Goal: Transaction & Acquisition: Obtain resource

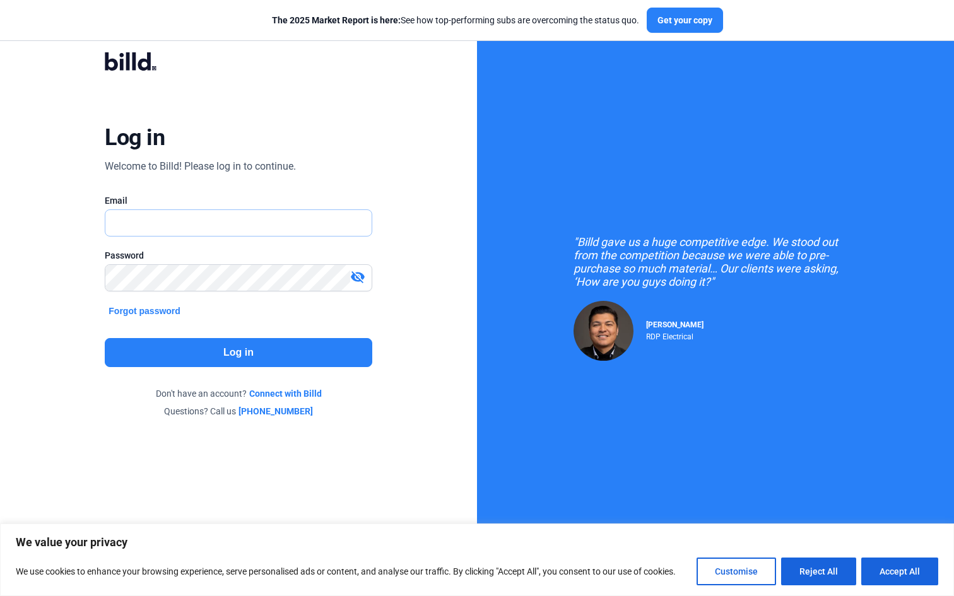
drag, startPoint x: 0, startPoint y: 0, endPoint x: 285, endPoint y: 227, distance: 363.7
click at [241, 175] on div "Log in Welcome to Billd! Please log in to continue. Email Password visibility_o…" at bounding box center [238, 234] width 343 height 403
click at [158, 310] on button "Forgot password" at bounding box center [144, 311] width 79 height 14
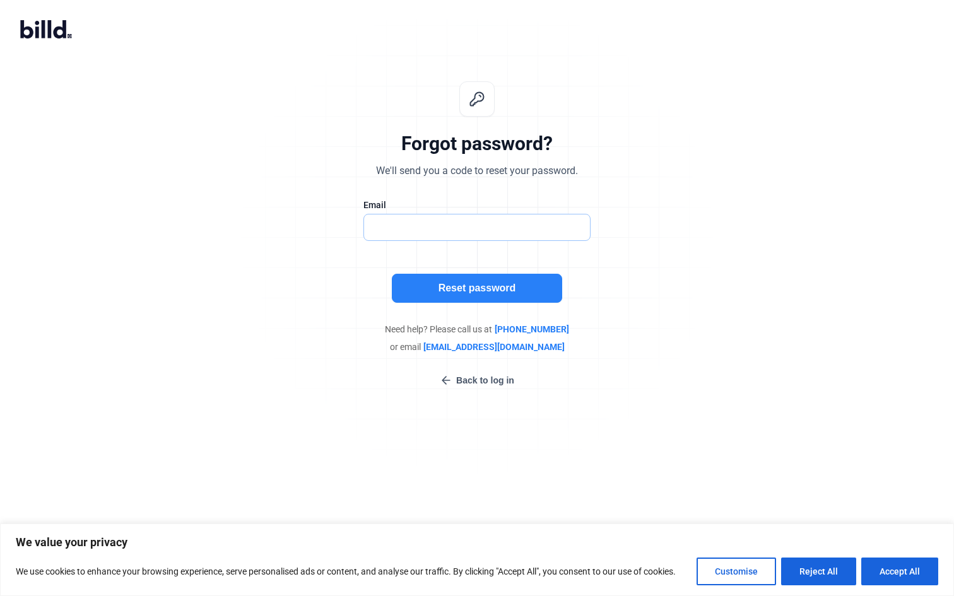
click at [441, 223] on input "text" at bounding box center [470, 228] width 213 height 26
type input "[PERSON_NAME][EMAIL_ADDRESS][DOMAIN_NAME]"
click at [459, 295] on button "Reset password" at bounding box center [477, 288] width 170 height 29
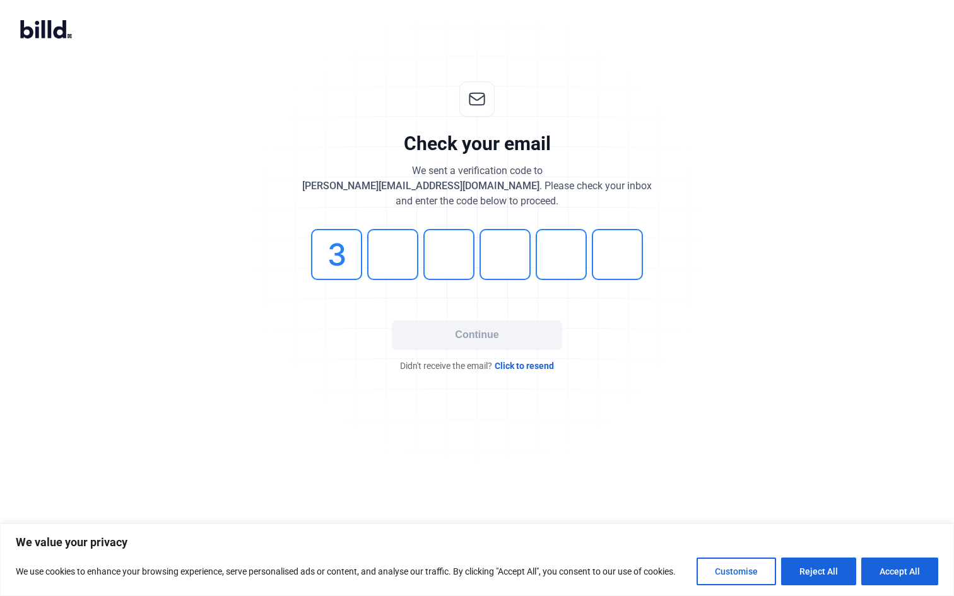
type input "3"
type input "8"
type input "7"
type input "4"
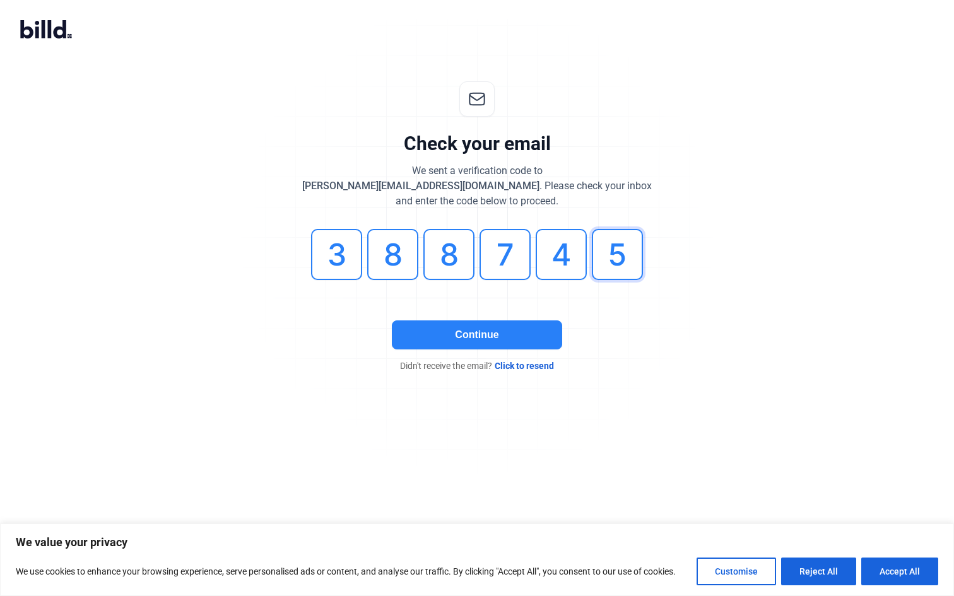
type input "5"
click at [484, 336] on button "Continue" at bounding box center [477, 335] width 170 height 29
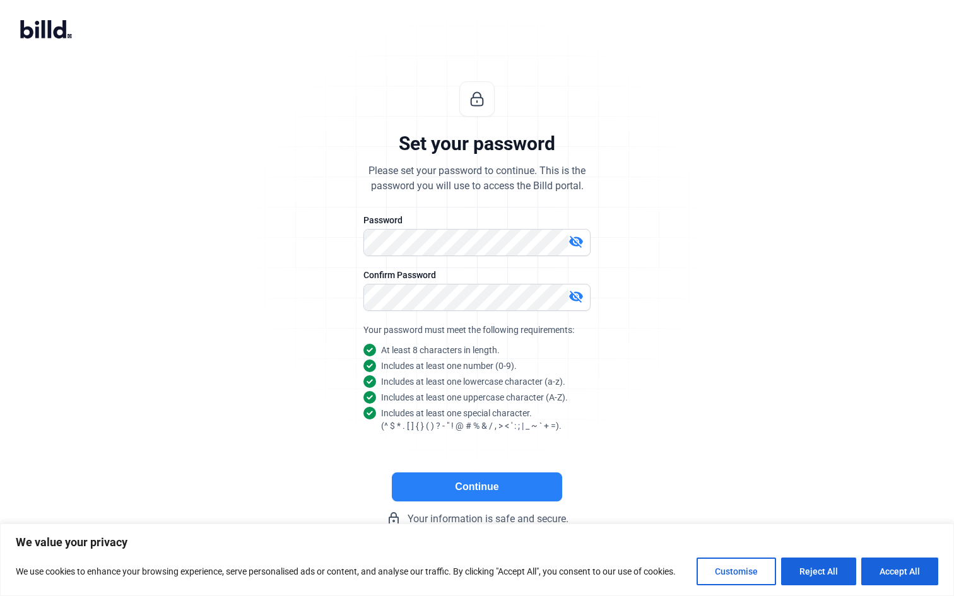
click at [465, 495] on button "Continue" at bounding box center [477, 487] width 170 height 29
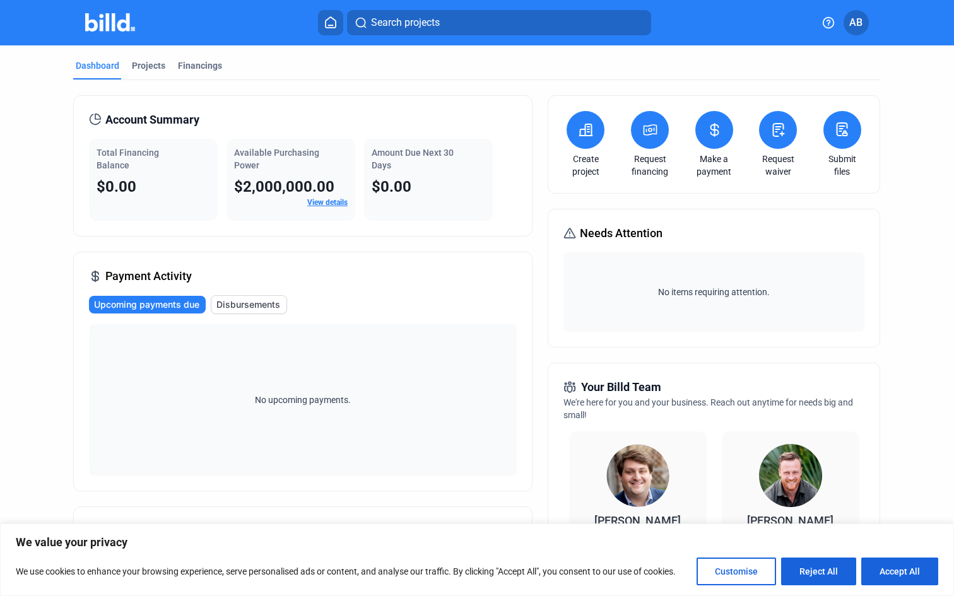
click at [382, 268] on div "Payment Activity Upcoming payments due Disbursements No upcoming payments." at bounding box center [302, 372] width 459 height 240
click at [587, 132] on icon at bounding box center [586, 129] width 16 height 15
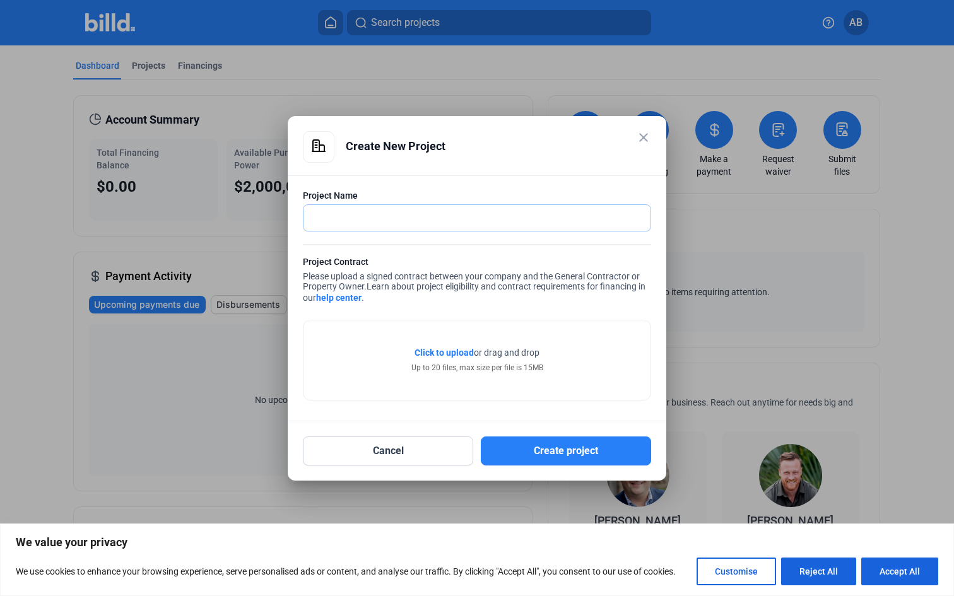
click at [468, 216] on input "text" at bounding box center [469, 218] width 333 height 26
click at [644, 132] on mat-icon "close" at bounding box center [643, 137] width 15 height 15
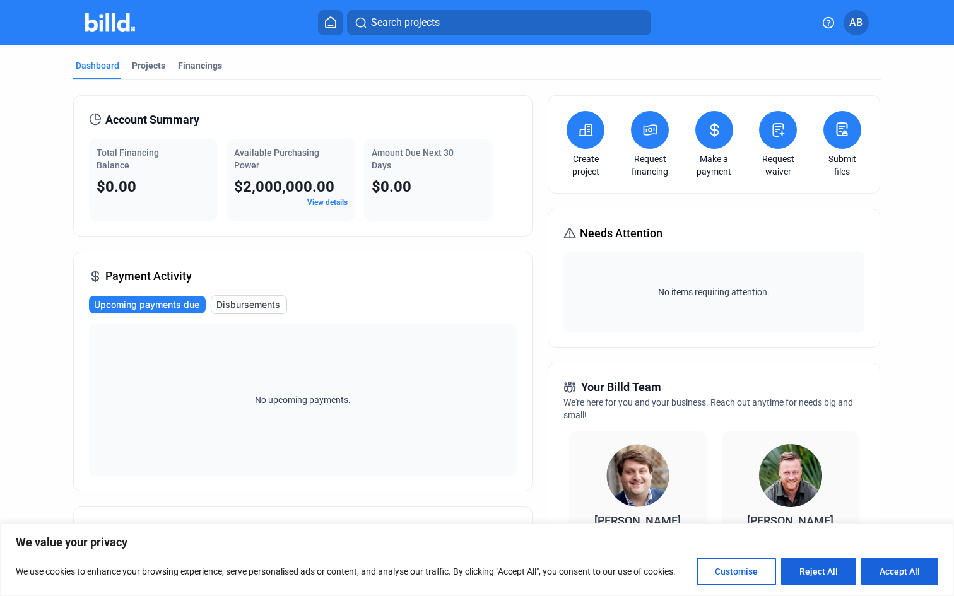
click at [652, 155] on link "Request financing" at bounding box center [650, 165] width 44 height 25
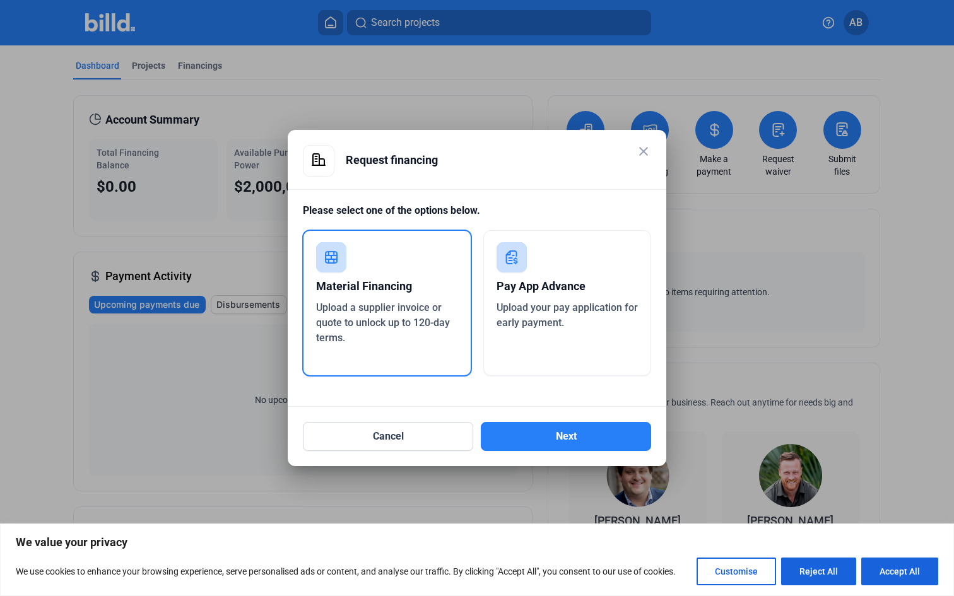
click at [615, 285] on div "Pay App Advance" at bounding box center [568, 287] width 142 height 28
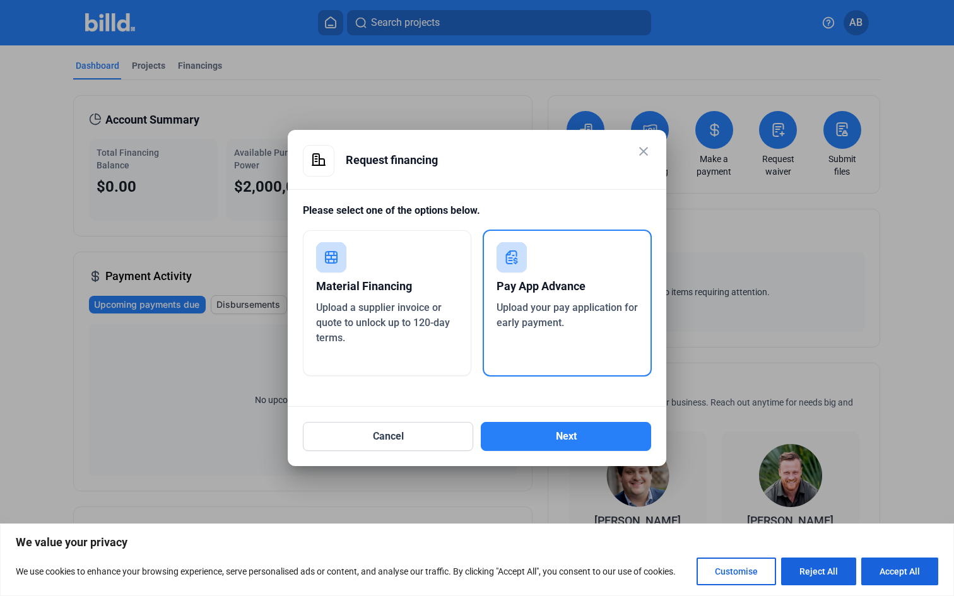
click at [339, 286] on div "Material Financing" at bounding box center [387, 287] width 142 height 28
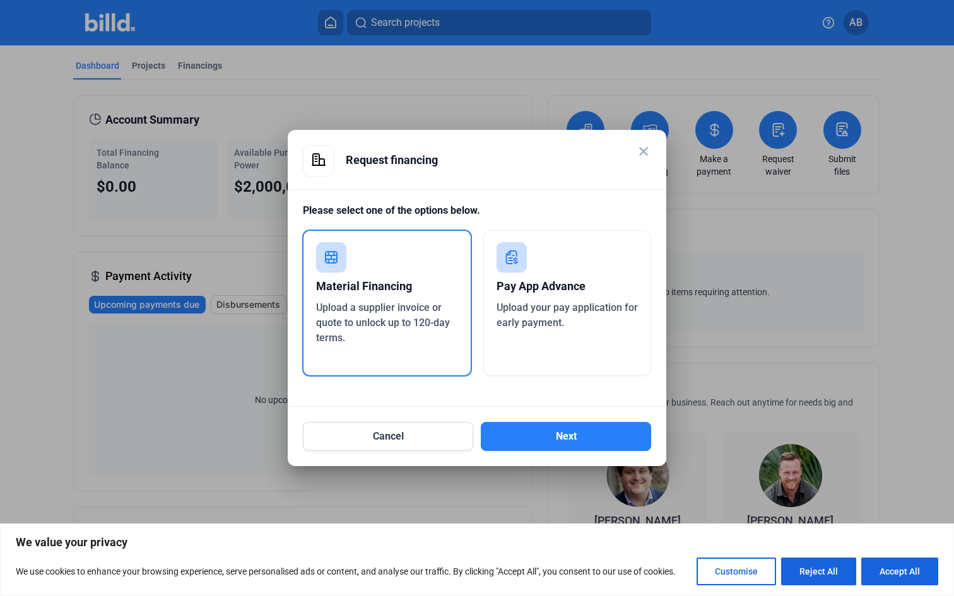
click at [638, 152] on mat-icon "close" at bounding box center [643, 151] width 15 height 15
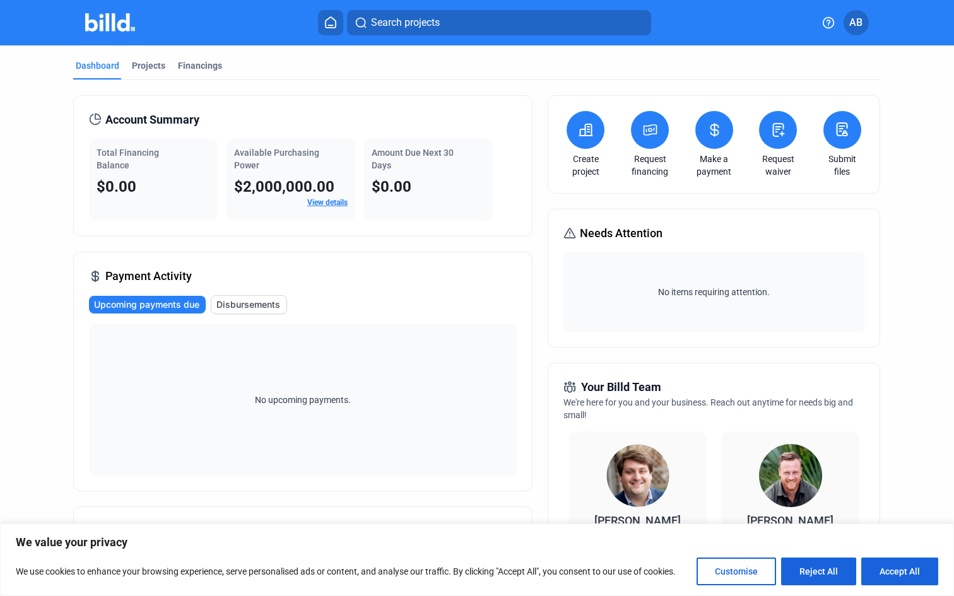
click at [732, 131] on div "Create project Request financing Make a payment Request waiver Submit files" at bounding box center [714, 144] width 332 height 98
click at [717, 130] on icon at bounding box center [715, 129] width 16 height 15
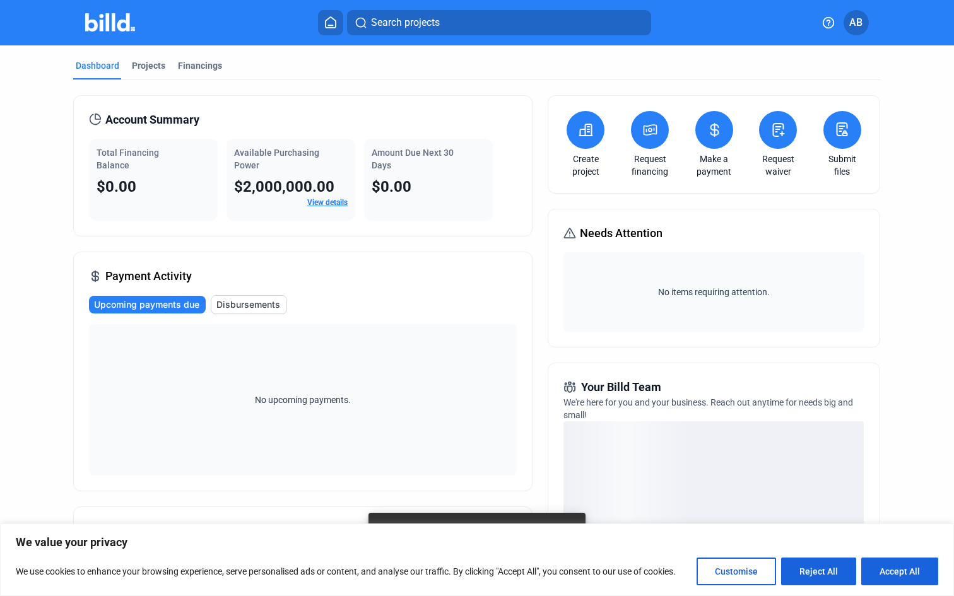
click at [649, 125] on icon at bounding box center [650, 130] width 13 height 10
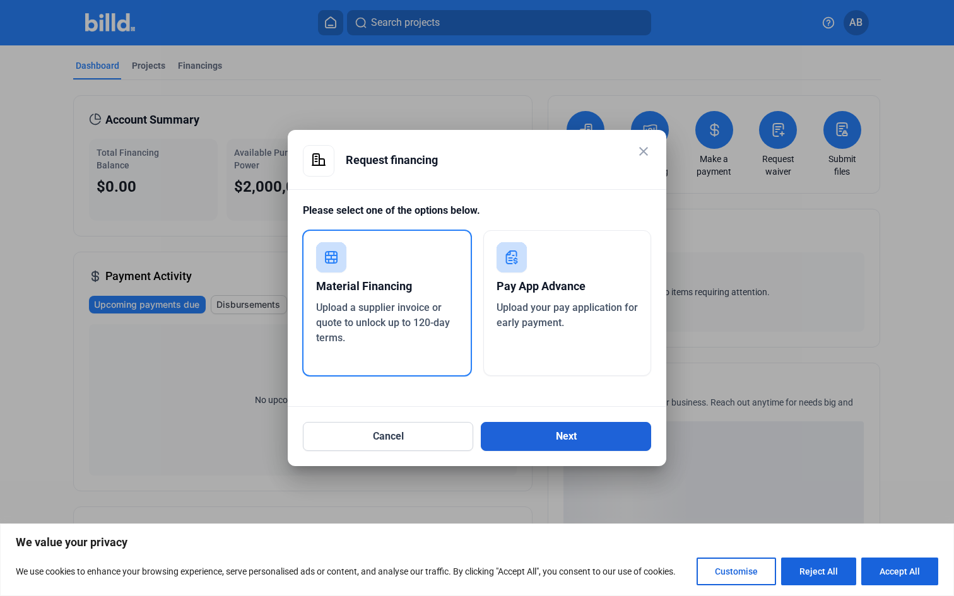
click at [529, 433] on button "Next" at bounding box center [566, 436] width 170 height 29
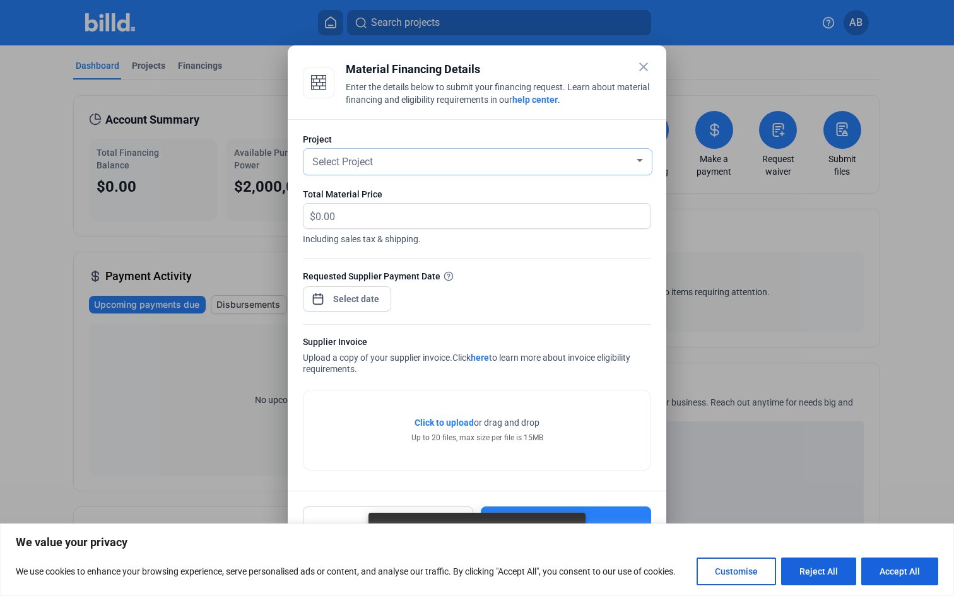
click at [514, 163] on div "Select Project" at bounding box center [472, 161] width 324 height 18
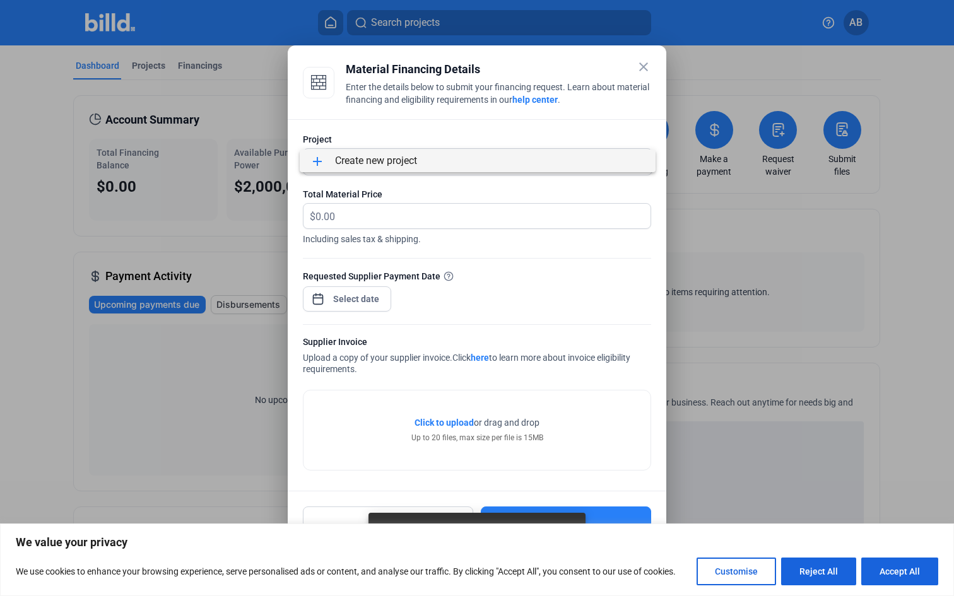
click at [535, 122] on div at bounding box center [477, 298] width 954 height 596
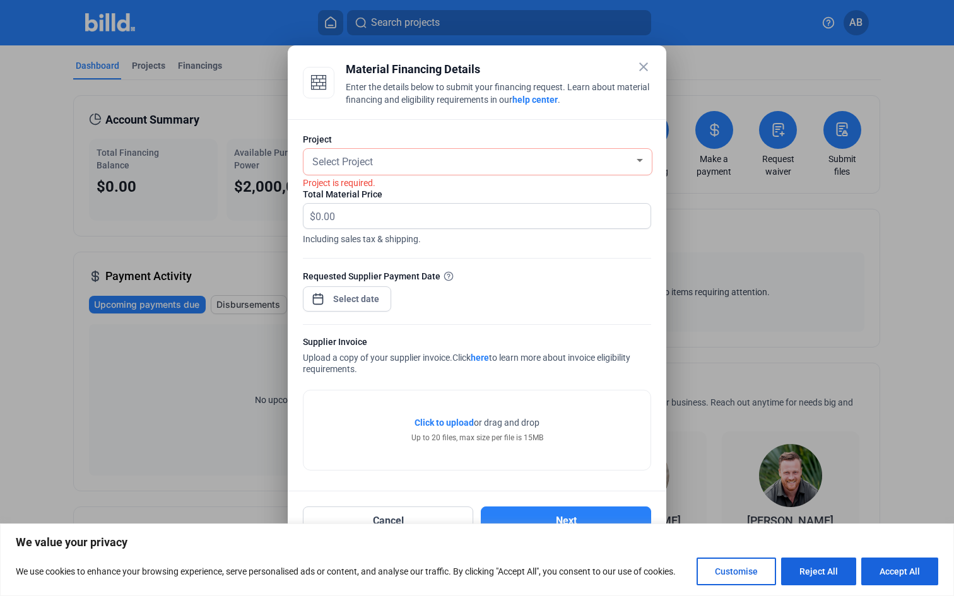
click at [642, 65] on mat-icon "close" at bounding box center [643, 66] width 15 height 15
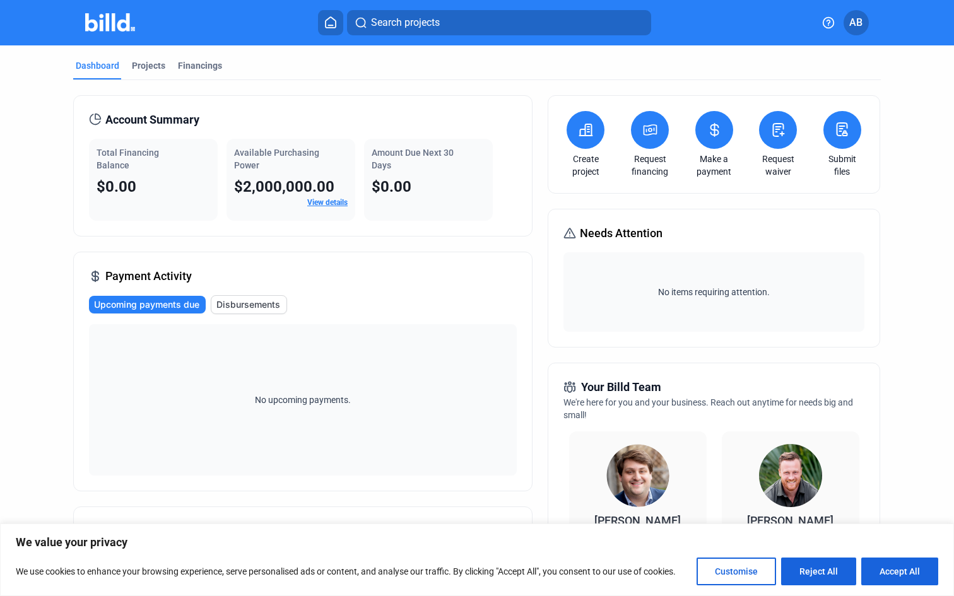
click at [322, 204] on link "View details" at bounding box center [327, 202] width 40 height 9
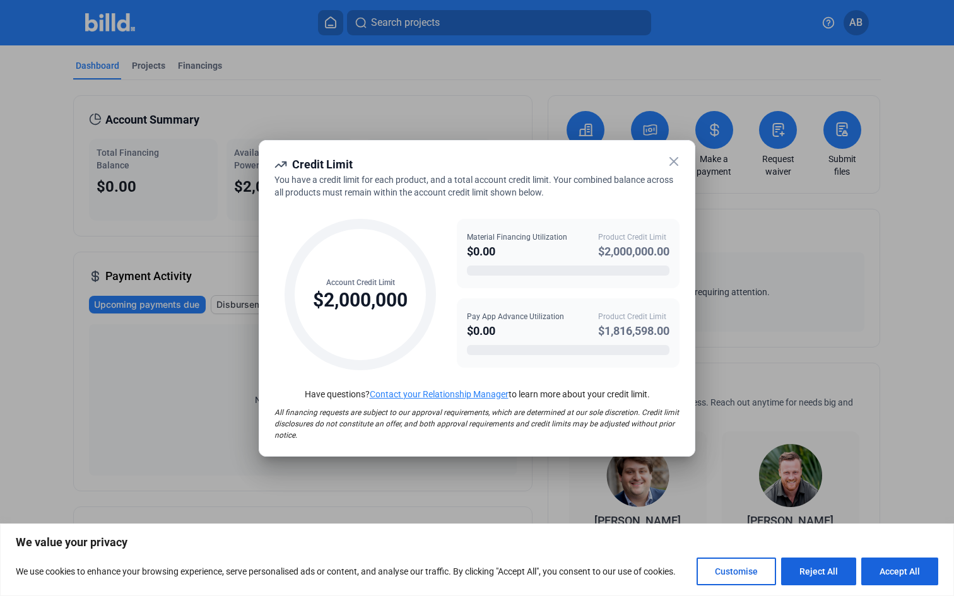
click at [675, 160] on icon at bounding box center [674, 162] width 8 height 8
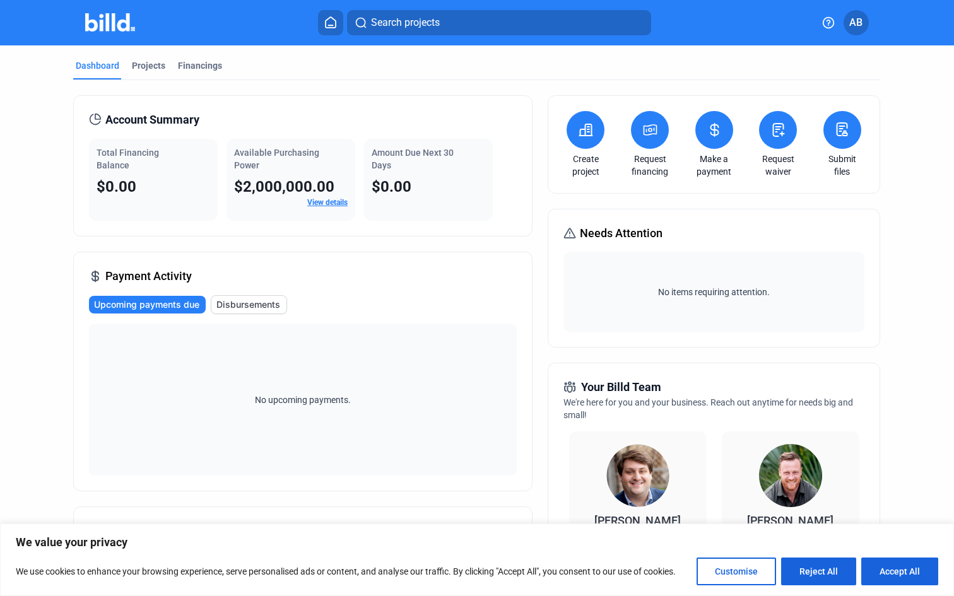
click at [774, 167] on link "Request waiver" at bounding box center [778, 165] width 44 height 25
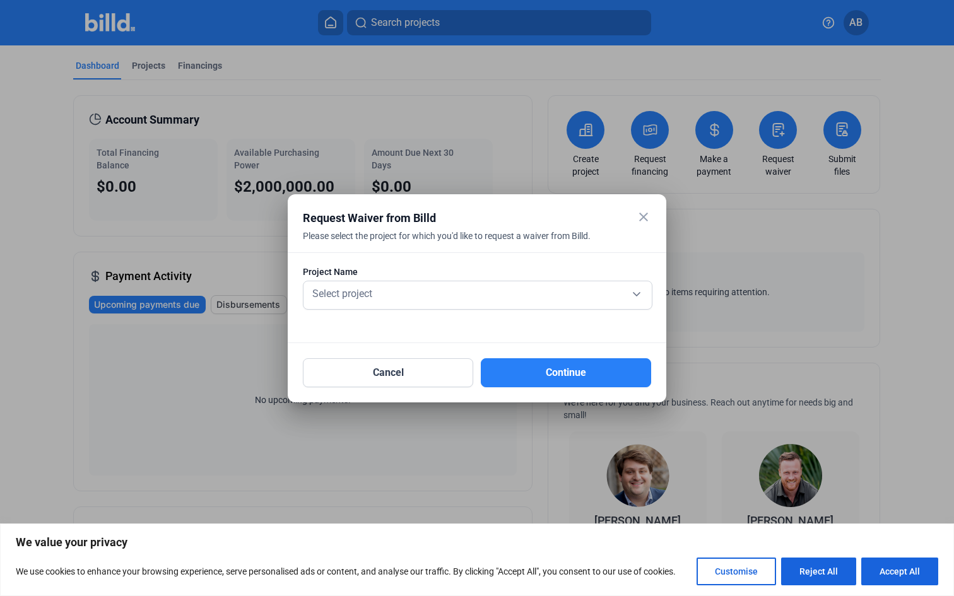
click at [647, 212] on mat-icon "close" at bounding box center [643, 216] width 15 height 15
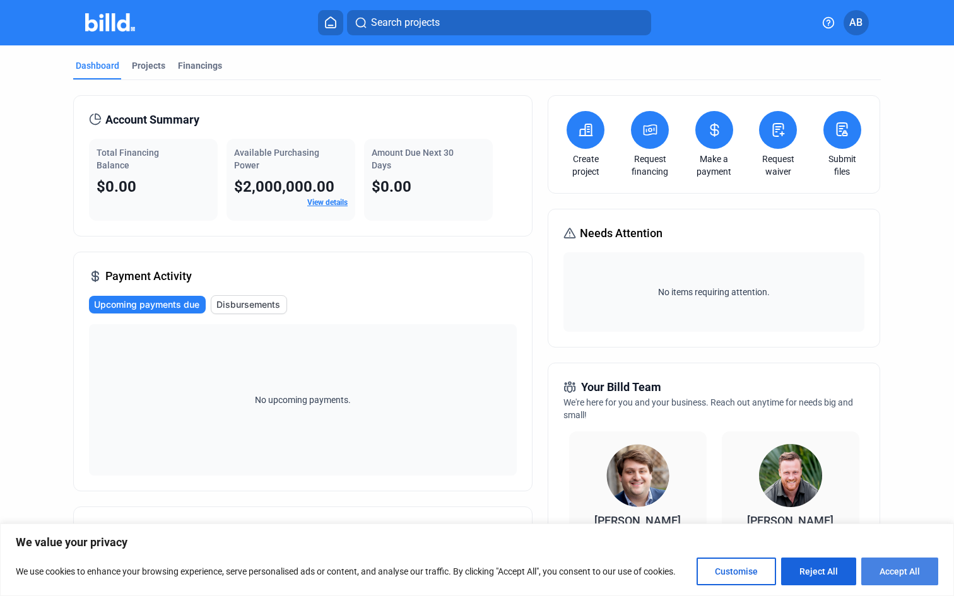
click at [896, 565] on button "Accept All" at bounding box center [899, 572] width 77 height 28
checkbox input "true"
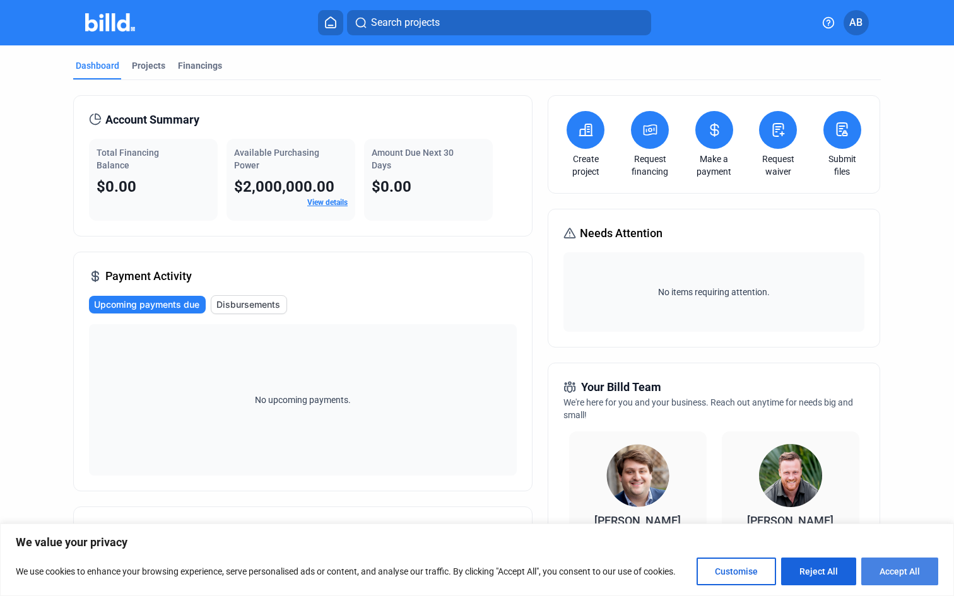
checkbox input "true"
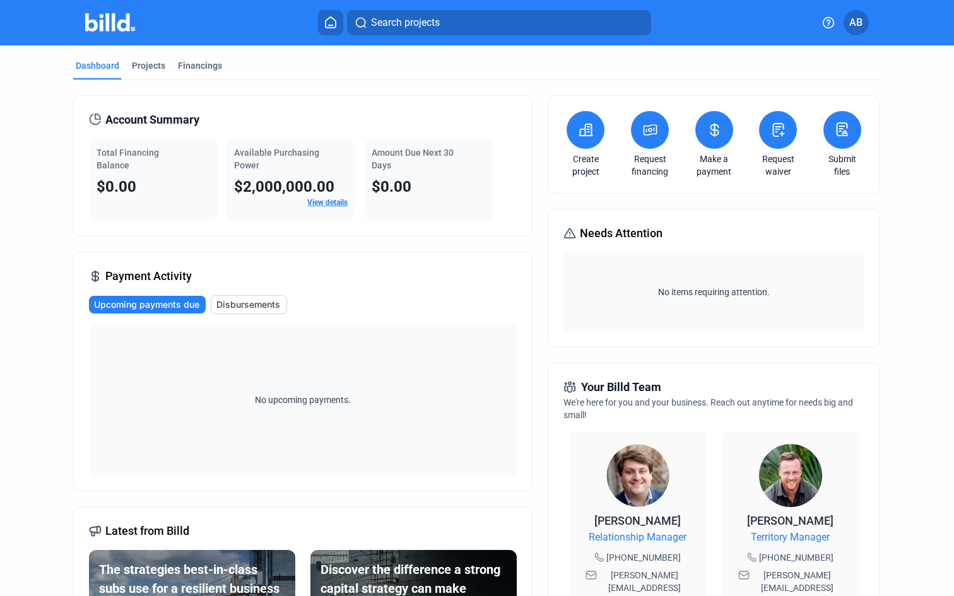
click at [327, 201] on link "View details" at bounding box center [327, 202] width 40 height 9
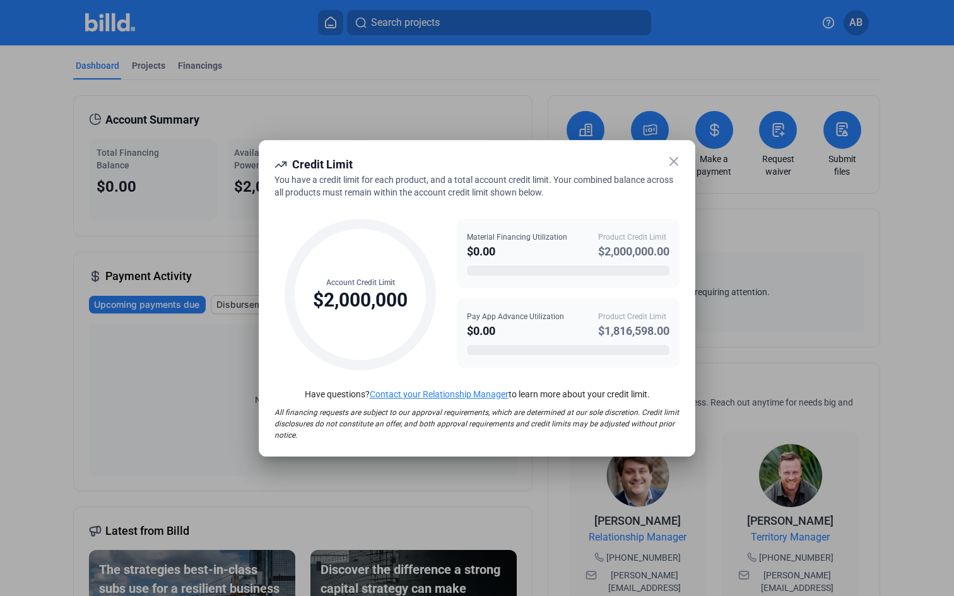
click at [673, 163] on icon at bounding box center [673, 161] width 15 height 15
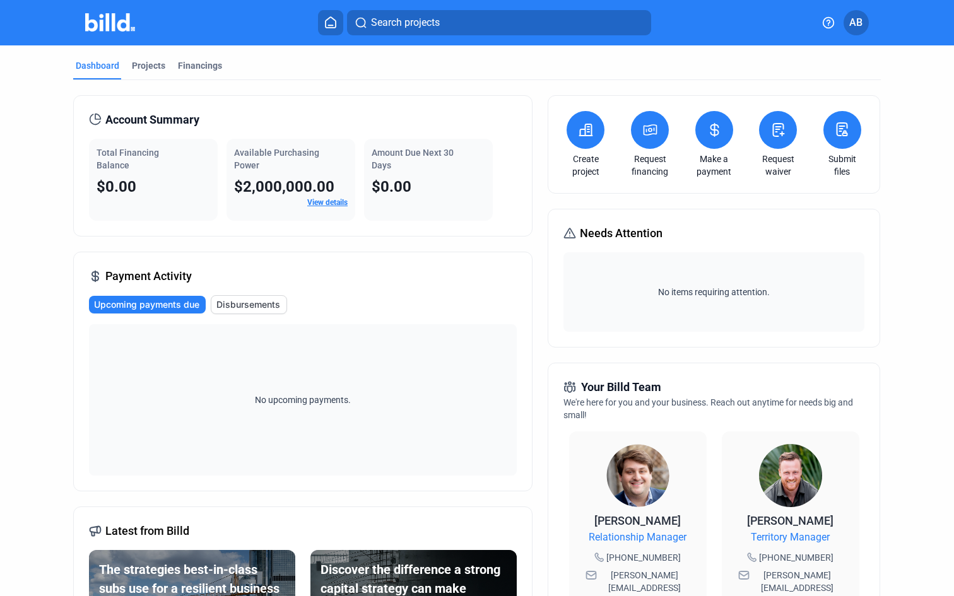
click at [413, 288] on div "Payment Activity Upcoming payments due Disbursements No upcoming payments." at bounding box center [302, 372] width 459 height 240
click at [644, 134] on icon at bounding box center [650, 129] width 16 height 15
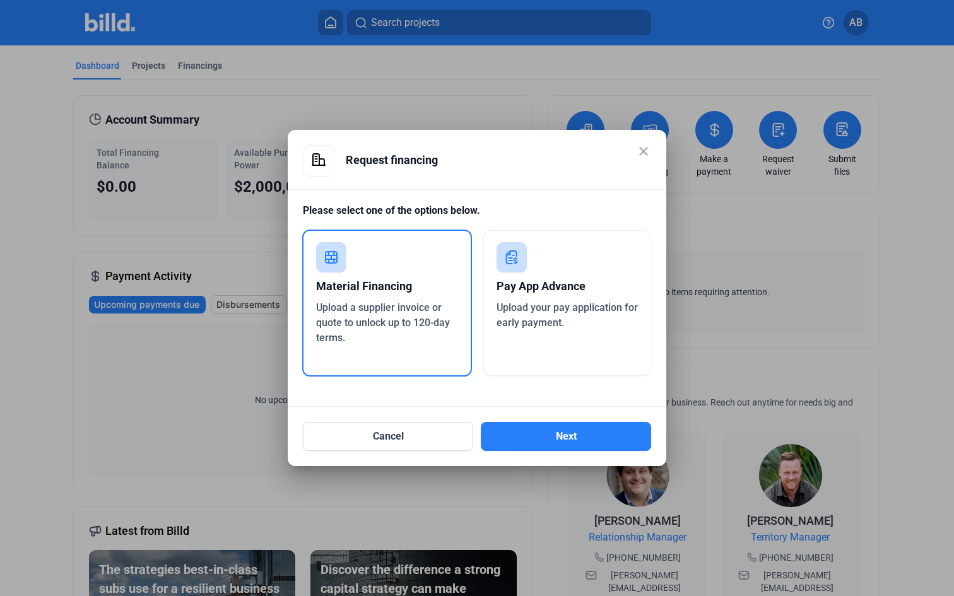
click at [548, 275] on div "Pay App Advance" at bounding box center [568, 287] width 142 height 28
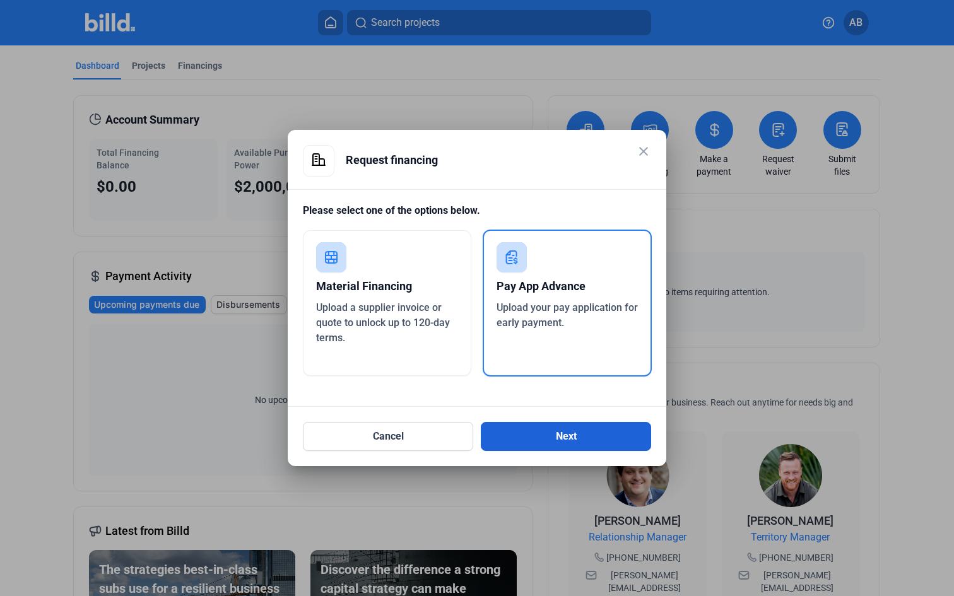
click at [541, 433] on button "Next" at bounding box center [566, 436] width 170 height 29
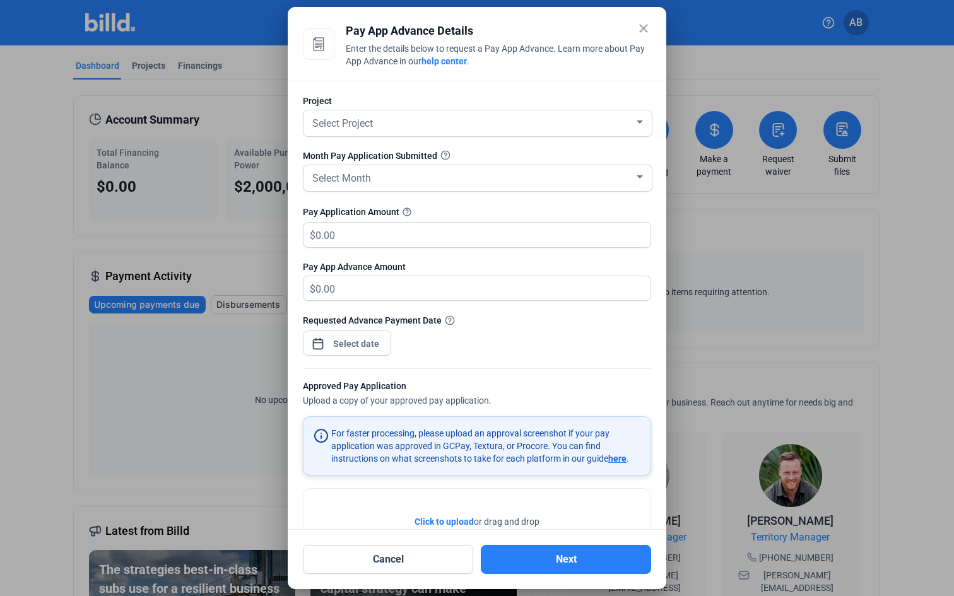
click at [644, 28] on mat-icon "close" at bounding box center [643, 28] width 15 height 15
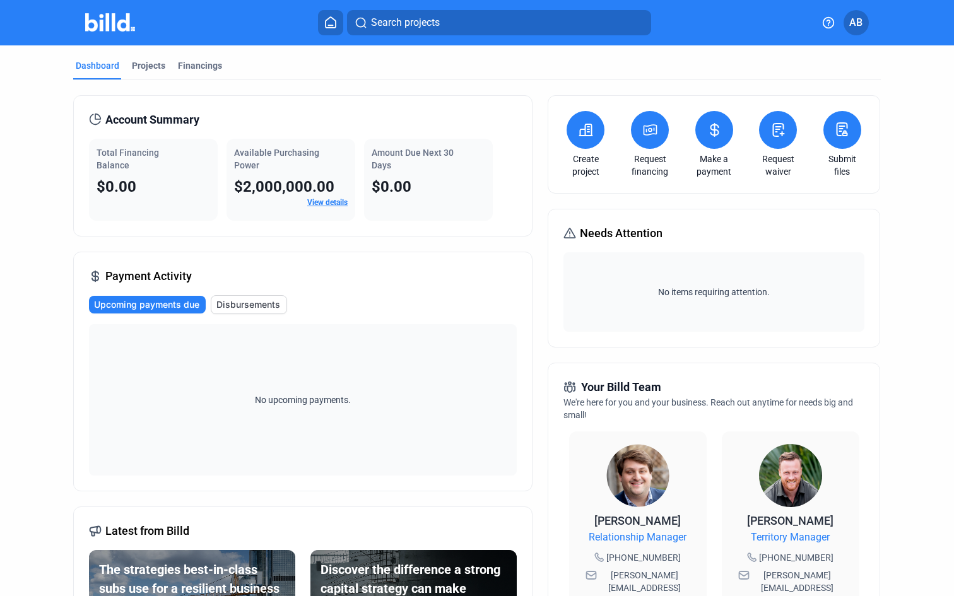
click at [503, 191] on div "Total Financing Balance $0.00 Available Purchasing Power $2,000,000.00 View det…" at bounding box center [303, 180] width 428 height 82
click at [329, 201] on link "View details" at bounding box center [327, 202] width 40 height 9
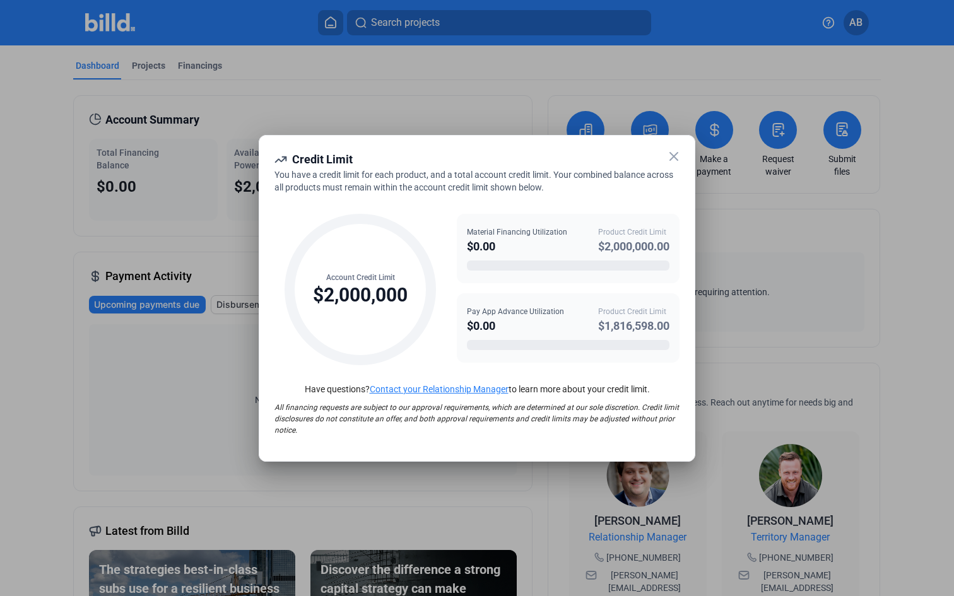
click at [673, 158] on icon at bounding box center [673, 156] width 15 height 15
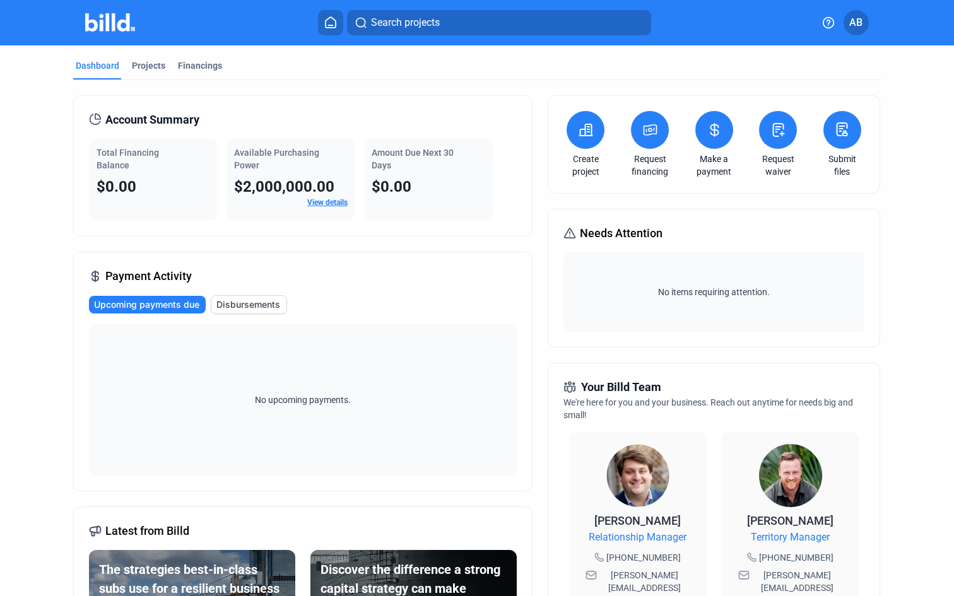
click at [588, 146] on button at bounding box center [586, 130] width 38 height 38
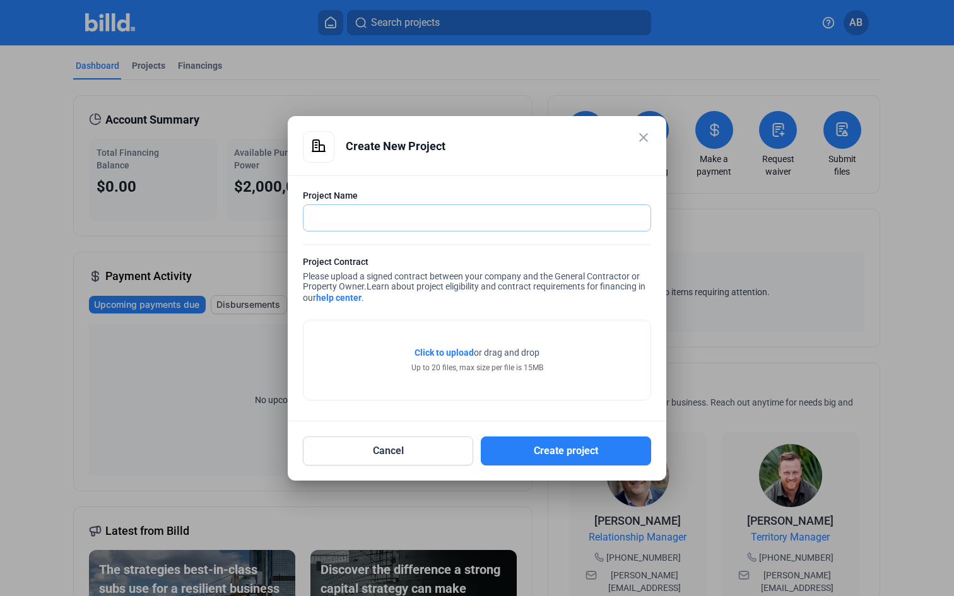
click at [505, 214] on input "text" at bounding box center [469, 218] width 333 height 26
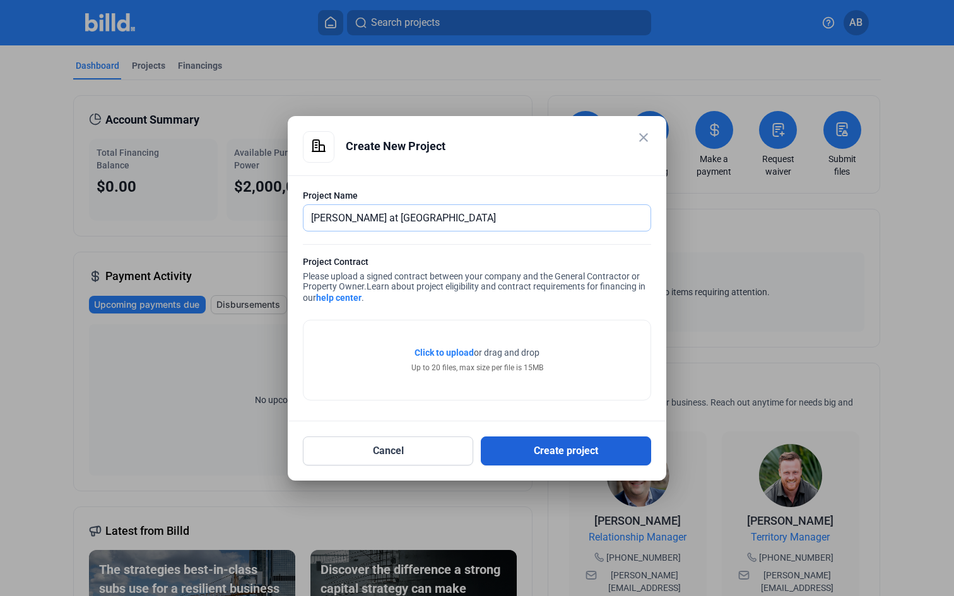
type input "Mason at Solivita"
click at [561, 448] on button "Create project" at bounding box center [566, 451] width 170 height 29
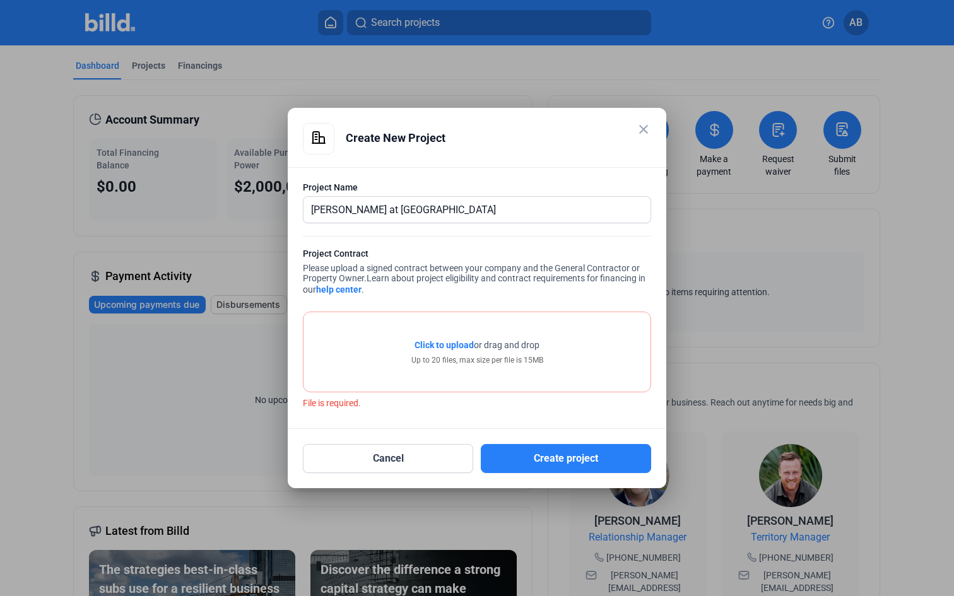
click at [643, 130] on mat-icon "close" at bounding box center [643, 129] width 15 height 15
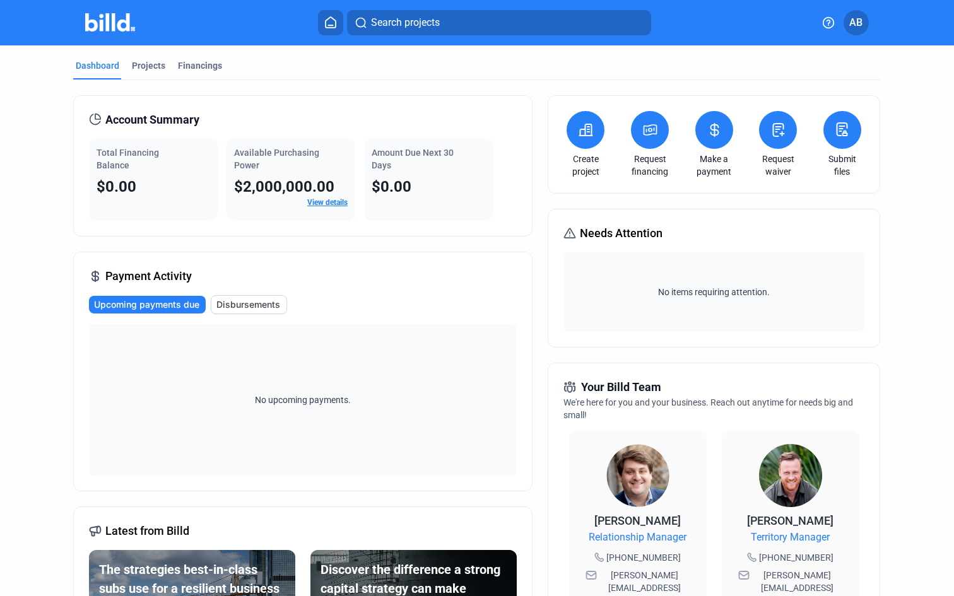
click at [587, 134] on icon at bounding box center [586, 129] width 16 height 15
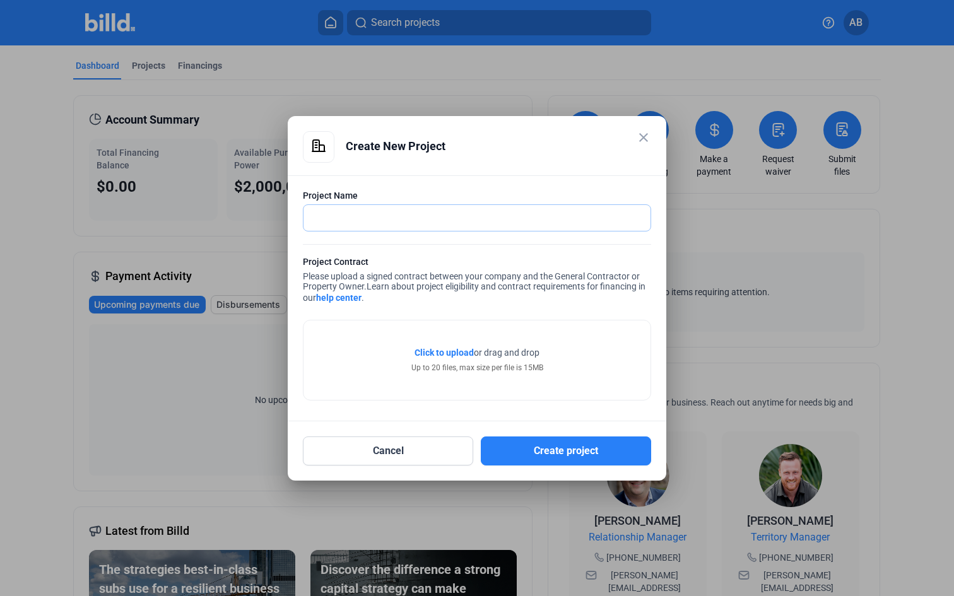
click at [410, 223] on input "text" at bounding box center [469, 218] width 333 height 26
click at [403, 225] on input "text" at bounding box center [476, 218] width 347 height 26
paste input "M"
type input "Maison at [GEOGRAPHIC_DATA]"
click at [454, 356] on span "Click to upload" at bounding box center [444, 353] width 59 height 10
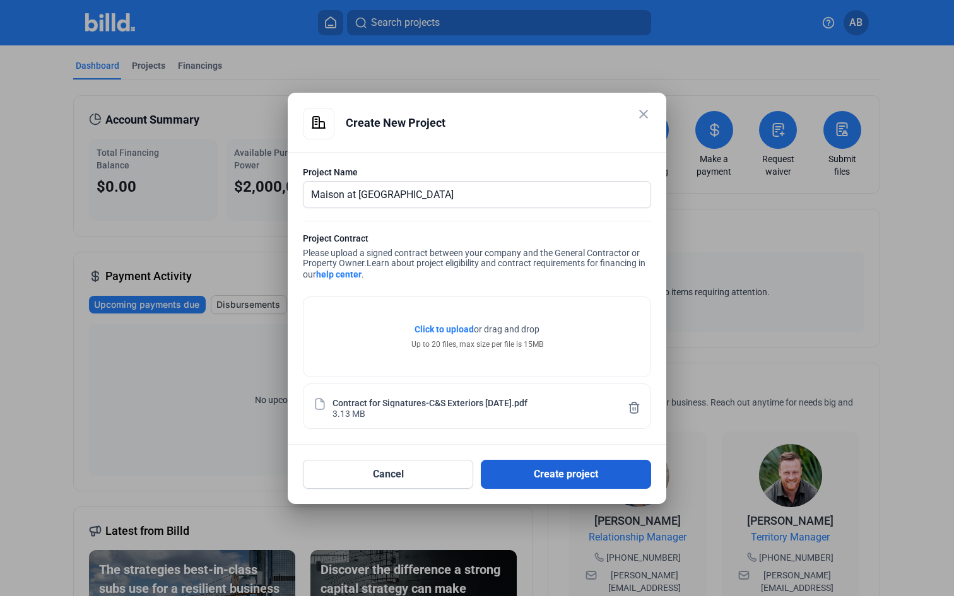
click at [545, 476] on button "Create project" at bounding box center [566, 474] width 170 height 29
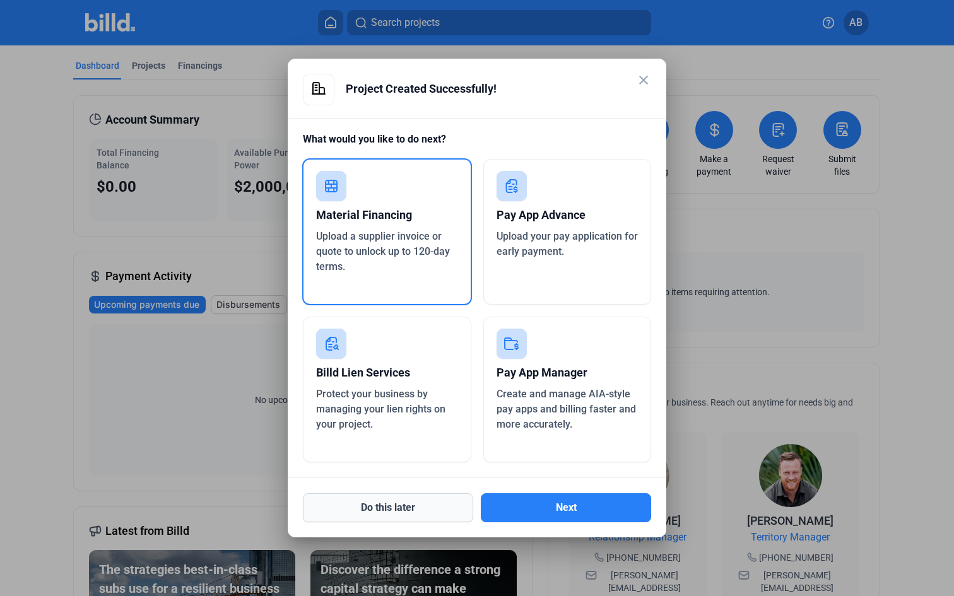
click at [380, 502] on button "Do this later" at bounding box center [388, 507] width 170 height 29
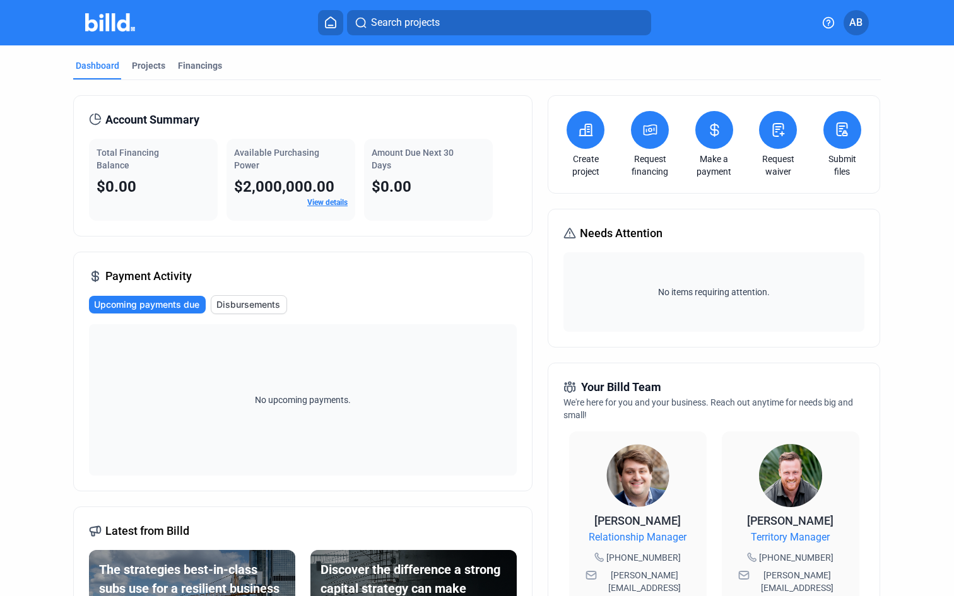
click at [331, 25] on icon at bounding box center [330, 22] width 13 height 12
click at [138, 68] on div "Projects" at bounding box center [148, 65] width 33 height 13
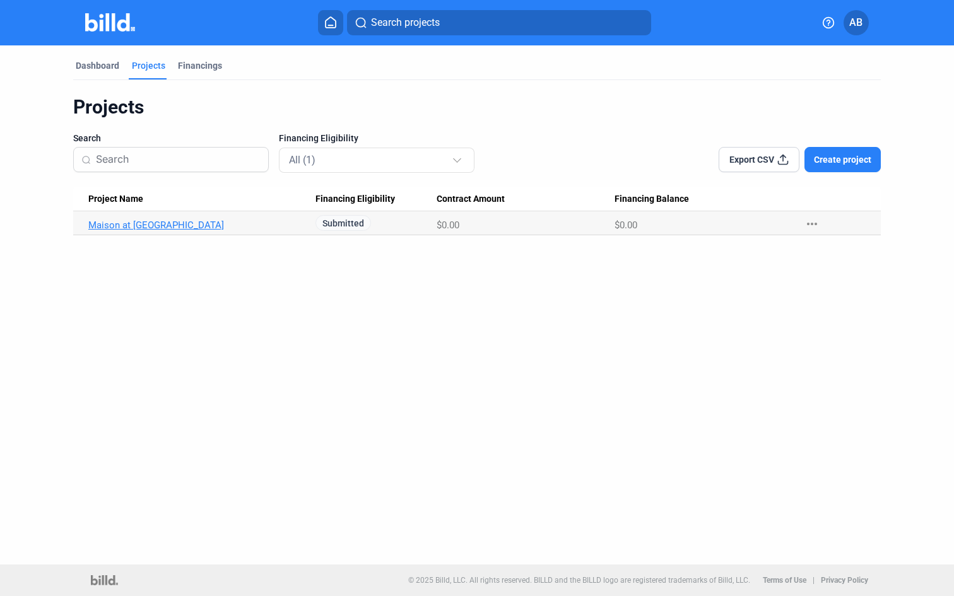
click at [182, 221] on link "Maison at [GEOGRAPHIC_DATA]" at bounding box center [195, 225] width 215 height 11
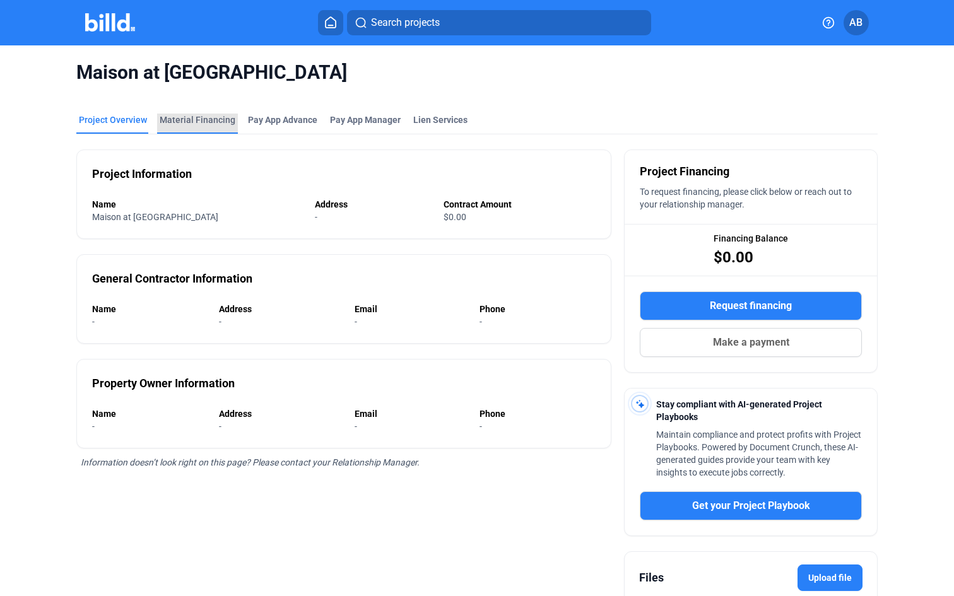
click at [201, 122] on div "Material Financing" at bounding box center [198, 120] width 76 height 13
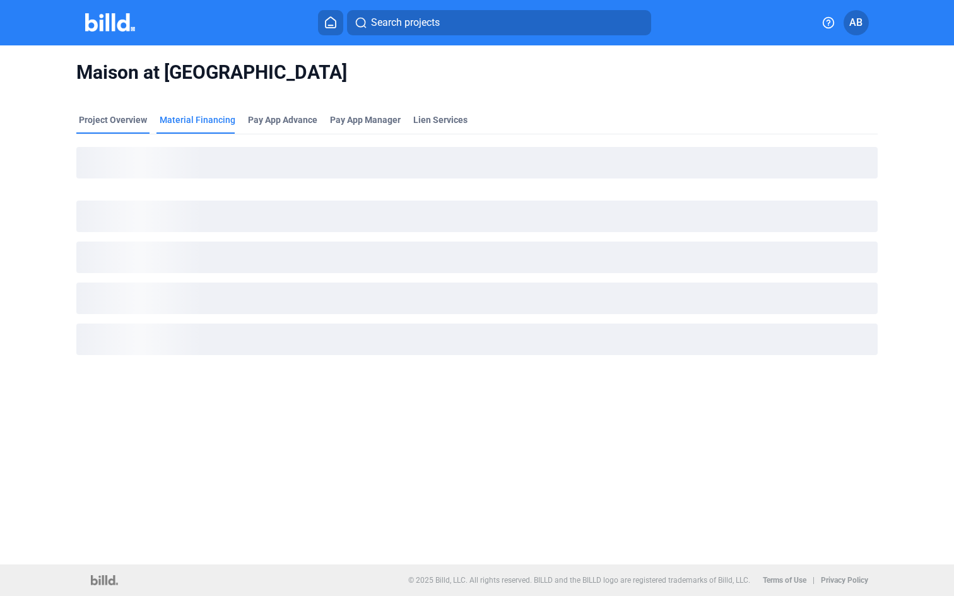
click at [125, 122] on div "Project Overview" at bounding box center [113, 120] width 68 height 13
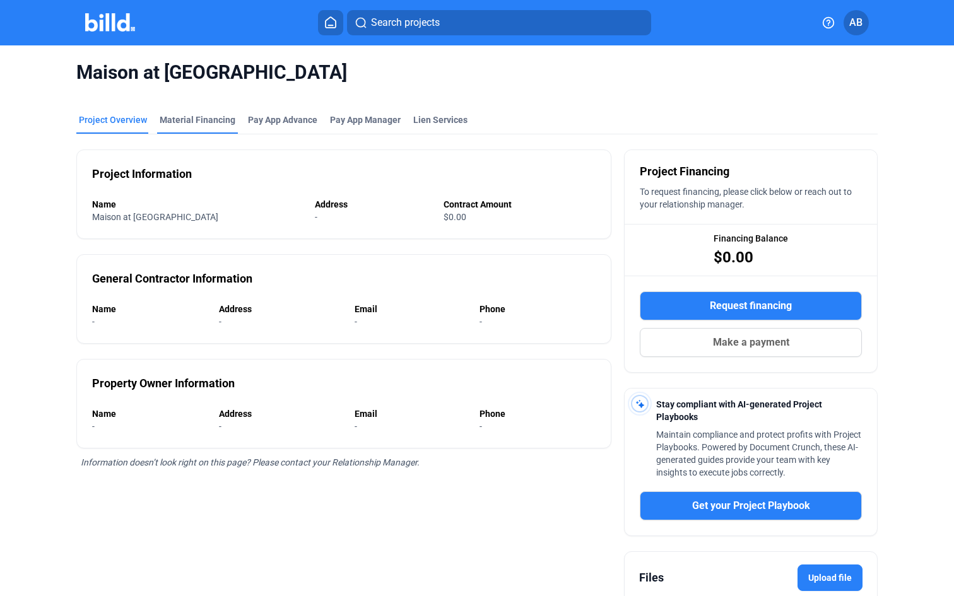
click at [206, 119] on div "Material Financing" at bounding box center [198, 120] width 76 height 13
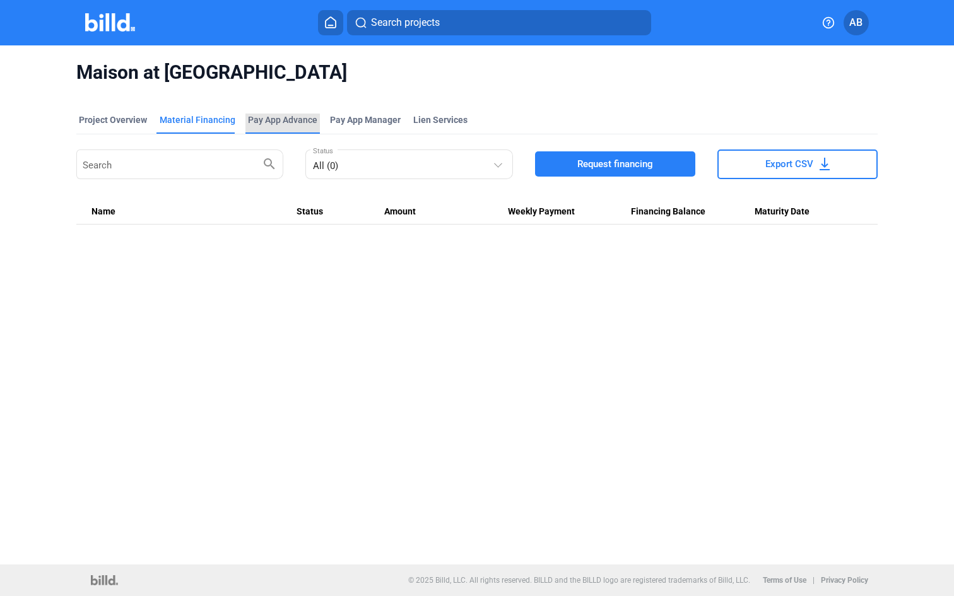
click at [278, 126] on div "Pay App Advance" at bounding box center [282, 120] width 69 height 13
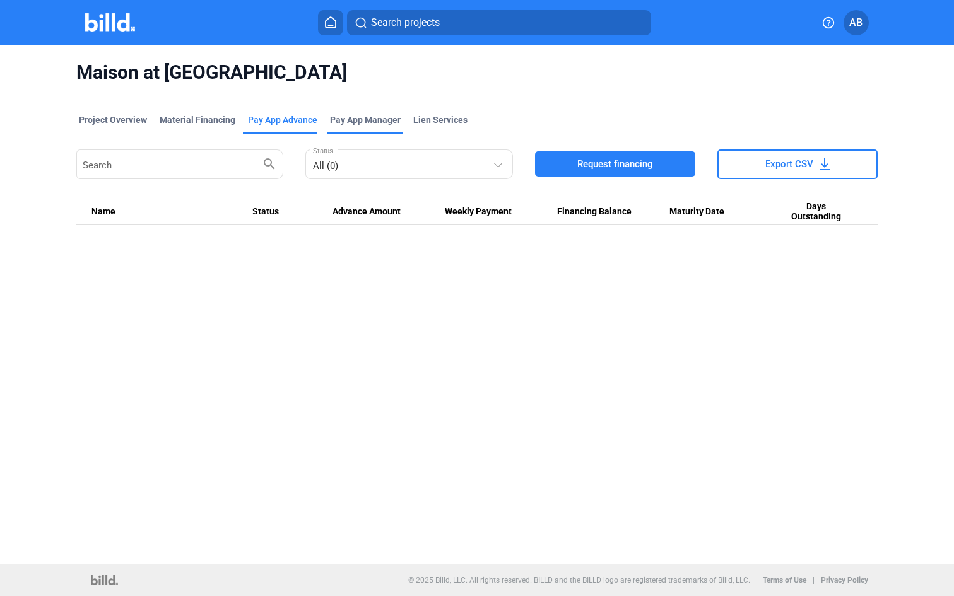
click at [378, 121] on span "Pay App Manager" at bounding box center [365, 120] width 71 height 13
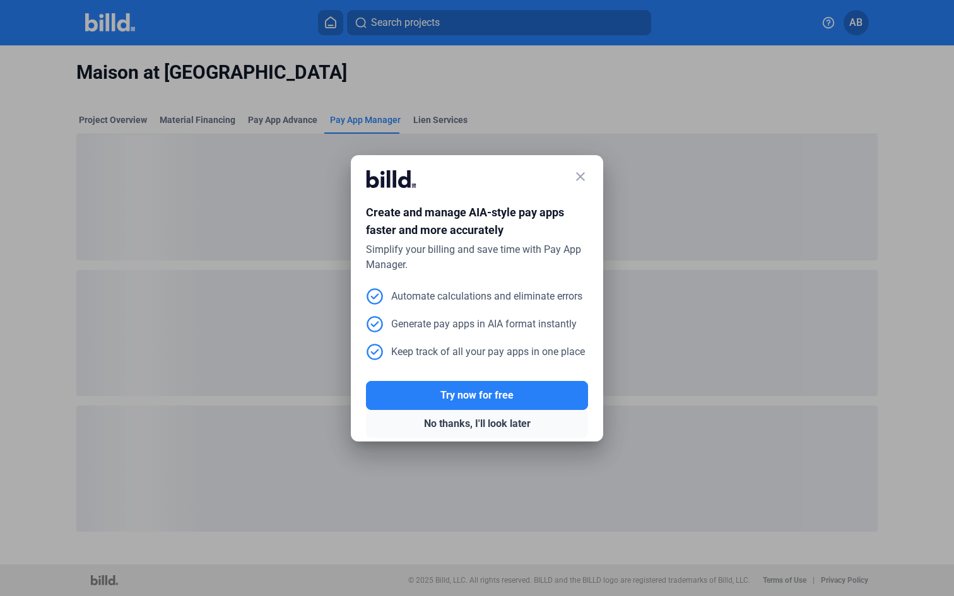
click at [483, 420] on button "No thanks, I'll look later" at bounding box center [477, 424] width 222 height 28
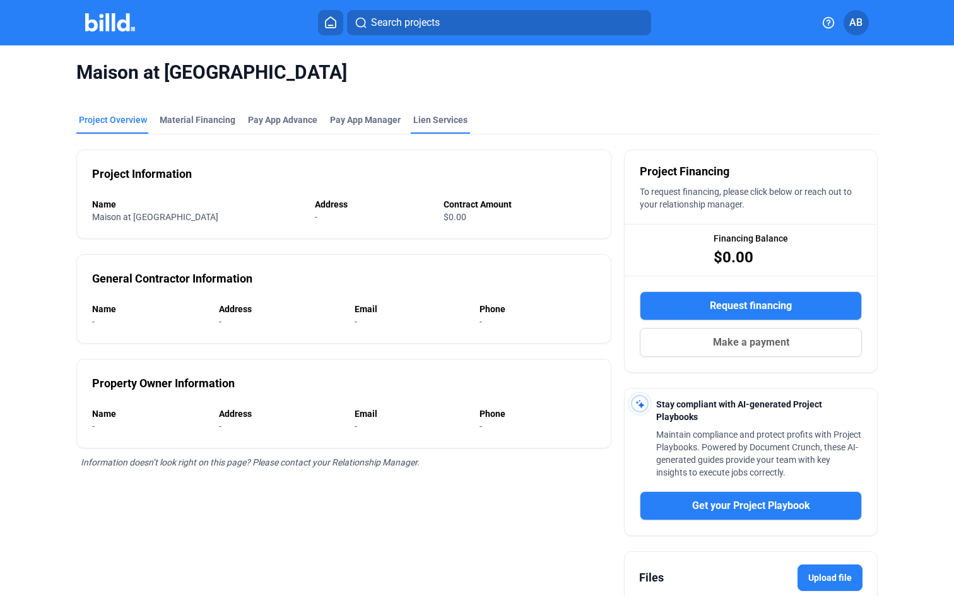
click at [444, 126] on div "Lien Services" at bounding box center [440, 124] width 59 height 20
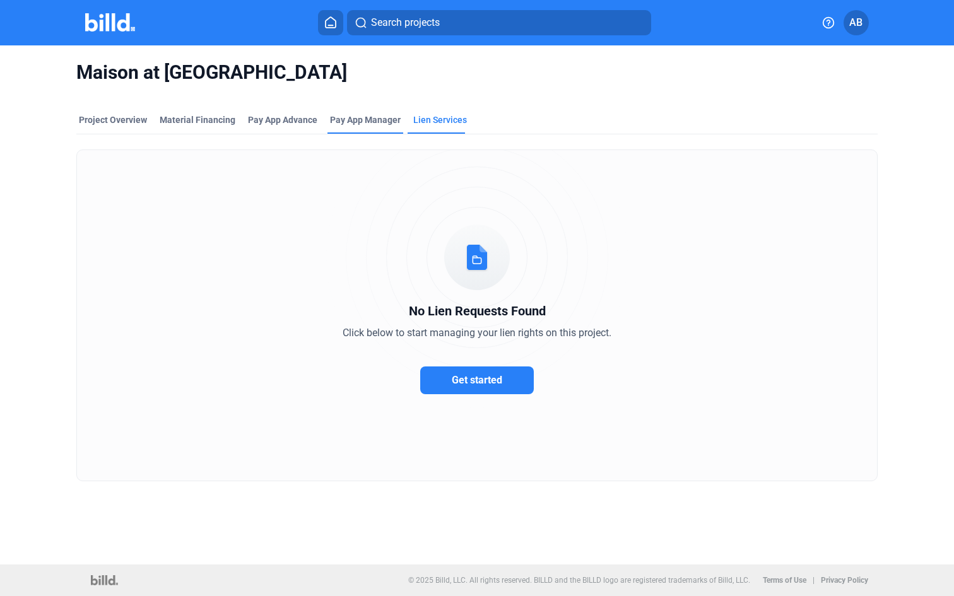
click at [343, 126] on div "Pay App Manager" at bounding box center [365, 124] width 76 height 20
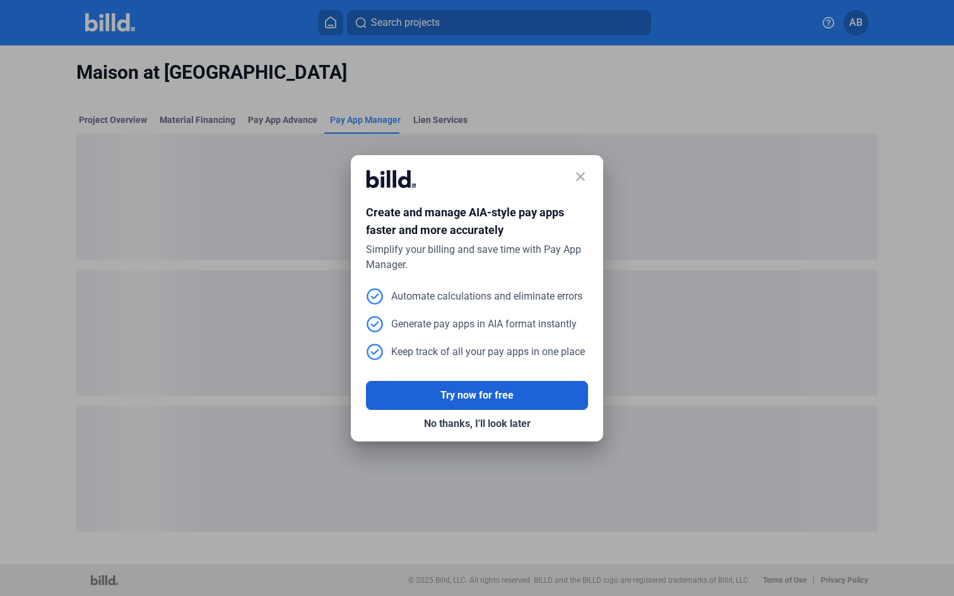
click at [482, 384] on button "Try now for free" at bounding box center [477, 395] width 222 height 29
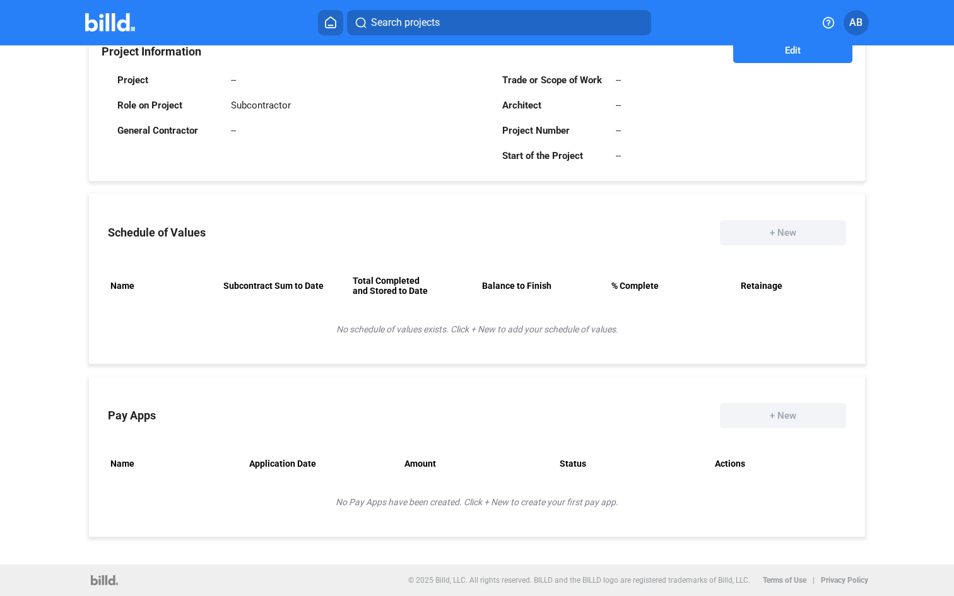
click at [486, 330] on div "No schedule of values exists. Click + New to add your schedule of values." at bounding box center [477, 330] width 776 height 32
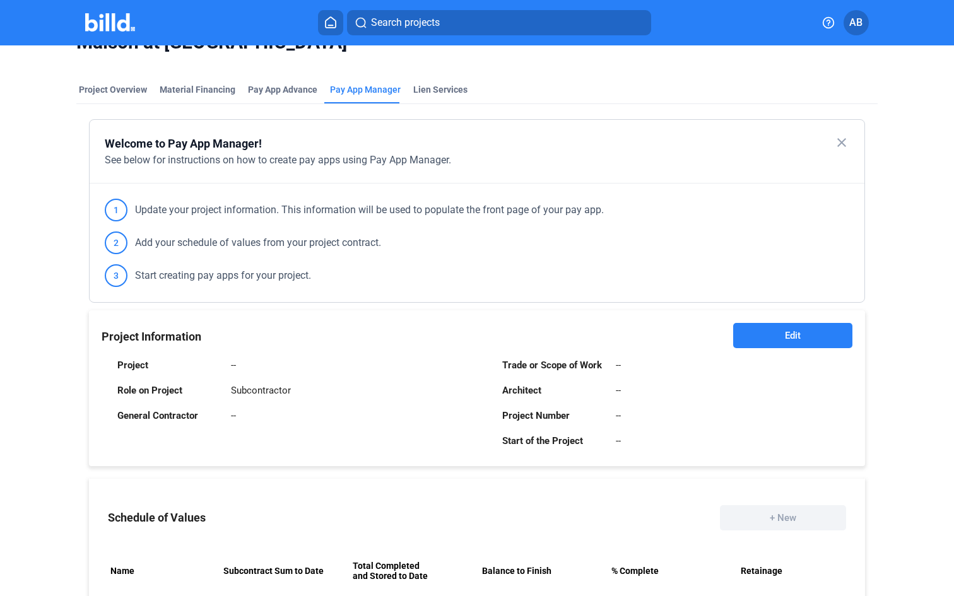
scroll to position [27, 0]
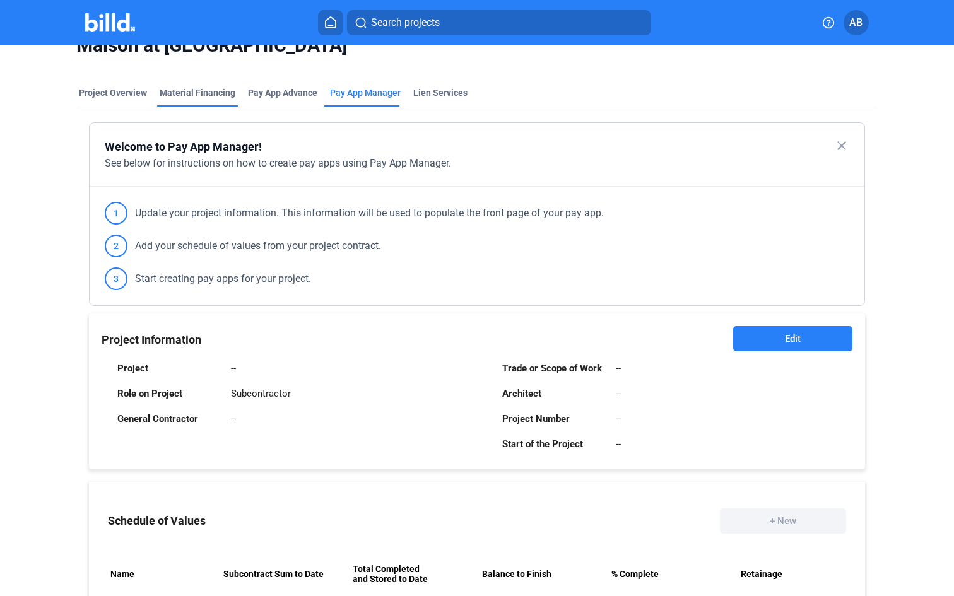
click at [198, 96] on div "Material Financing" at bounding box center [198, 92] width 76 height 13
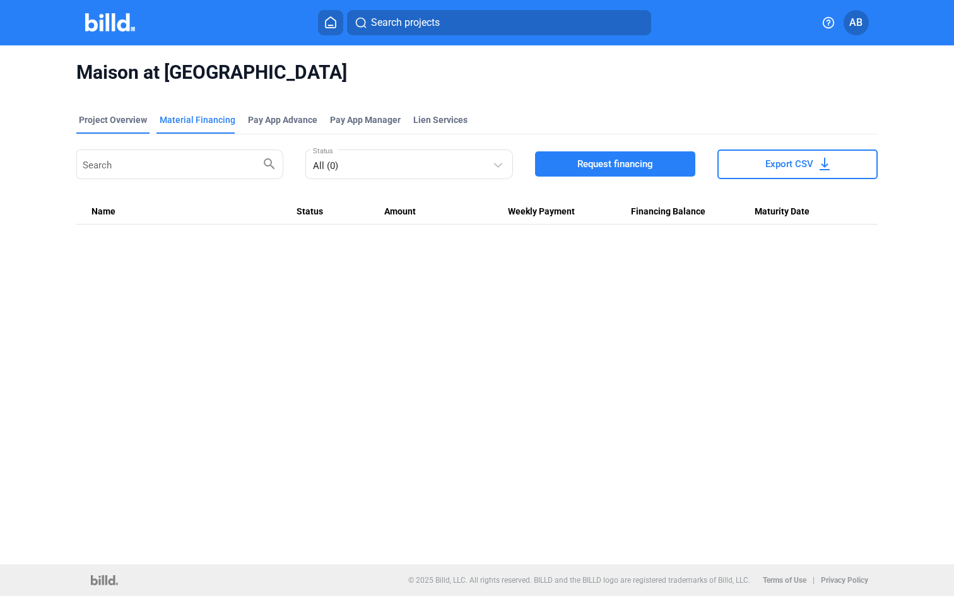
click at [135, 119] on div "Project Overview" at bounding box center [113, 120] width 68 height 13
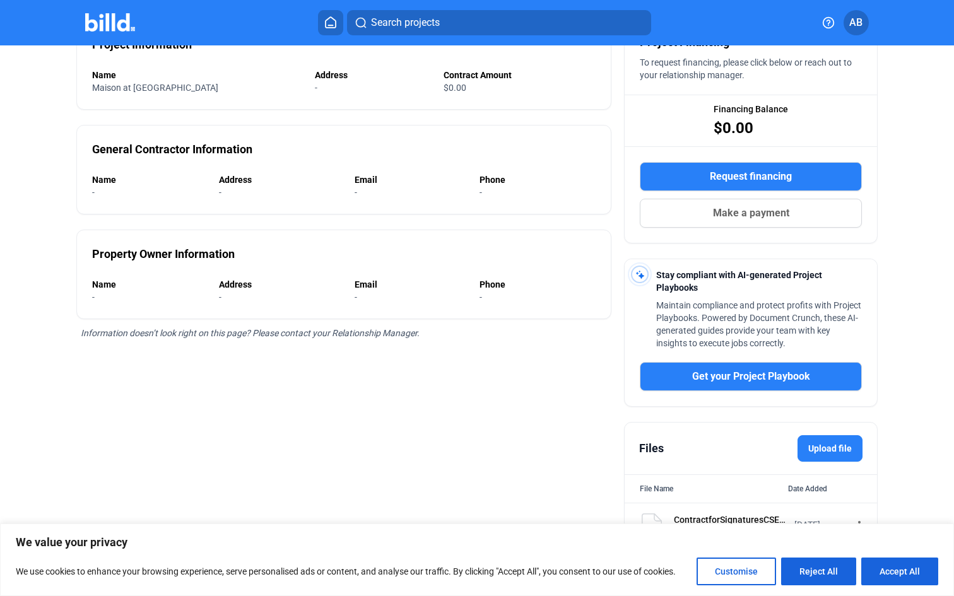
scroll to position [1, 0]
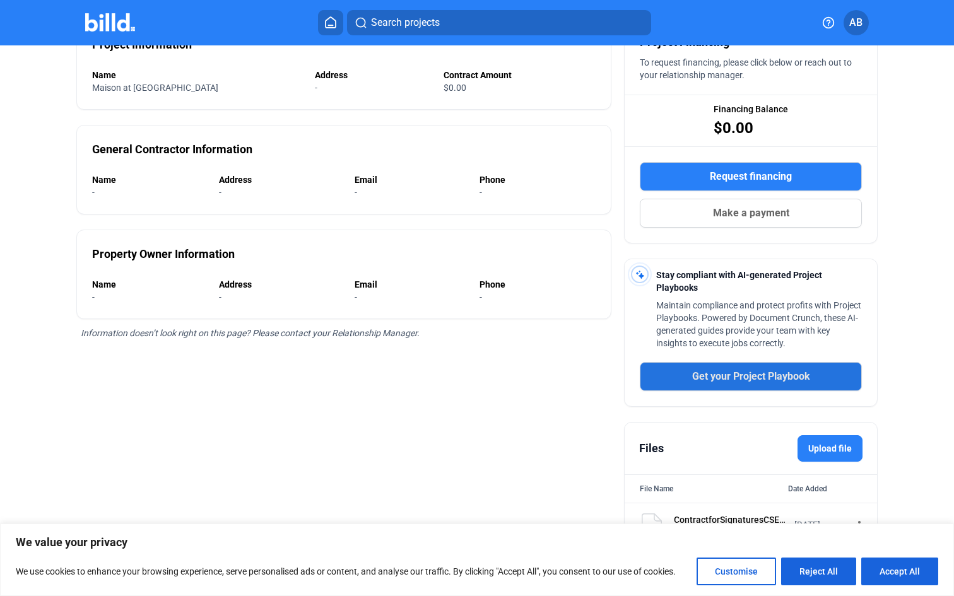
click at [721, 378] on span "Get your Project Playbook" at bounding box center [751, 376] width 118 height 15
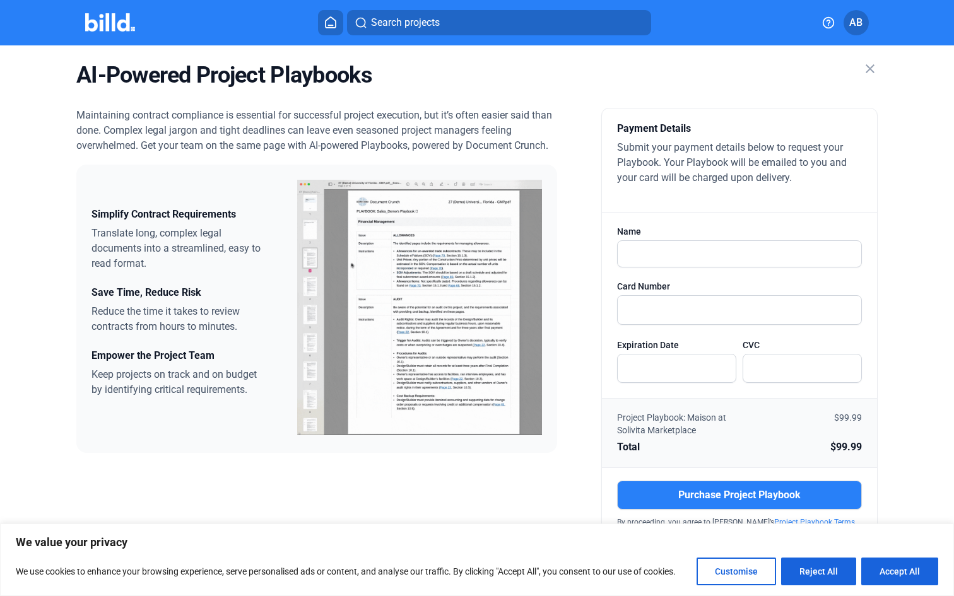
click at [863, 65] on mat-icon "close" at bounding box center [870, 68] width 15 height 15
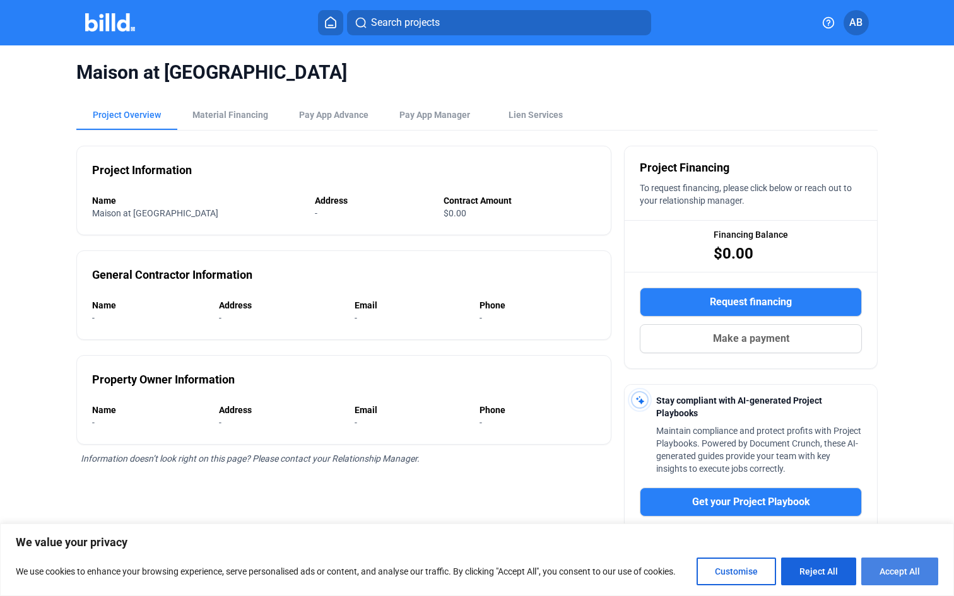
click at [898, 576] on button "Accept All" at bounding box center [899, 572] width 77 height 28
checkbox input "true"
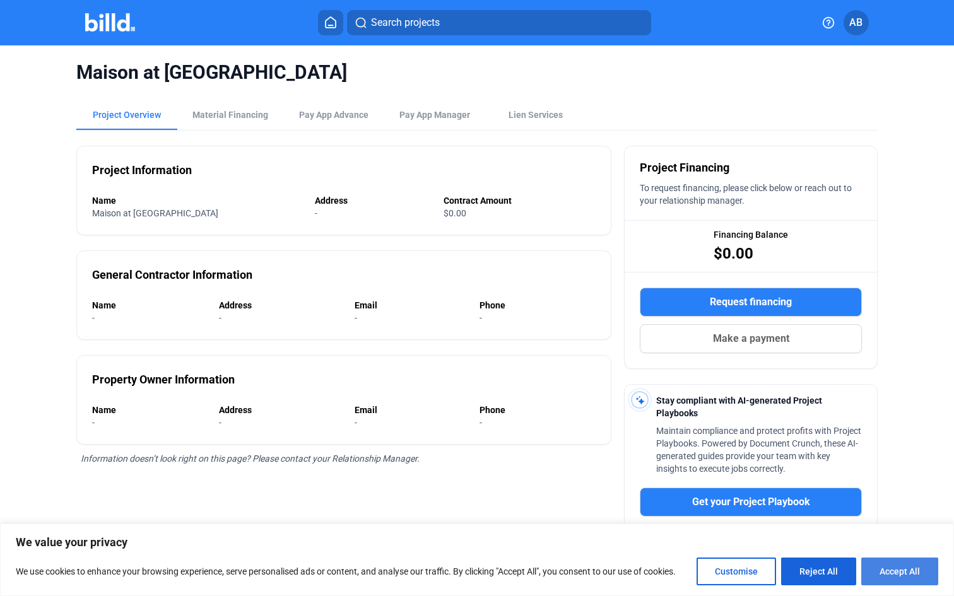
checkbox input "true"
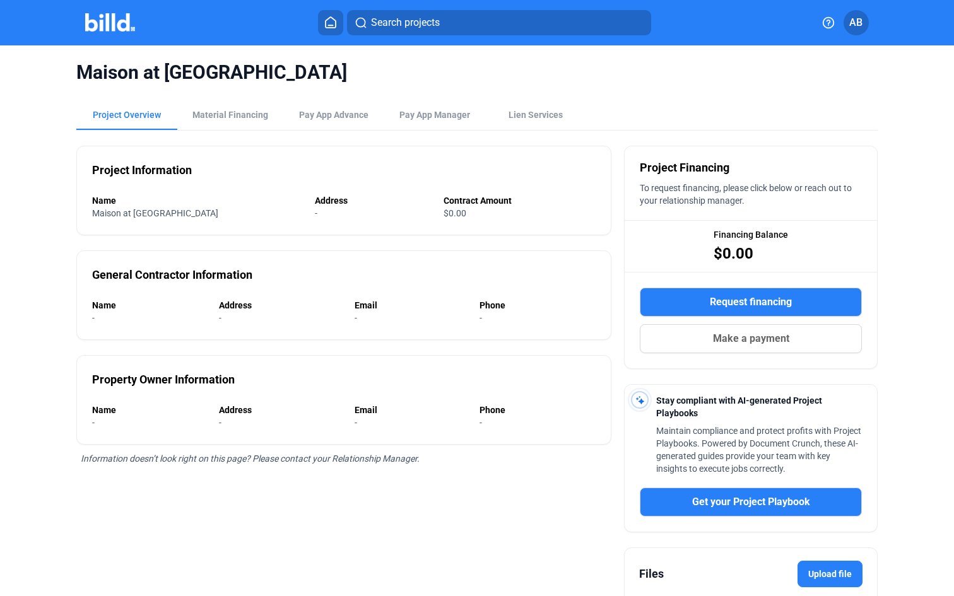
click at [102, 18] on img at bounding box center [110, 22] width 50 height 18
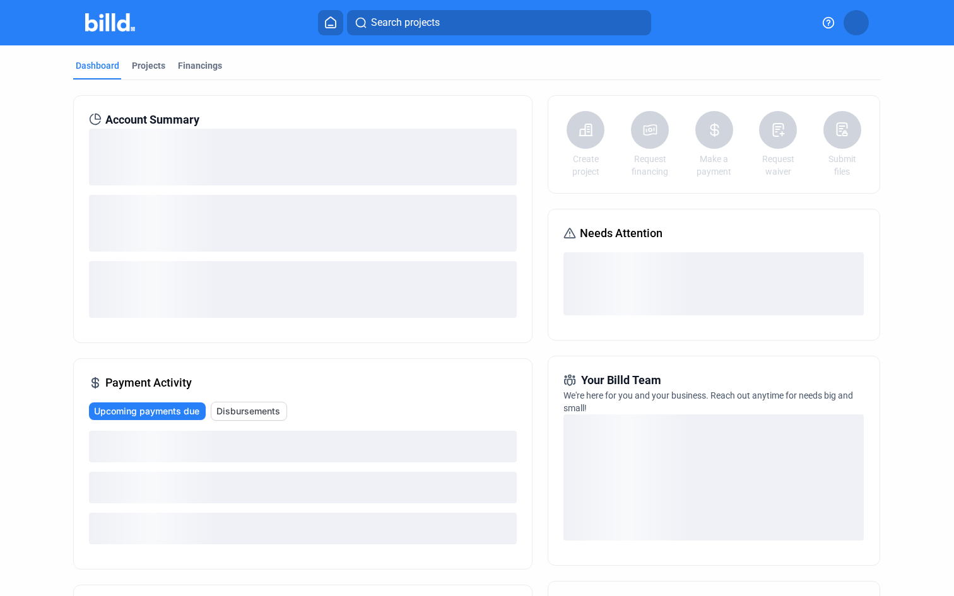
click at [110, 21] on img at bounding box center [110, 22] width 50 height 18
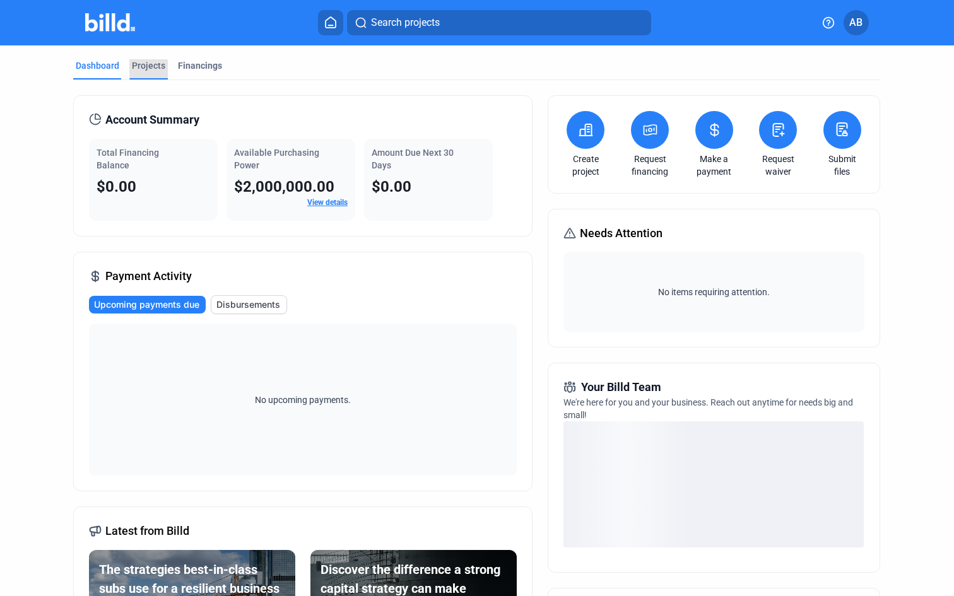
click at [141, 72] on div "Projects" at bounding box center [148, 69] width 38 height 20
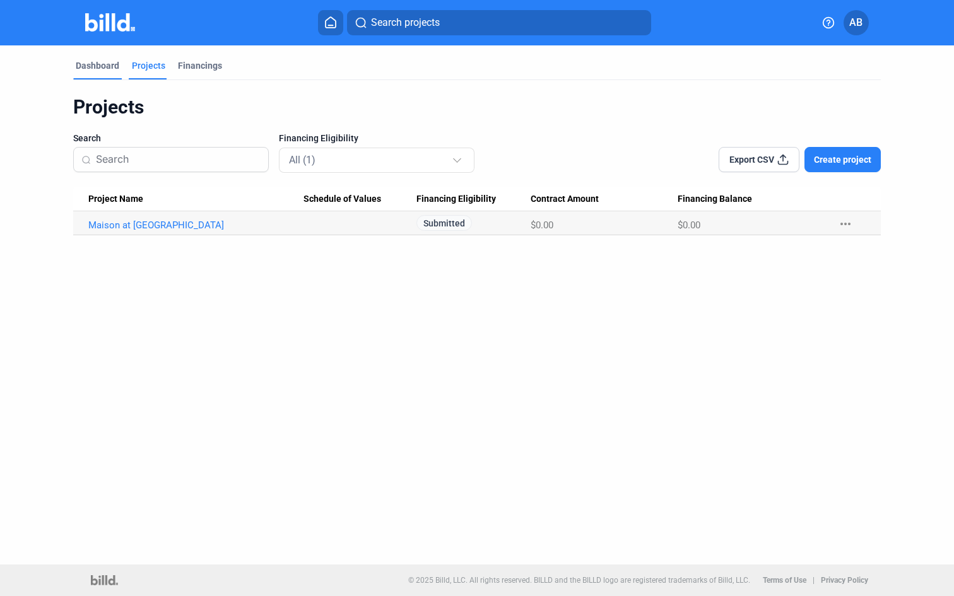
click at [89, 68] on div "Dashboard" at bounding box center [98, 65] width 44 height 13
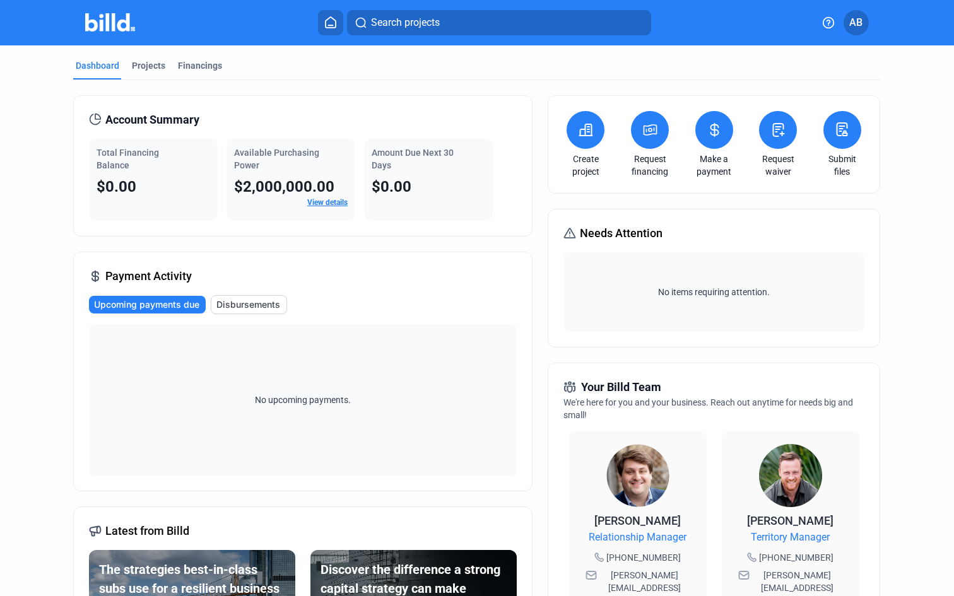
click at [573, 141] on button at bounding box center [586, 130] width 38 height 38
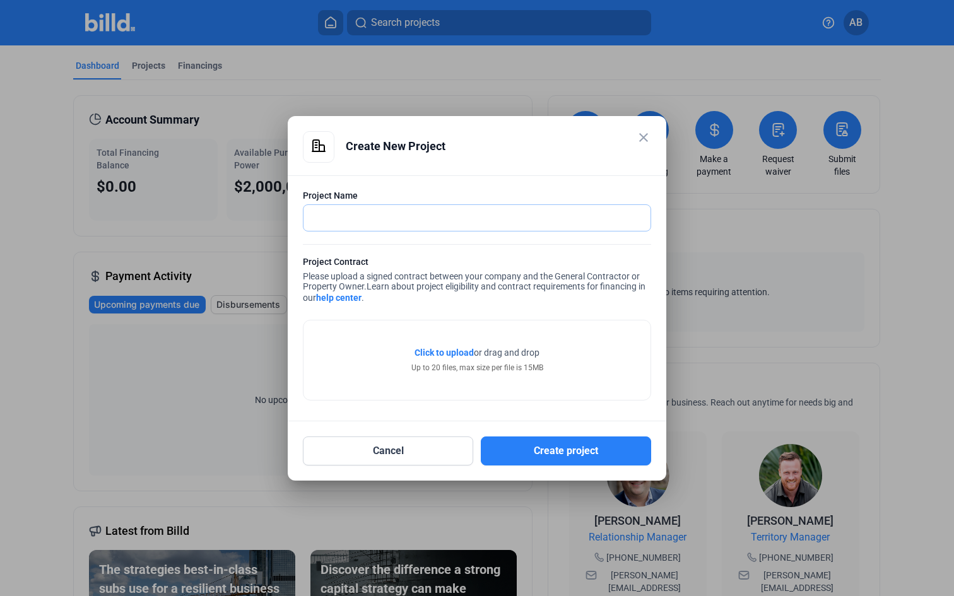
click at [379, 222] on input "text" at bounding box center [469, 218] width 333 height 26
click at [657, 51] on div at bounding box center [477, 298] width 954 height 596
click at [417, 222] on input "text" at bounding box center [469, 218] width 333 height 26
paste input "T"
click at [417, 222] on input "text" at bounding box center [476, 218] width 347 height 26
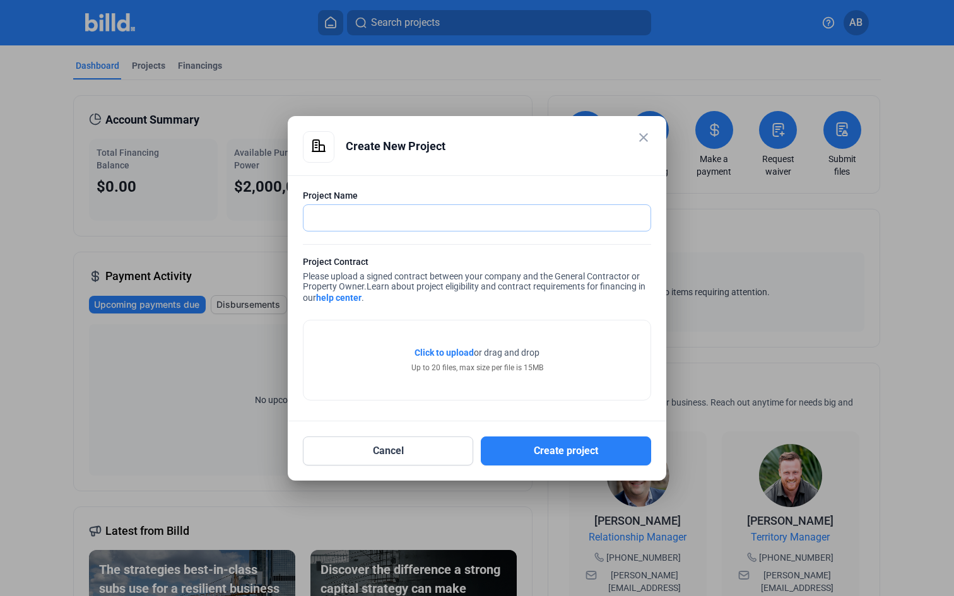
click at [417, 222] on input "text" at bounding box center [476, 218] width 347 height 26
type input "Triton Cay [GEOGRAPHIC_DATA][PERSON_NAME] Phase 2"
click at [456, 350] on span "Click to upload" at bounding box center [444, 353] width 59 height 10
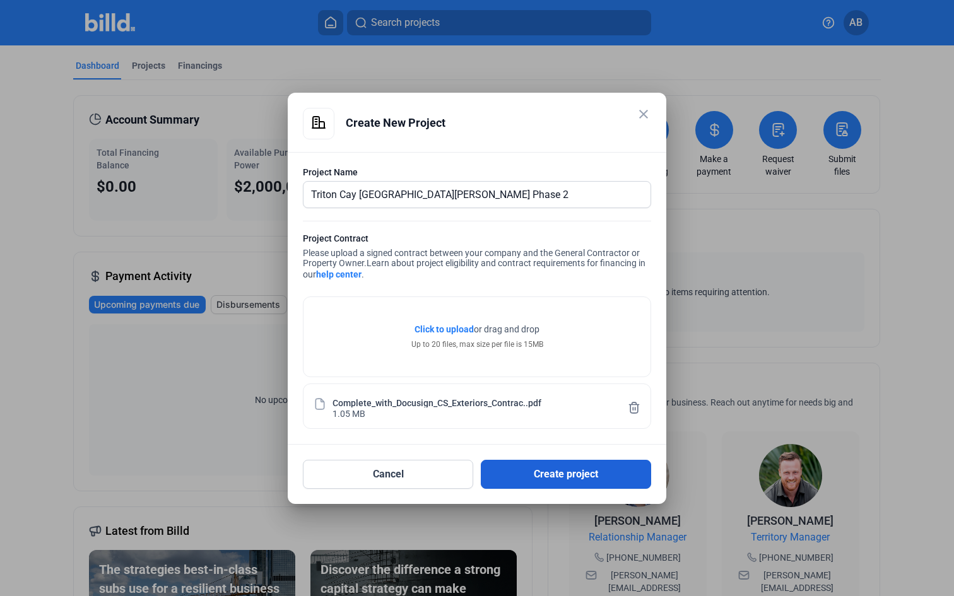
click at [549, 474] on button "Create project" at bounding box center [566, 474] width 170 height 29
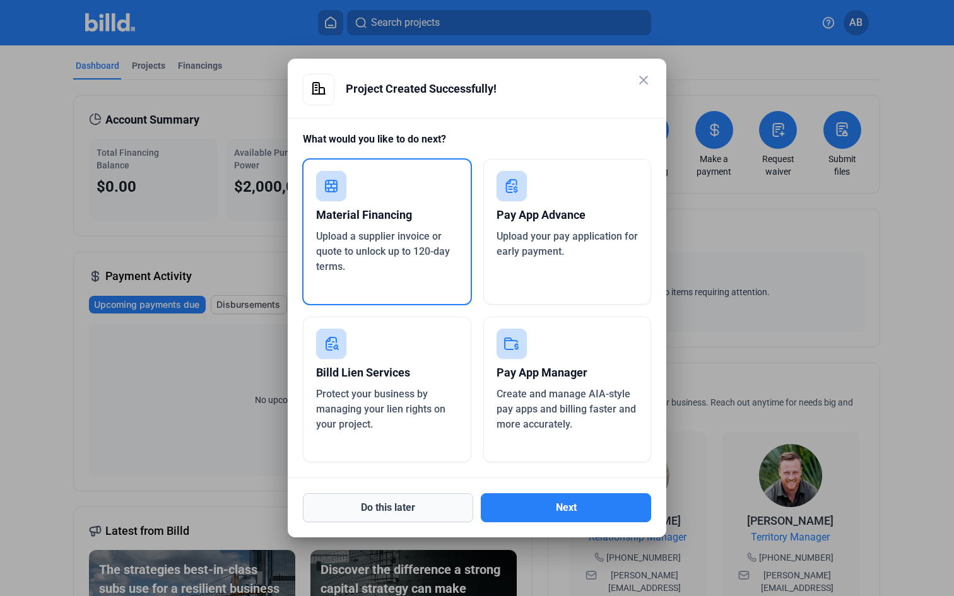
click at [372, 500] on button "Do this later" at bounding box center [388, 507] width 170 height 29
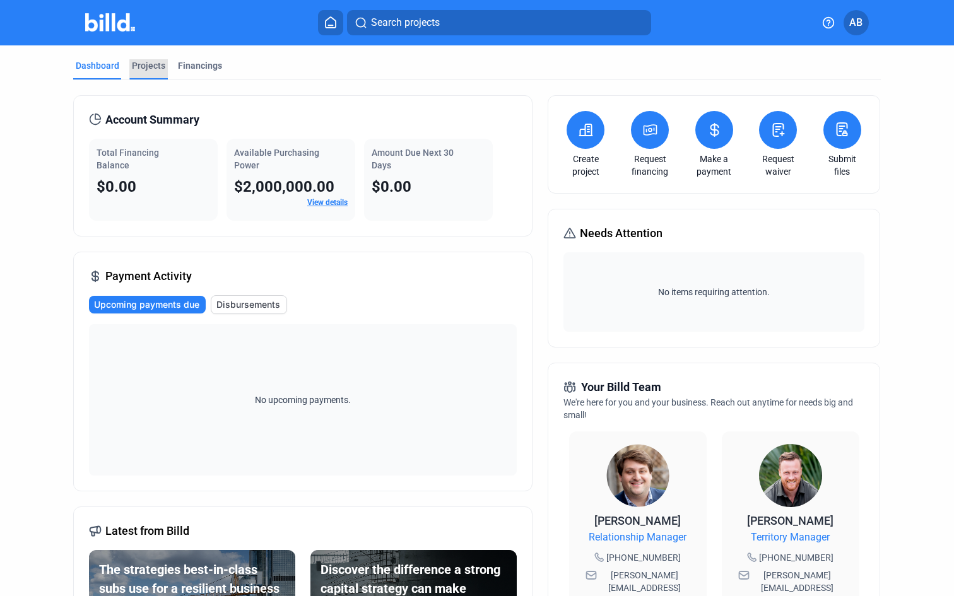
click at [150, 72] on div "Projects" at bounding box center [148, 69] width 38 height 20
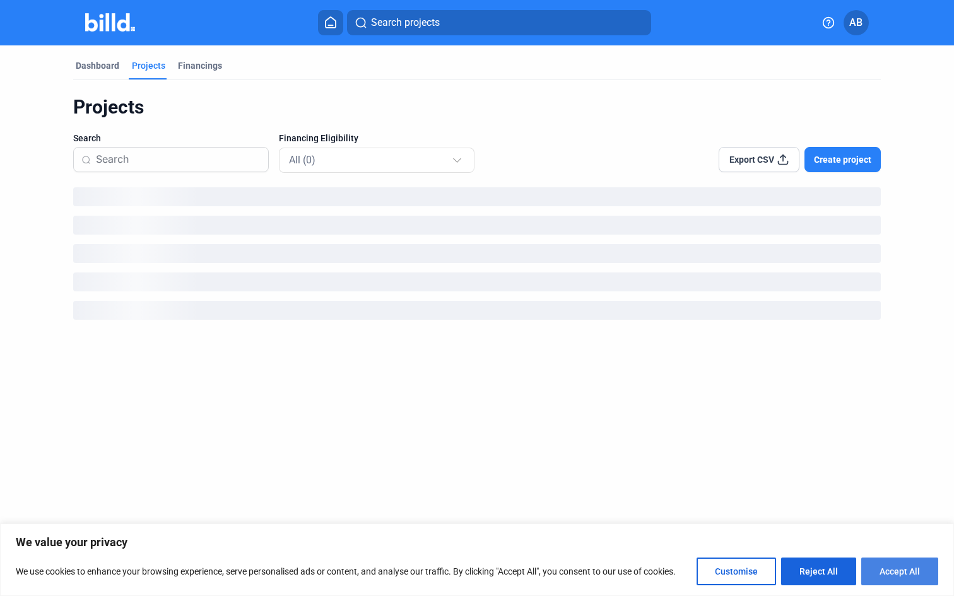
click at [899, 580] on button "Accept All" at bounding box center [899, 572] width 77 height 28
checkbox input "true"
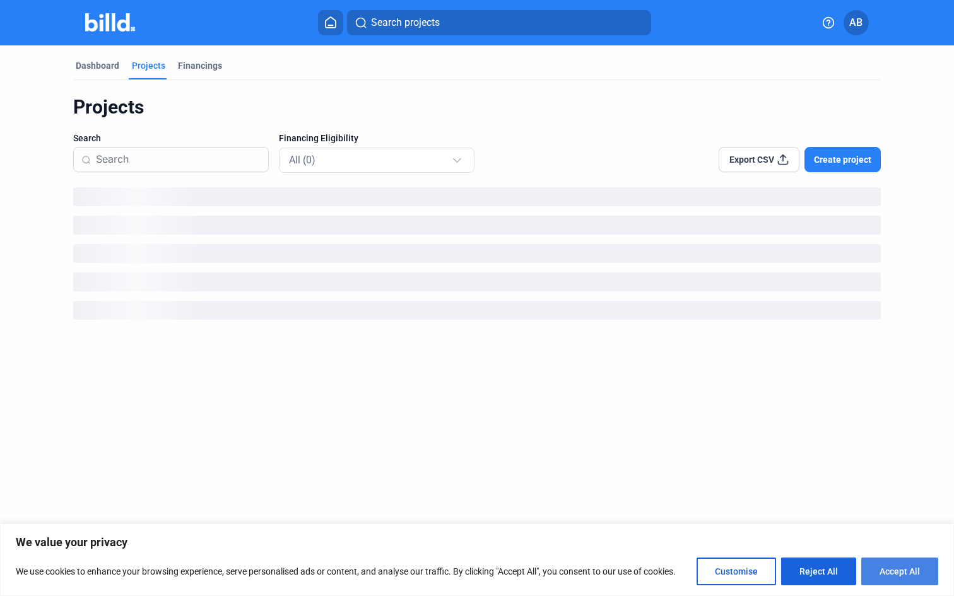
checkbox input "true"
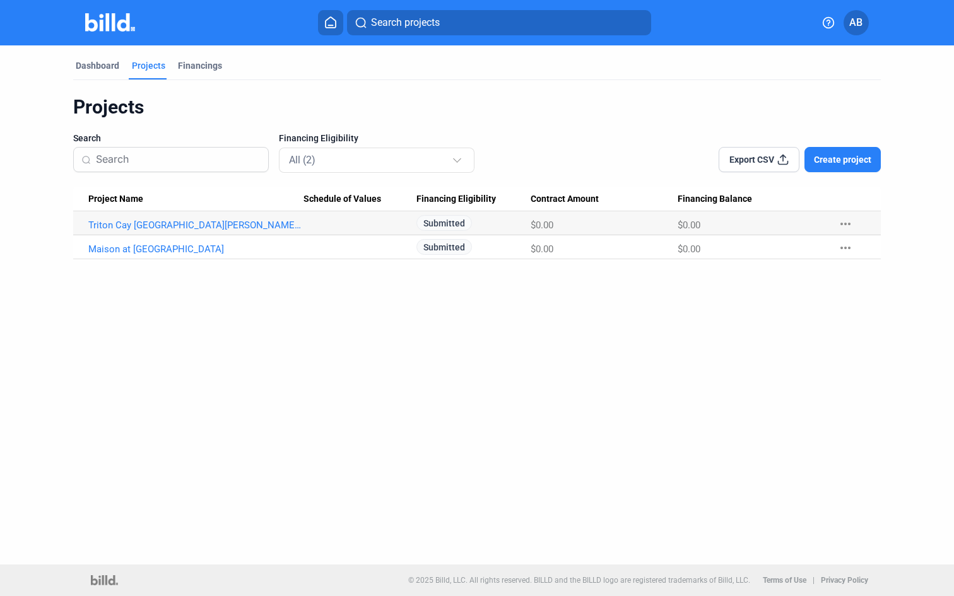
click at [846, 227] on mat-icon "more_horiz" at bounding box center [845, 223] width 15 height 15
click at [576, 317] on div at bounding box center [477, 298] width 954 height 596
click at [349, 256] on Values at bounding box center [360, 247] width 114 height 24
click at [109, 73] on div "Dashboard" at bounding box center [97, 69] width 49 height 20
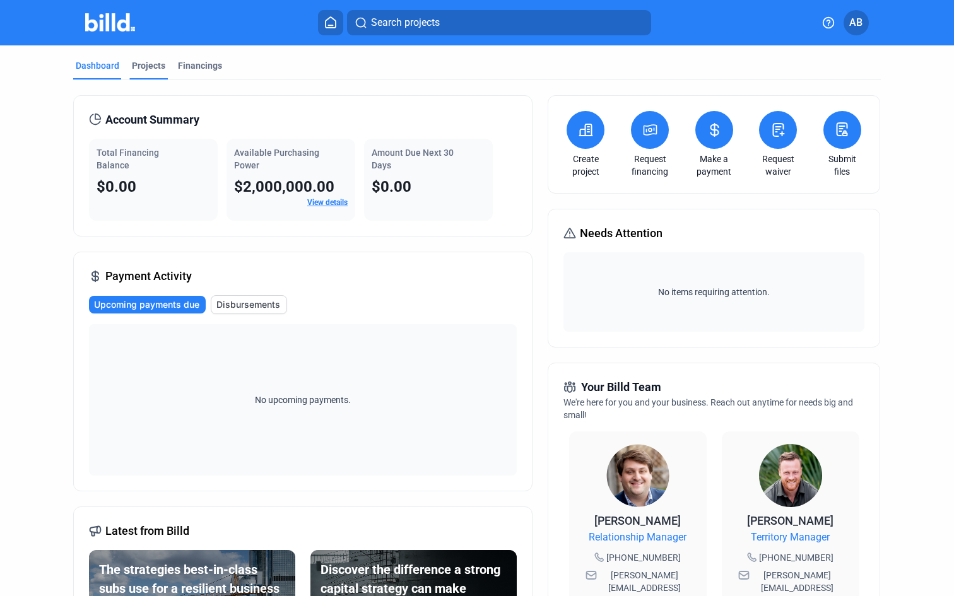
click at [148, 66] on div "Projects" at bounding box center [148, 65] width 33 height 13
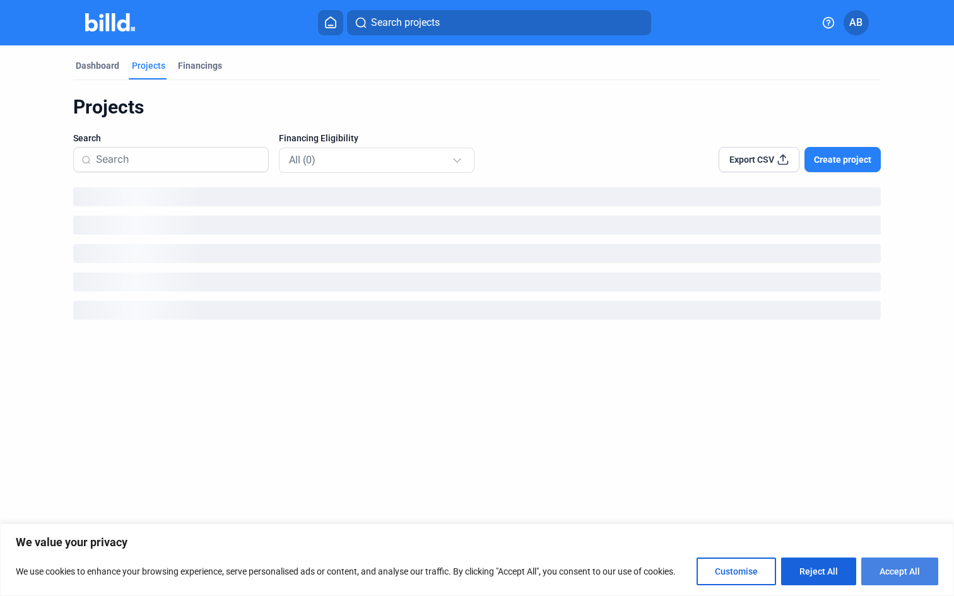
click at [910, 576] on button "Accept All" at bounding box center [899, 572] width 77 height 28
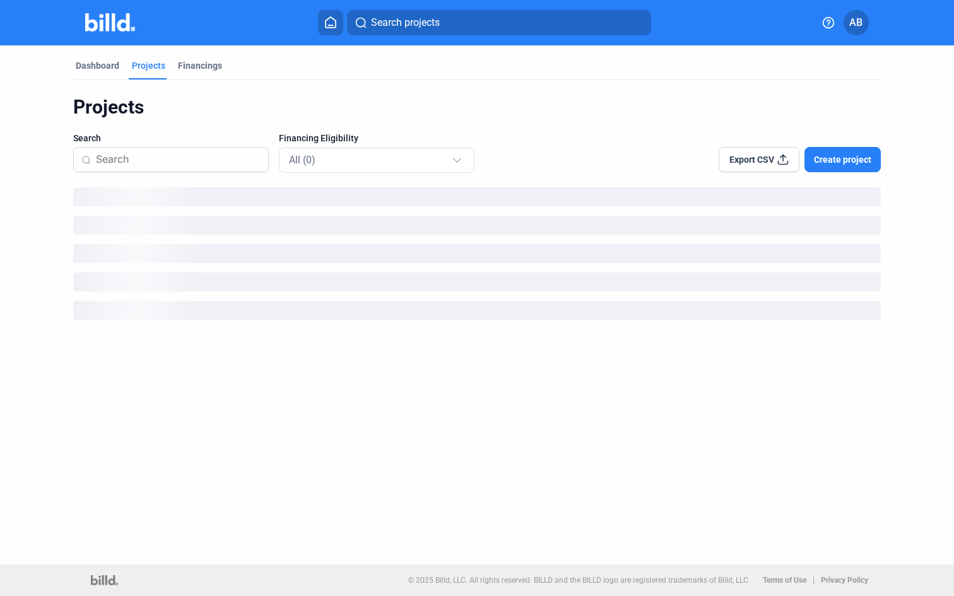
checkbox input "true"
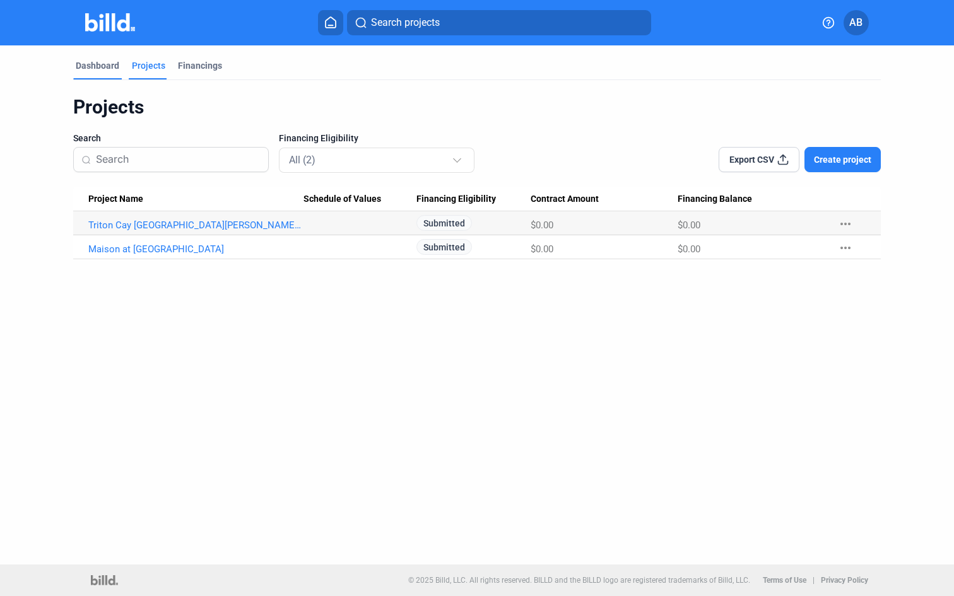
click at [114, 74] on div "Dashboard" at bounding box center [97, 69] width 49 height 20
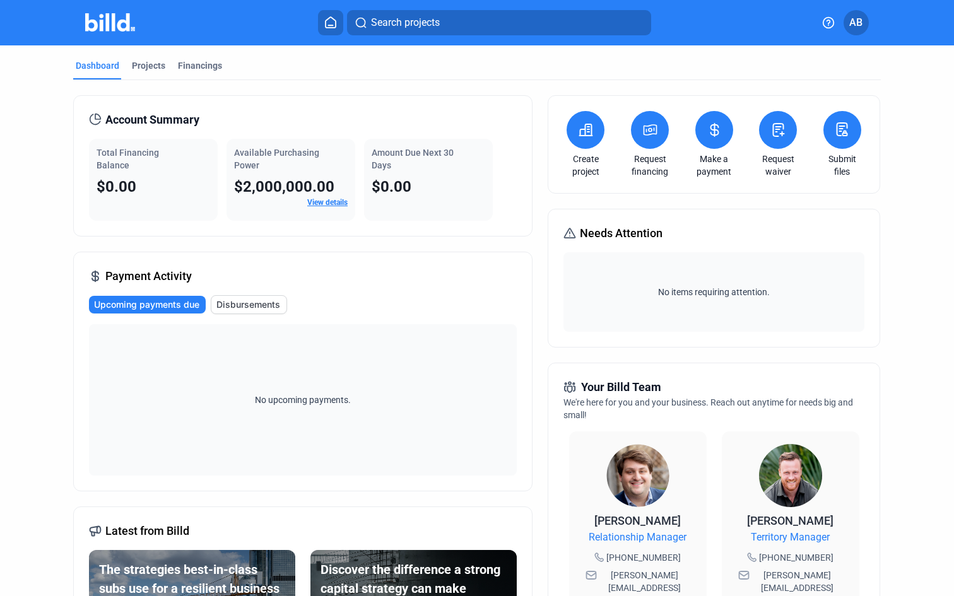
click at [597, 134] on button at bounding box center [586, 130] width 38 height 38
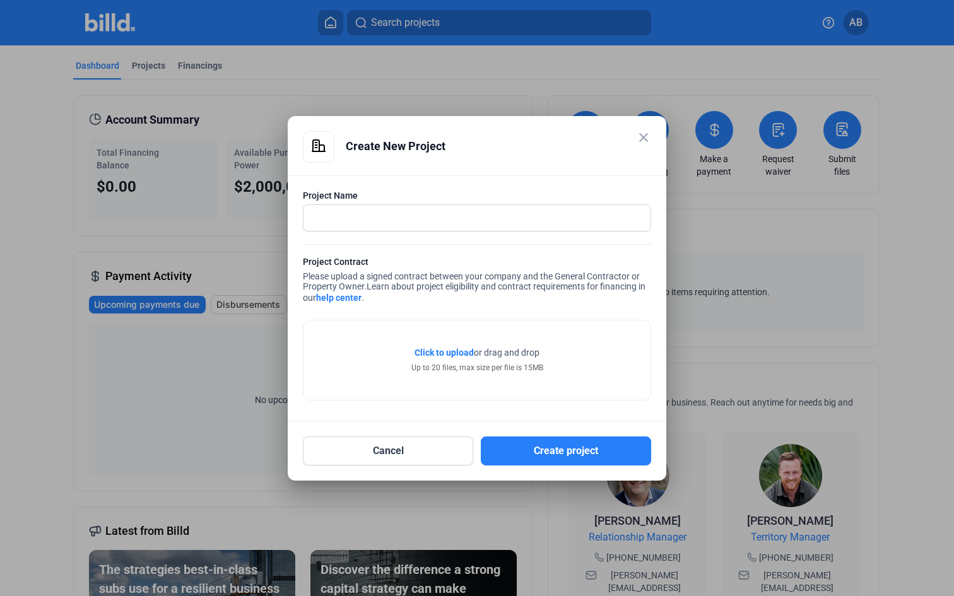
click at [489, 240] on div at bounding box center [477, 238] width 348 height 13
click at [489, 211] on input "text" at bounding box center [469, 218] width 333 height 26
type input "Silver Lake Village"
click at [441, 355] on span "Click to upload" at bounding box center [444, 353] width 59 height 10
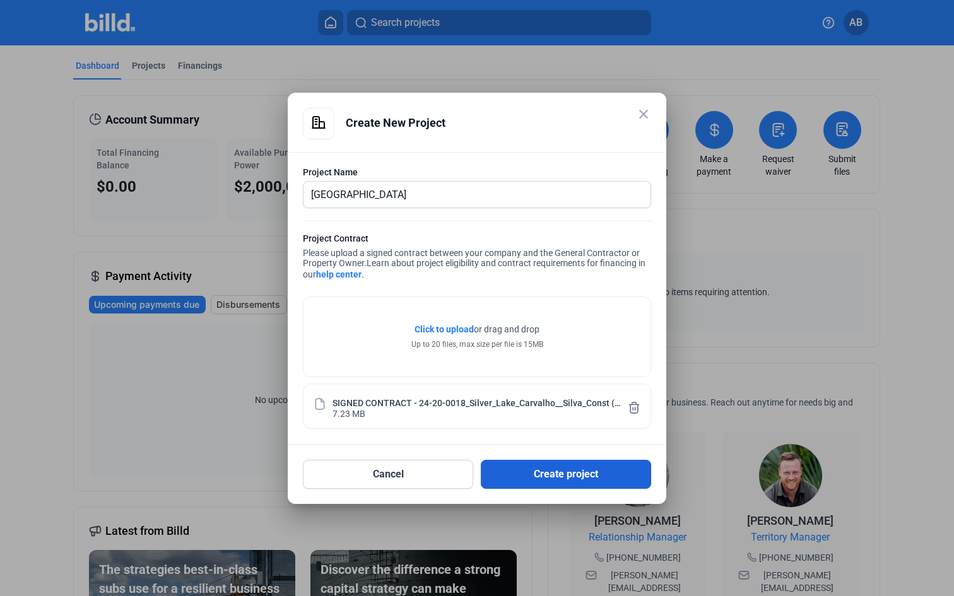
click at [547, 477] on button "Create project" at bounding box center [566, 474] width 170 height 29
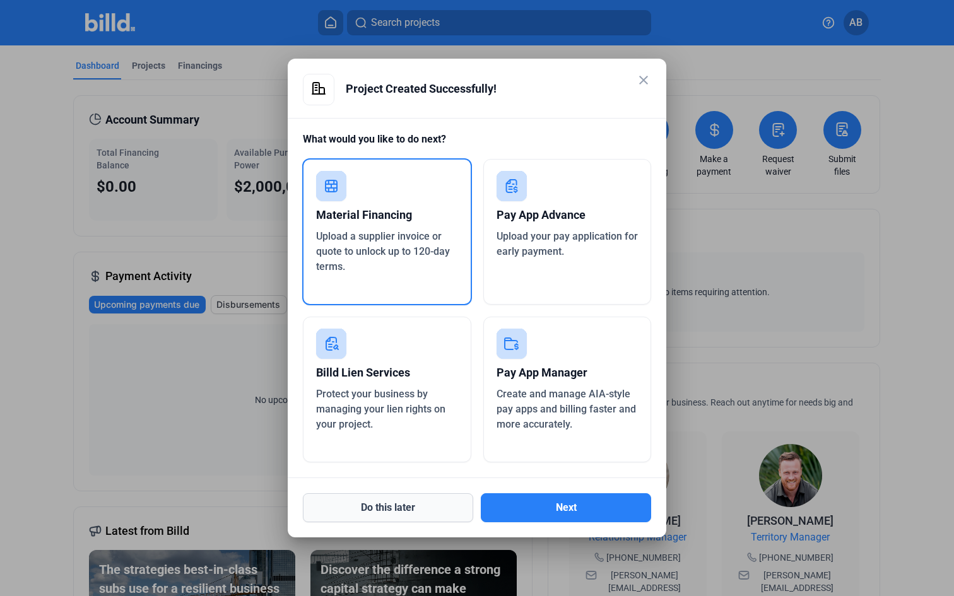
click at [404, 513] on button "Do this later" at bounding box center [388, 507] width 170 height 29
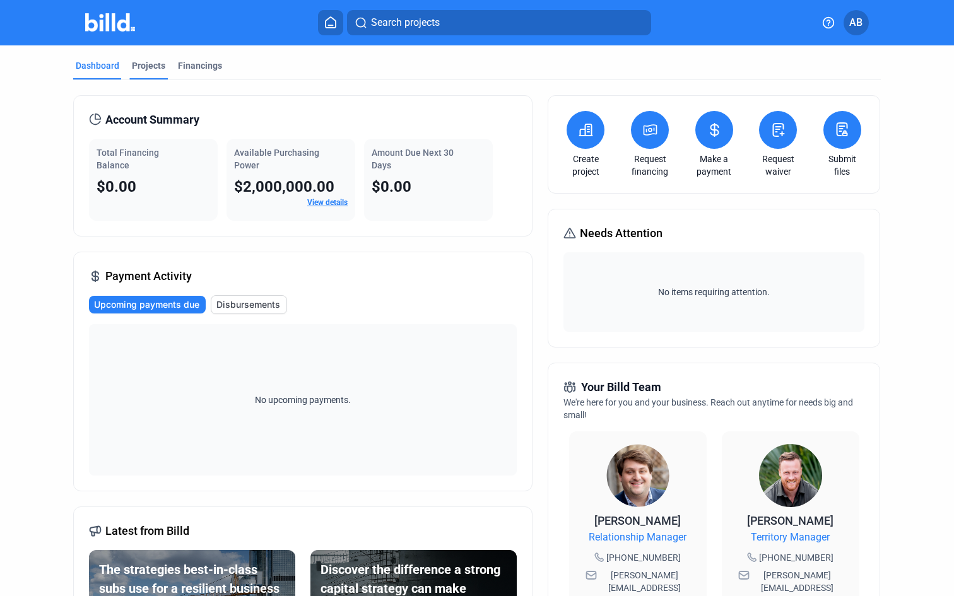
click at [157, 68] on div "Projects" at bounding box center [148, 65] width 33 height 13
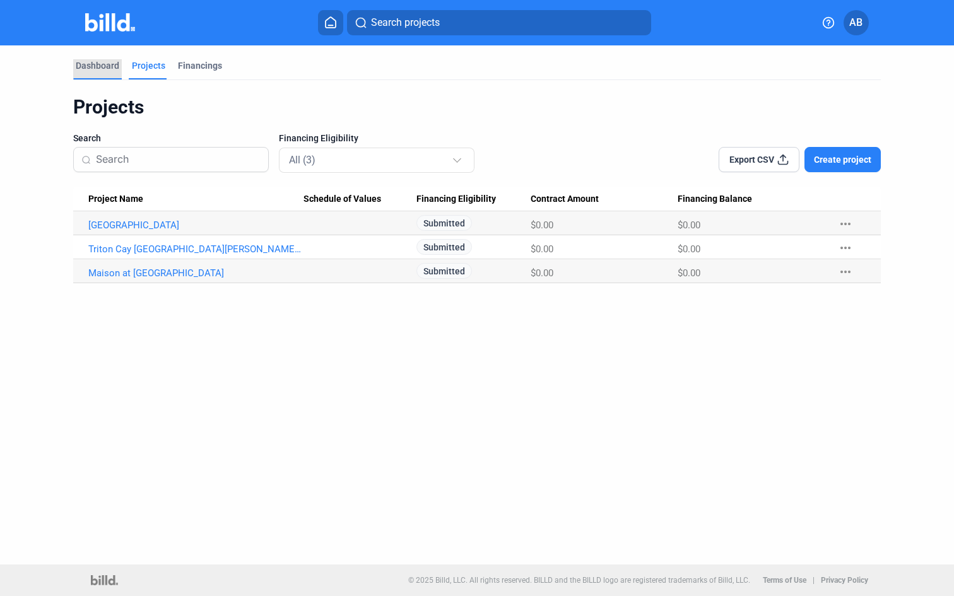
click at [99, 76] on div "Dashboard" at bounding box center [97, 69] width 49 height 20
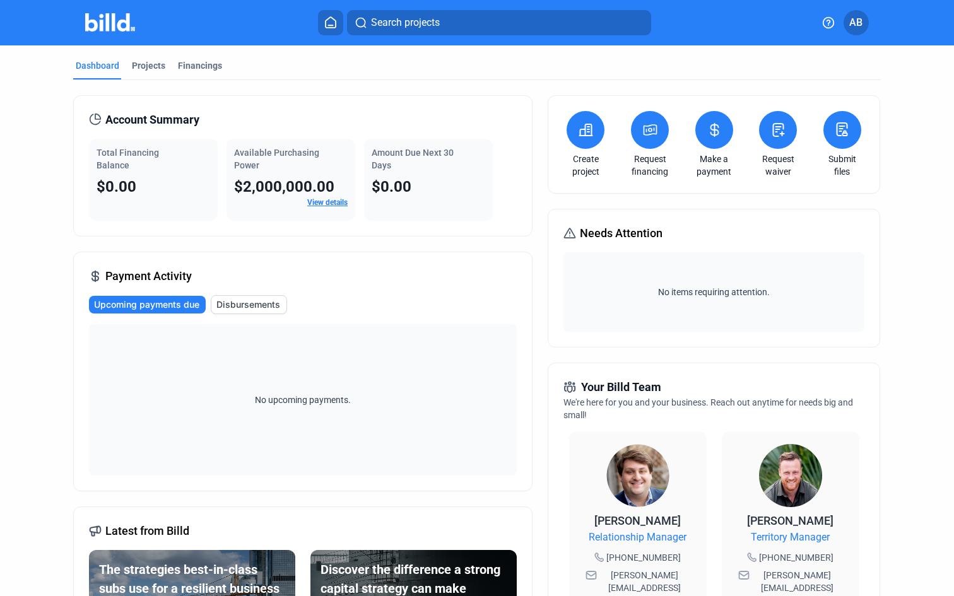
click at [595, 167] on link "Create project" at bounding box center [585, 165] width 44 height 25
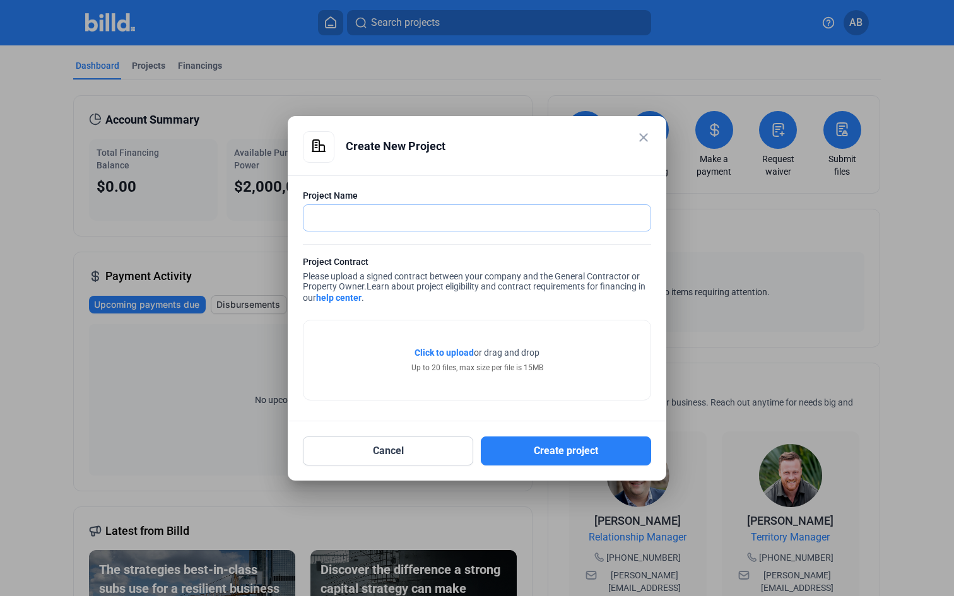
click at [407, 218] on input "text" at bounding box center [469, 218] width 333 height 26
type input "Mason Mountain Island"
click at [451, 351] on span "Click to upload" at bounding box center [444, 353] width 59 height 10
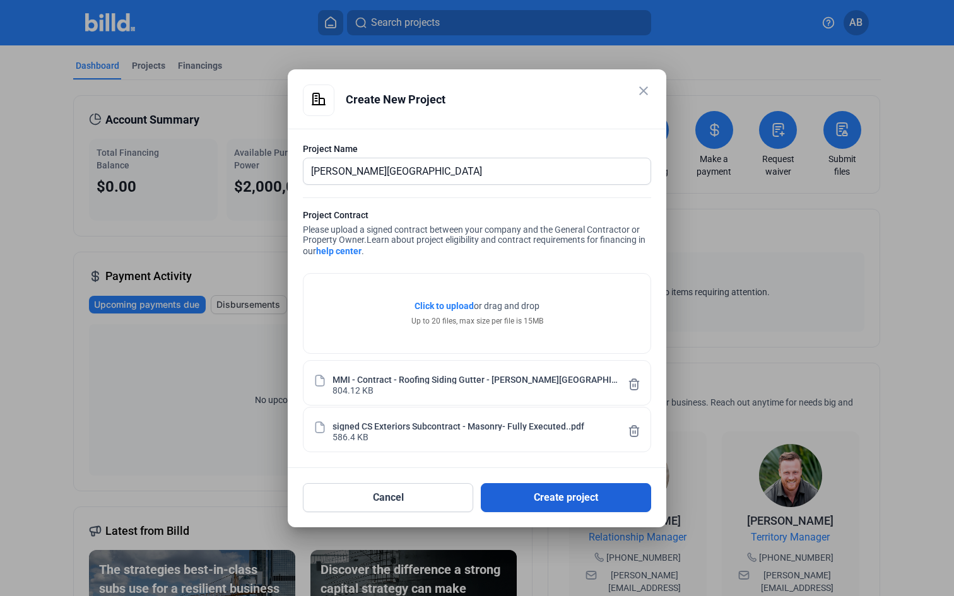
click at [531, 493] on button "Create project" at bounding box center [566, 497] width 170 height 29
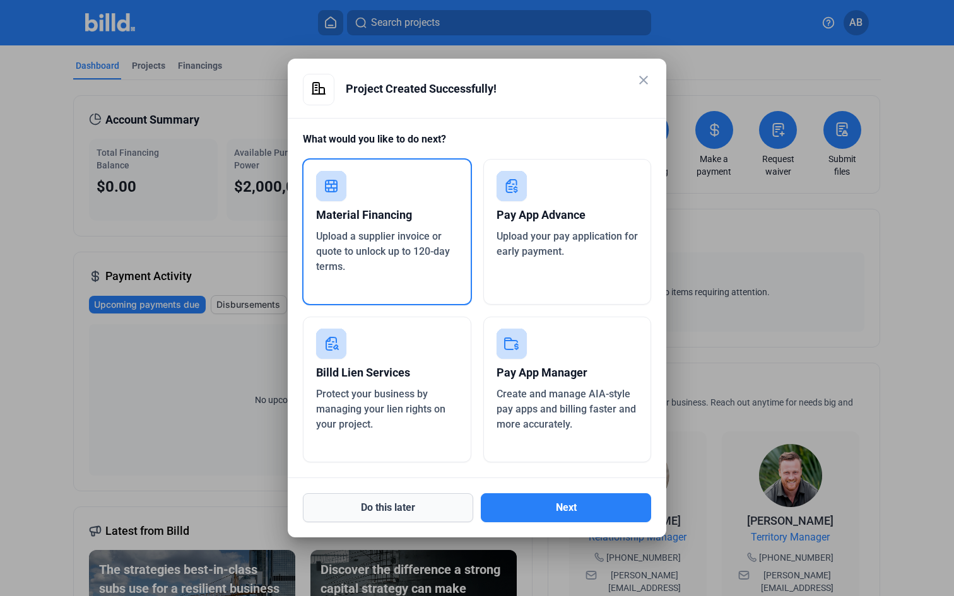
click at [408, 500] on button "Do this later" at bounding box center [388, 507] width 170 height 29
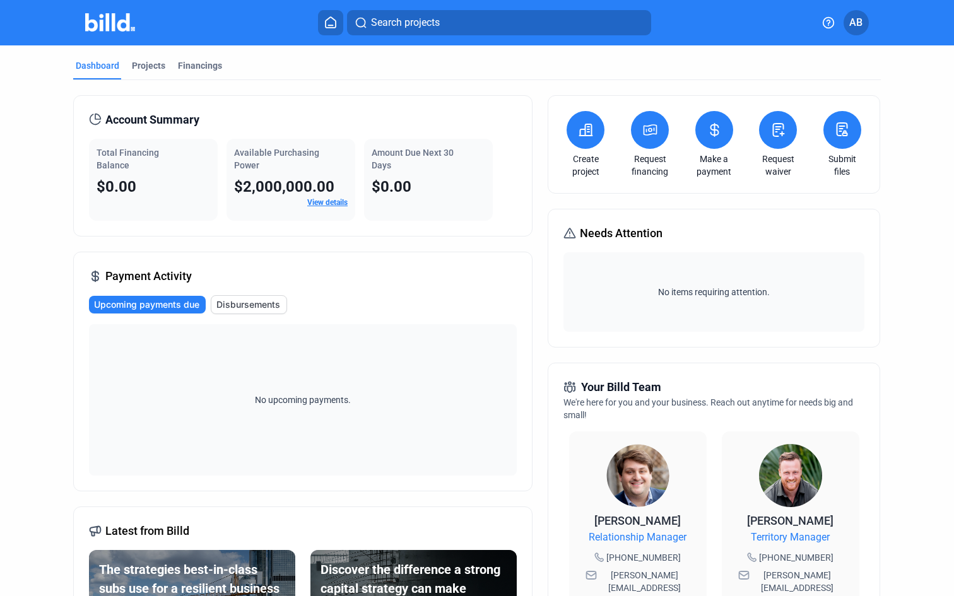
click at [125, 68] on div "Dashboard Projects Financings" at bounding box center [477, 69] width 808 height 20
click at [135, 63] on div "Projects" at bounding box center [148, 65] width 33 height 13
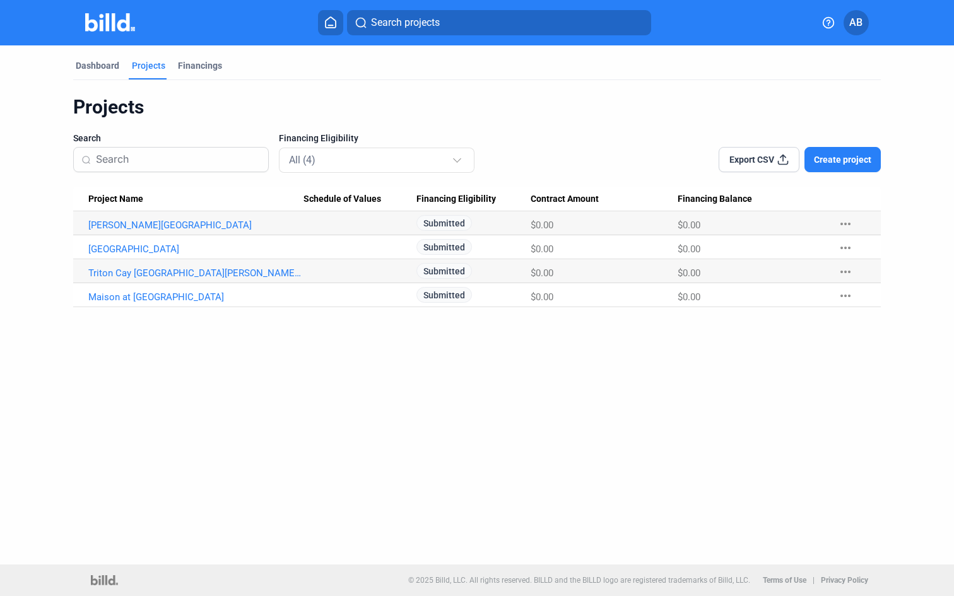
click at [271, 110] on div "Projects" at bounding box center [477, 107] width 808 height 24
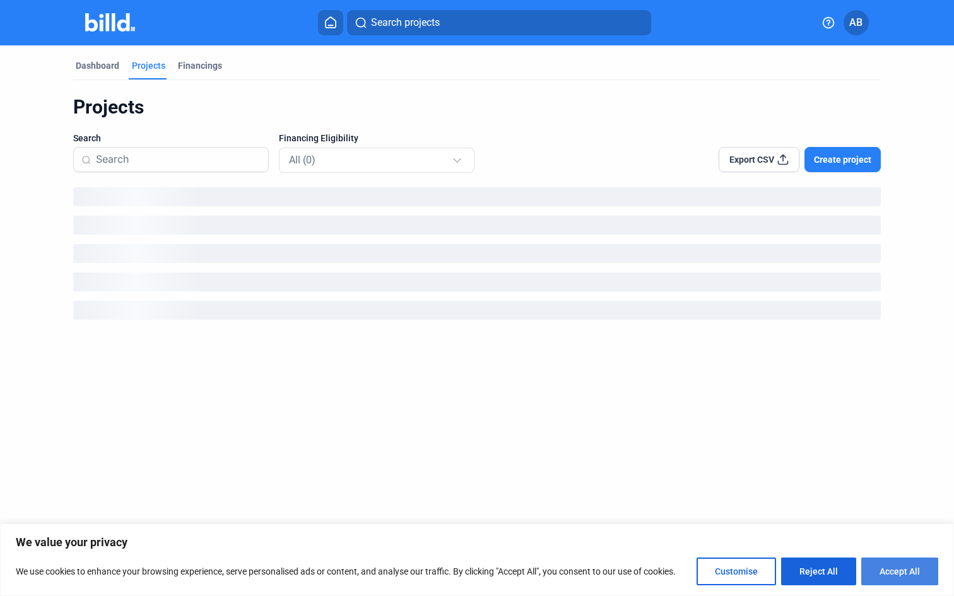
click at [893, 567] on button "Accept All" at bounding box center [899, 572] width 77 height 28
checkbox input "true"
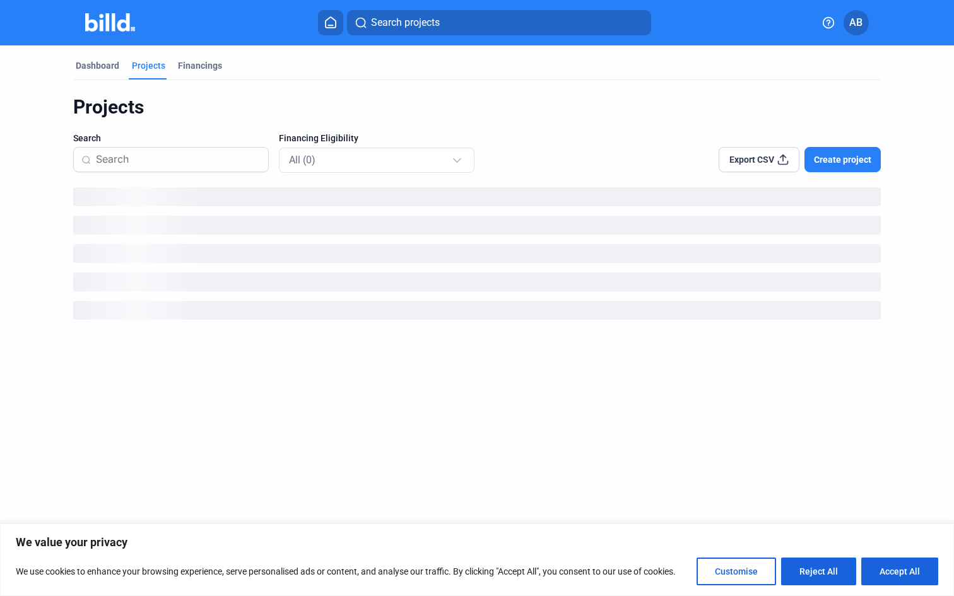
checkbox input "true"
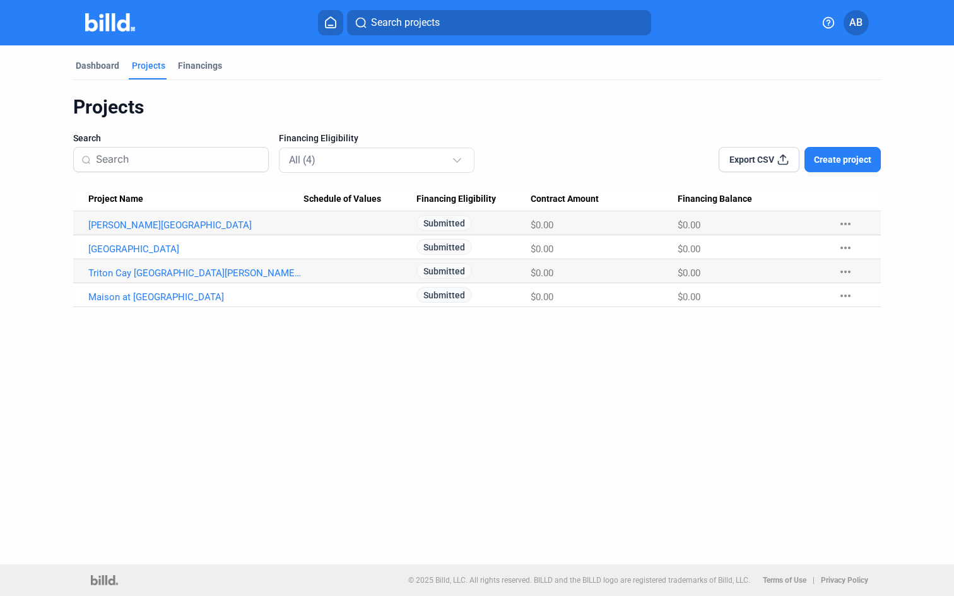
click at [839, 216] on mat-icon "more_horiz" at bounding box center [845, 223] width 15 height 15
click at [601, 386] on div at bounding box center [477, 298] width 954 height 596
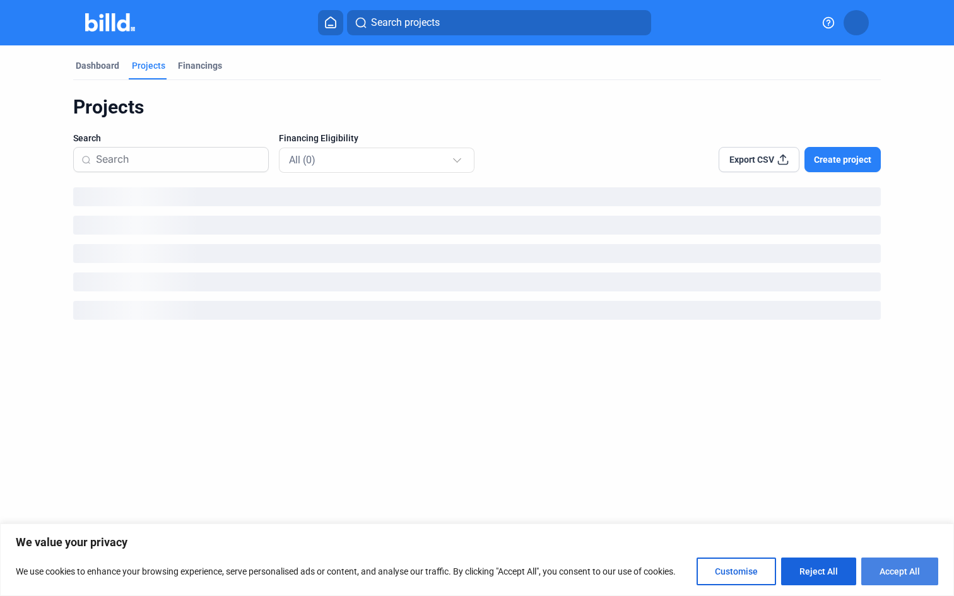
click at [907, 571] on button "Accept All" at bounding box center [899, 572] width 77 height 28
checkbox input "true"
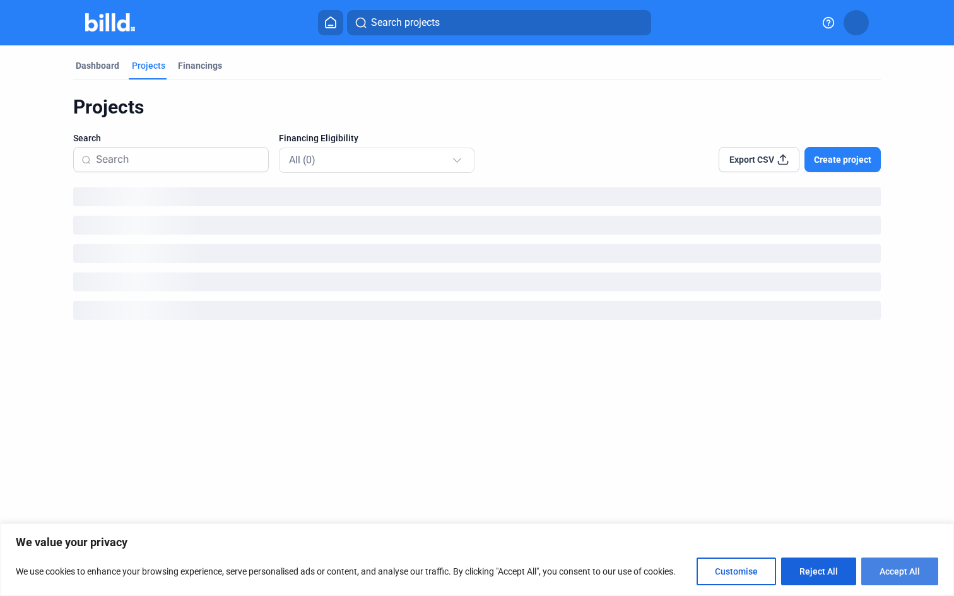
checkbox input "true"
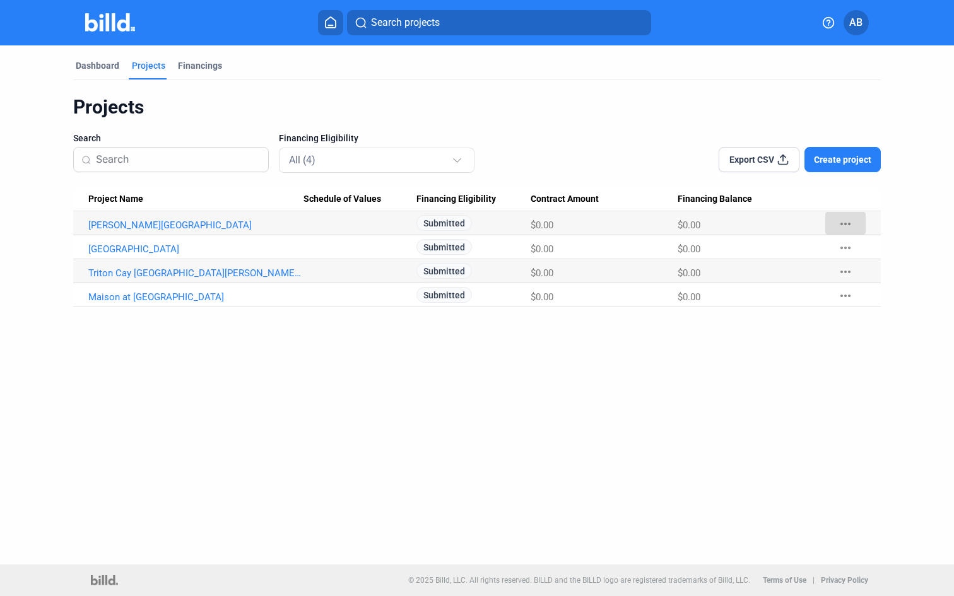
click at [842, 221] on mat-icon "more_horiz" at bounding box center [845, 223] width 15 height 15
click at [842, 221] on div at bounding box center [477, 298] width 954 height 596
click at [92, 71] on div "Dashboard" at bounding box center [98, 65] width 44 height 13
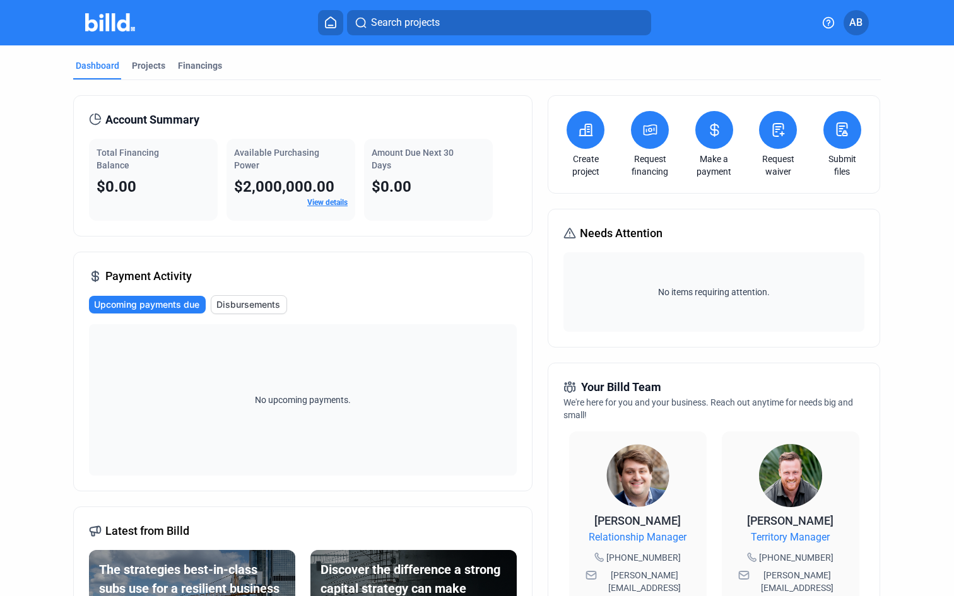
click at [334, 202] on link "View details" at bounding box center [327, 202] width 40 height 9
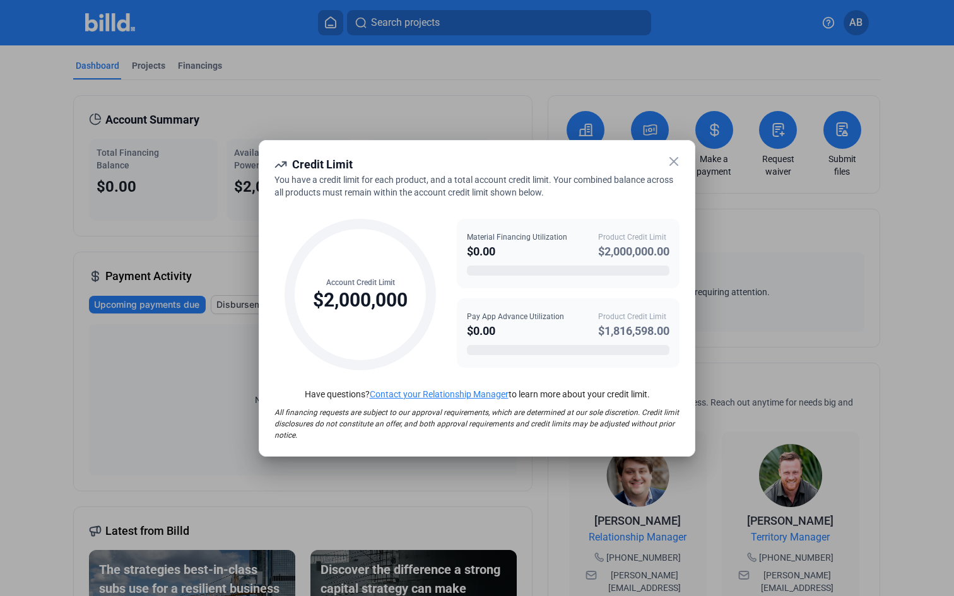
click at [675, 159] on icon at bounding box center [673, 161] width 15 height 15
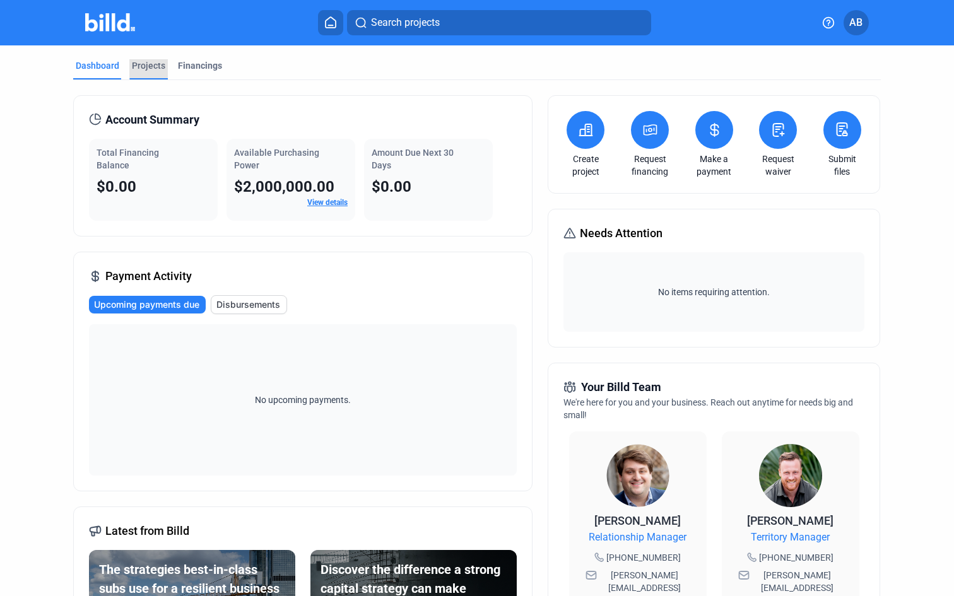
click at [152, 71] on div "Projects" at bounding box center [148, 65] width 33 height 13
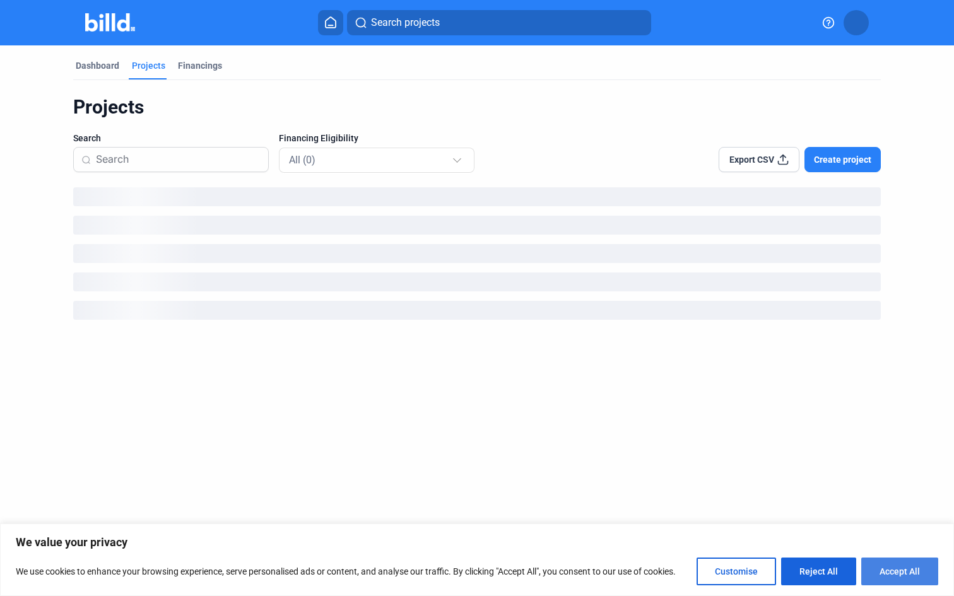
click at [889, 579] on button "Accept All" at bounding box center [899, 572] width 77 height 28
checkbox input "true"
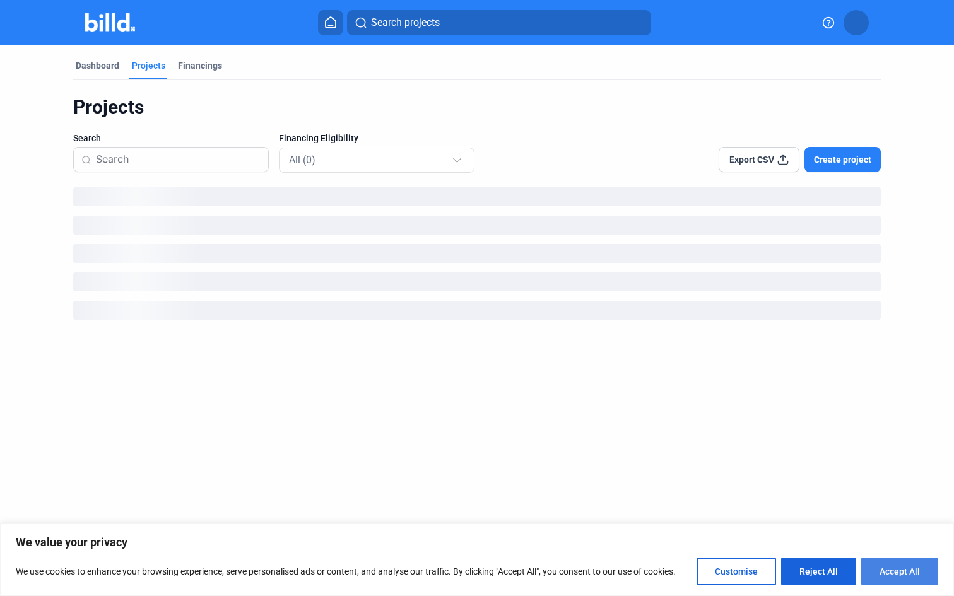
checkbox input "true"
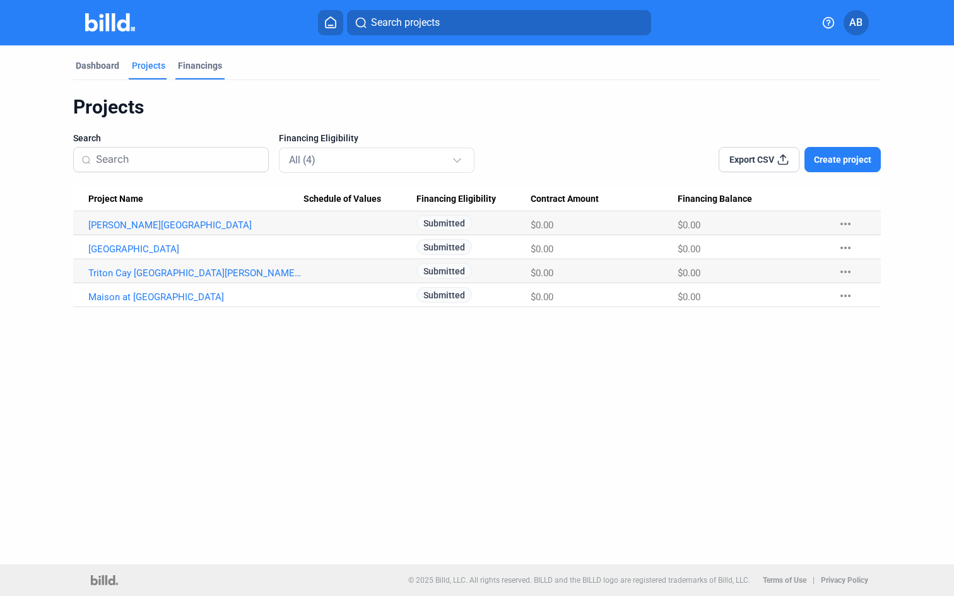
click at [189, 70] on div "Financings" at bounding box center [200, 65] width 44 height 13
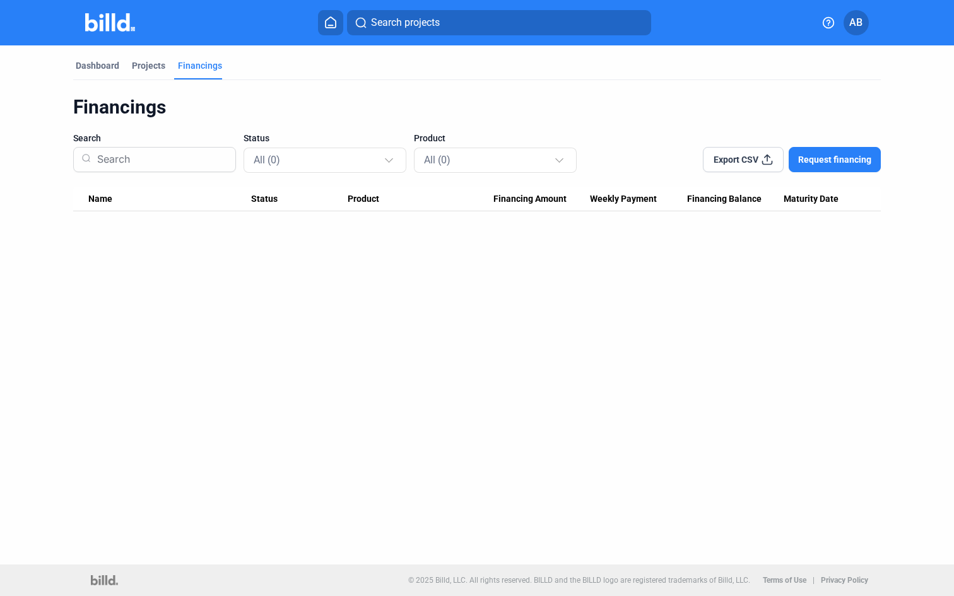
click at [809, 159] on span "Request financing" at bounding box center [834, 159] width 73 height 13
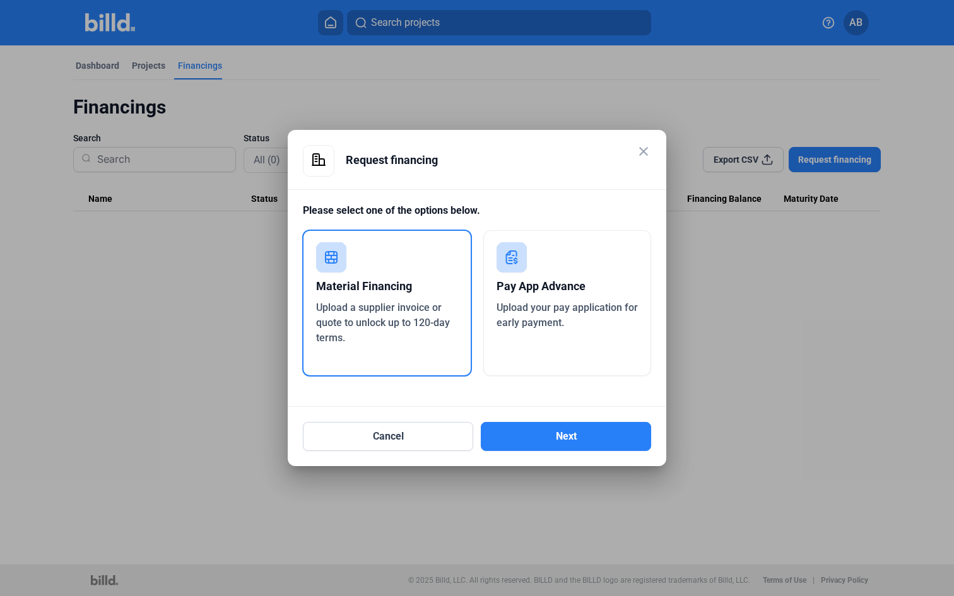
click at [637, 151] on mat-icon "close" at bounding box center [643, 151] width 15 height 15
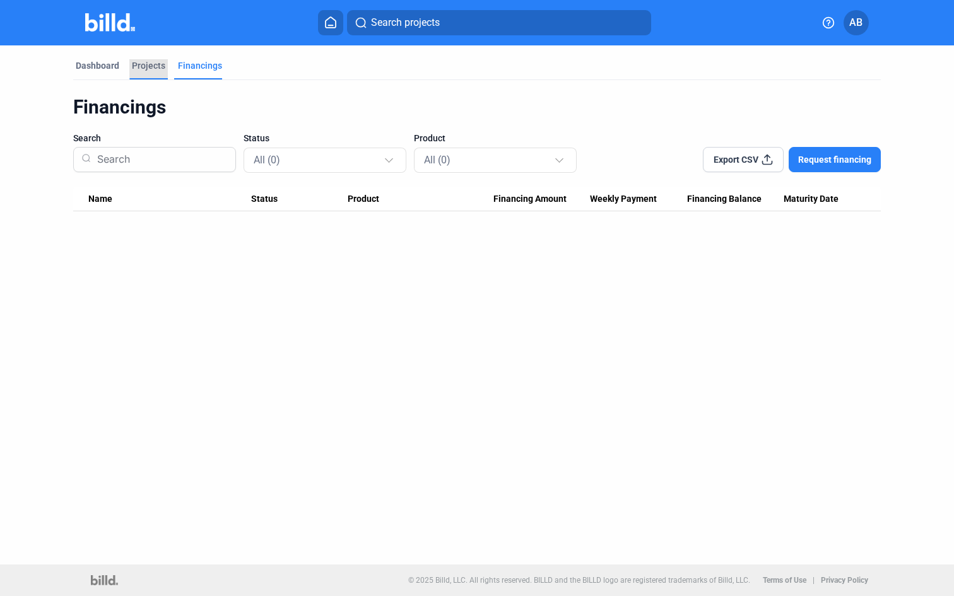
click at [141, 65] on div "Projects" at bounding box center [148, 65] width 33 height 13
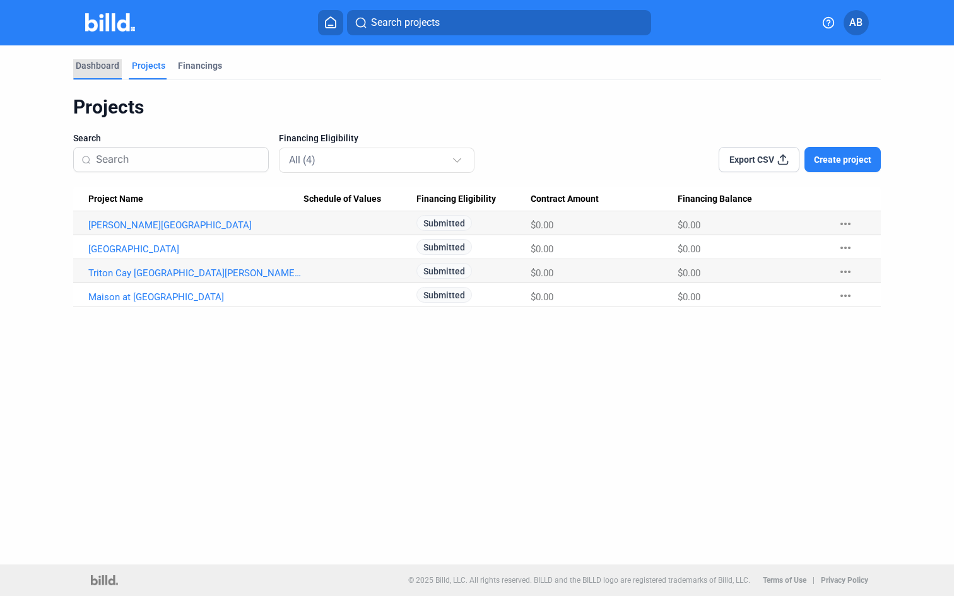
click at [77, 62] on div "Dashboard" at bounding box center [98, 65] width 44 height 13
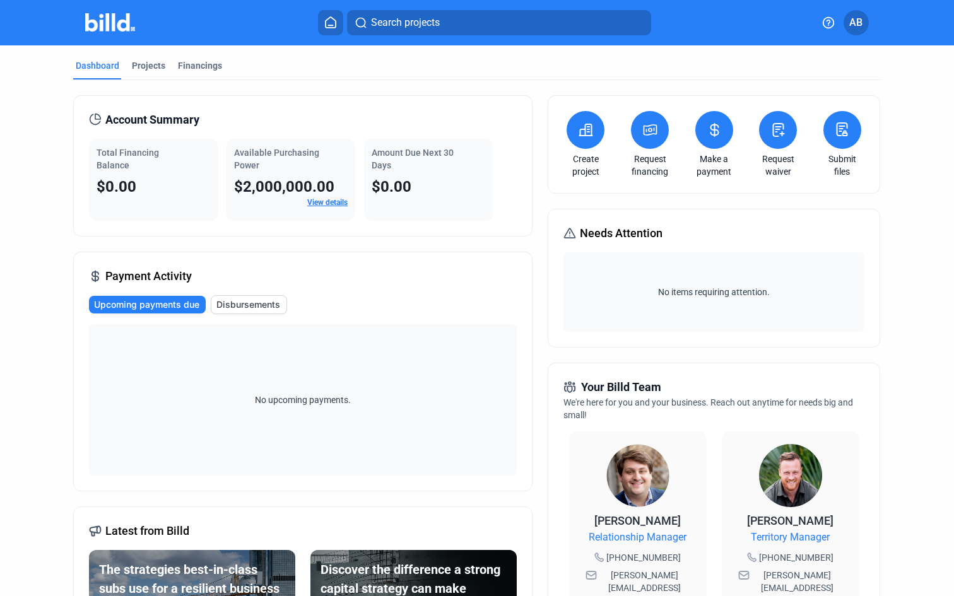
click at [456, 274] on div "Payment Activity Upcoming payments due Disbursements No upcoming payments." at bounding box center [302, 372] width 459 height 240
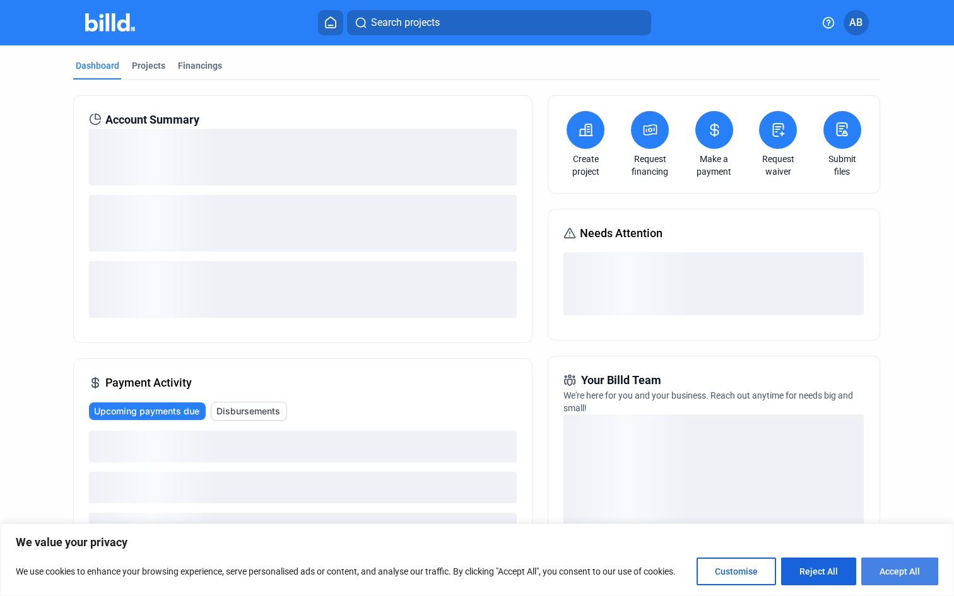
click at [903, 565] on button "Accept All" at bounding box center [899, 572] width 77 height 28
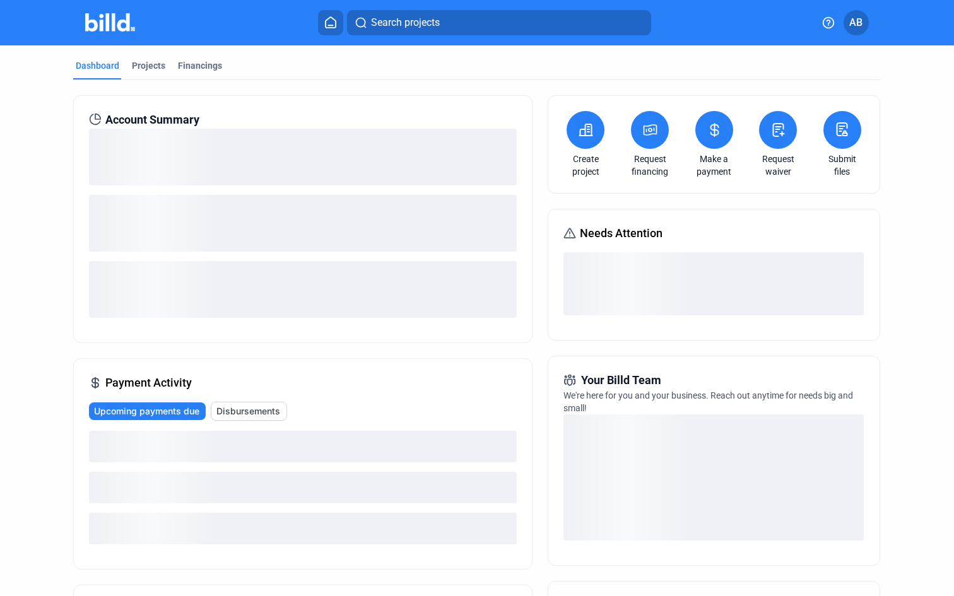
checkbox input "true"
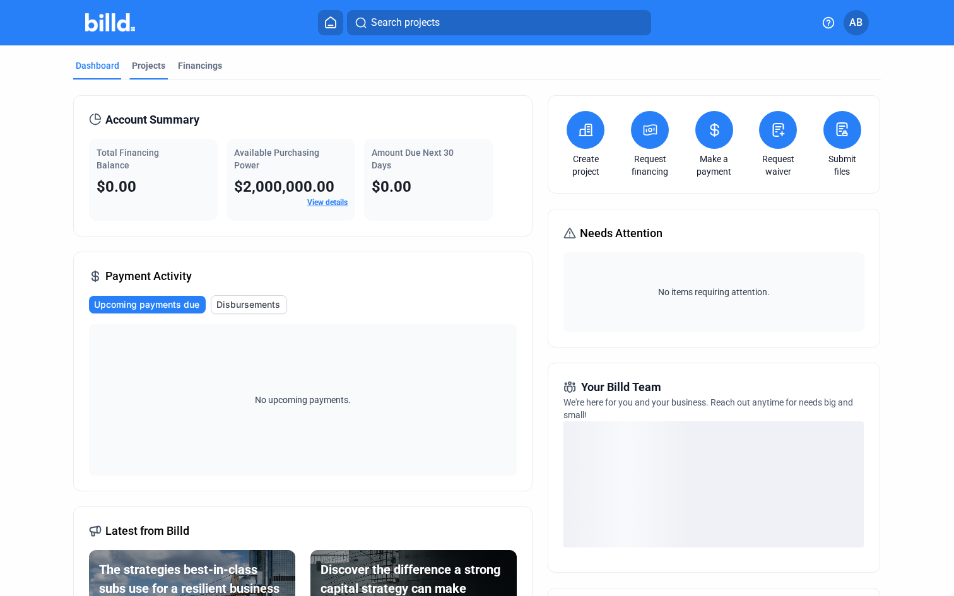
click at [139, 68] on div "Projects" at bounding box center [148, 65] width 33 height 13
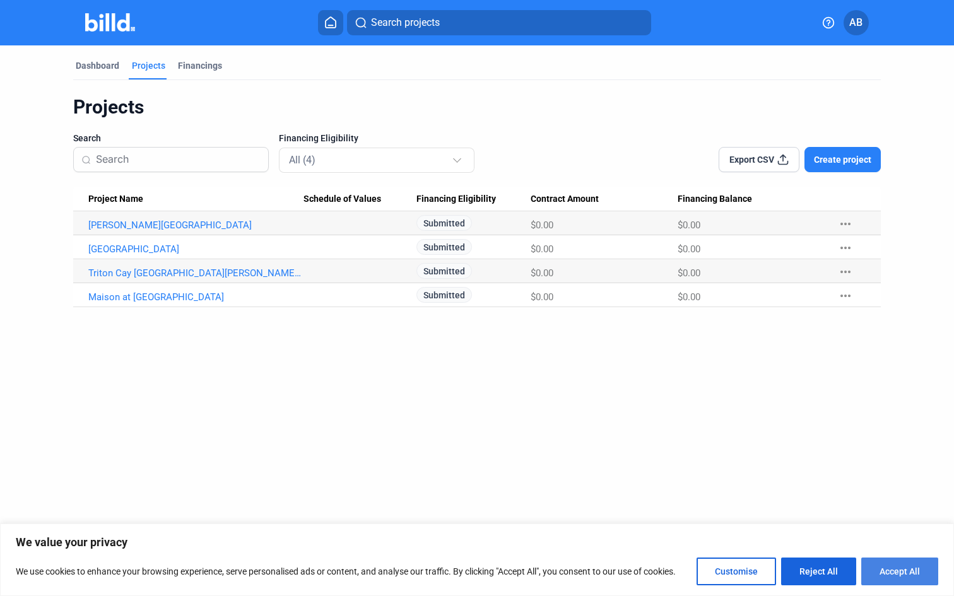
click at [896, 572] on button "Accept All" at bounding box center [899, 572] width 77 height 28
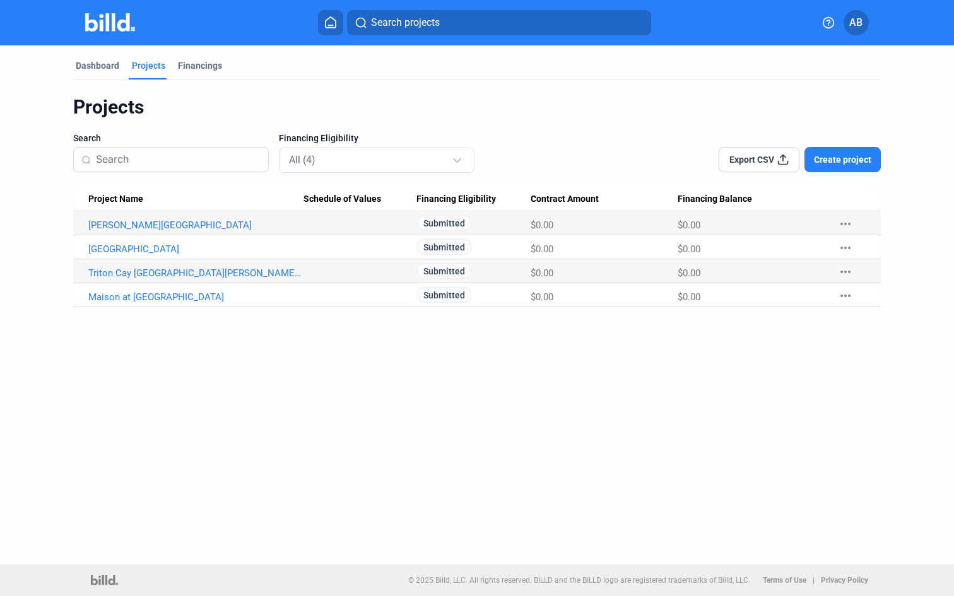
checkbox input "true"
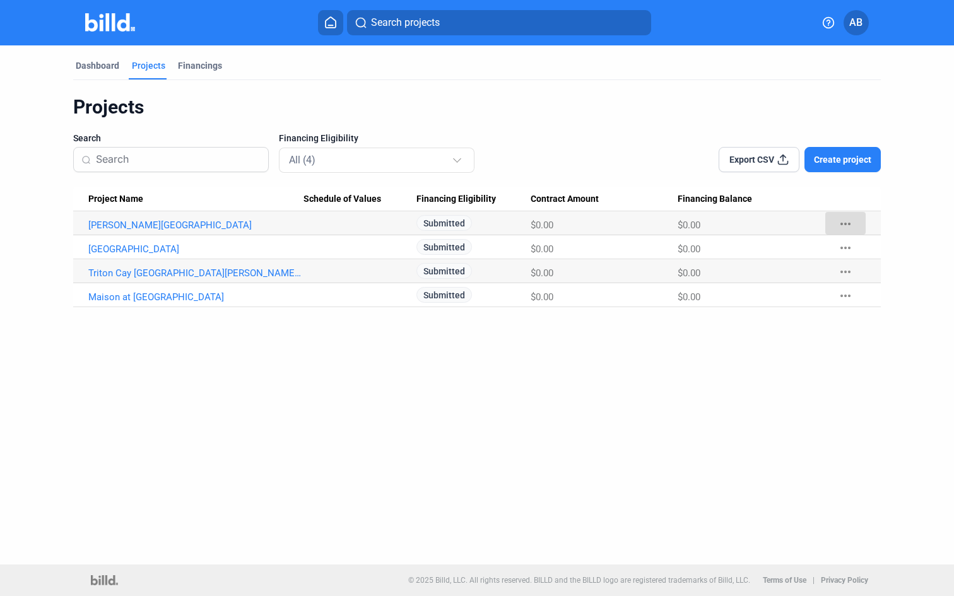
click at [840, 224] on mat-icon "more_horiz" at bounding box center [845, 223] width 15 height 15
click at [840, 224] on div at bounding box center [477, 298] width 954 height 596
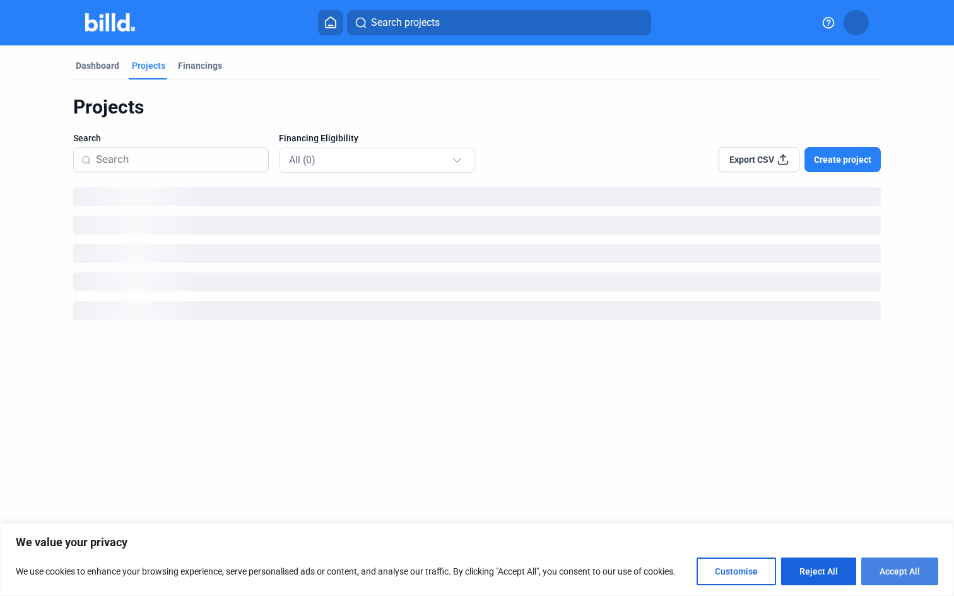
click at [905, 577] on button "Accept All" at bounding box center [899, 572] width 77 height 28
checkbox input "true"
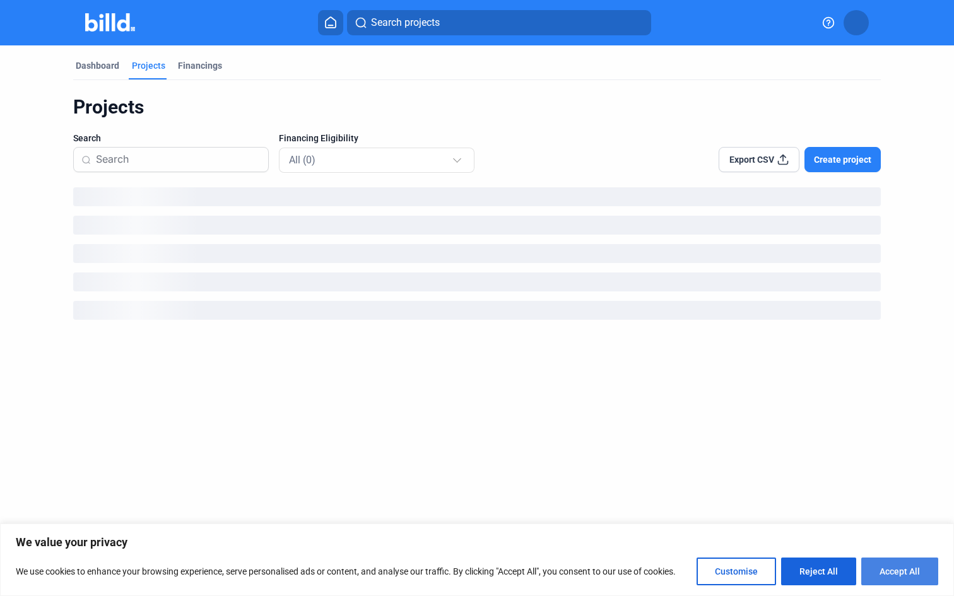
checkbox input "true"
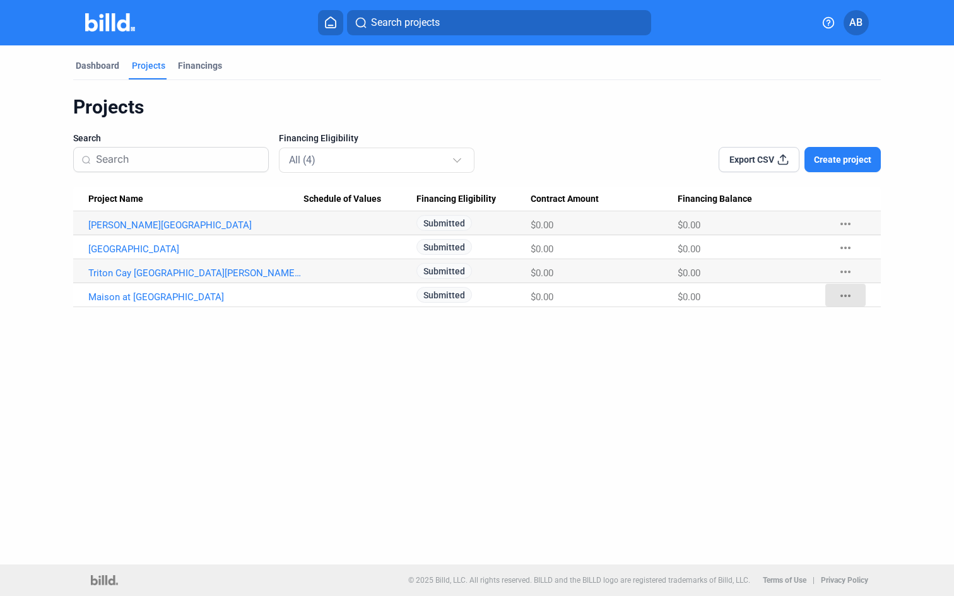
click at [842, 299] on mat-icon "more_horiz" at bounding box center [845, 295] width 15 height 15
click at [623, 322] on div at bounding box center [477, 298] width 954 height 596
click at [481, 165] on div "Search Financing Eligibility All (4)" at bounding box center [304, 152] width 462 height 40
click at [462, 164] on div at bounding box center [459, 154] width 14 height 20
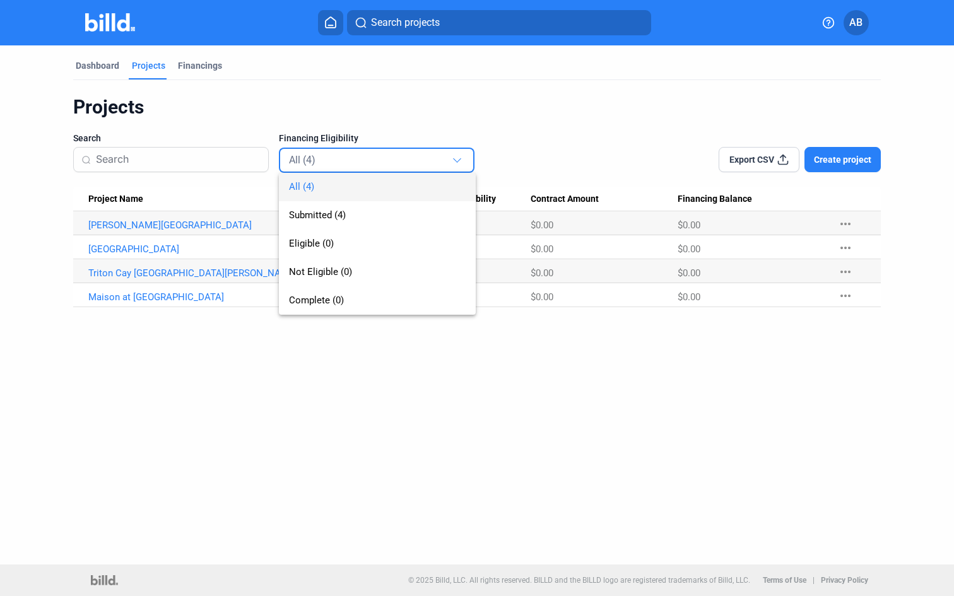
click at [457, 160] on div at bounding box center [477, 298] width 954 height 596
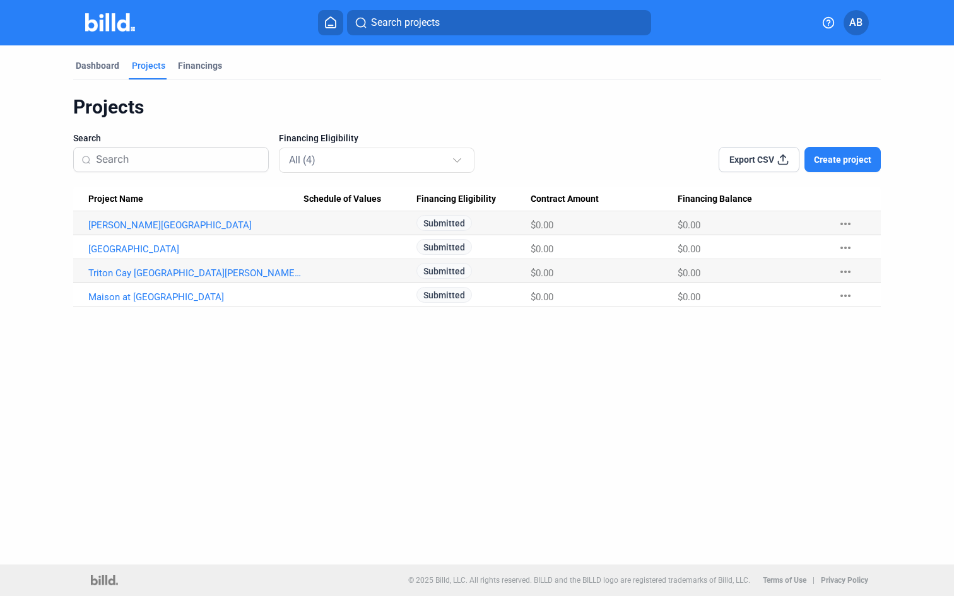
click at [439, 110] on div "Projects" at bounding box center [477, 107] width 808 height 24
drag, startPoint x: 367, startPoint y: 139, endPoint x: 277, endPoint y: 136, distance: 90.3
click at [277, 136] on div "Search Financing Eligibility All (4)" at bounding box center [304, 152] width 462 height 40
drag, startPoint x: 277, startPoint y: 136, endPoint x: 356, endPoint y: 136, distance: 79.5
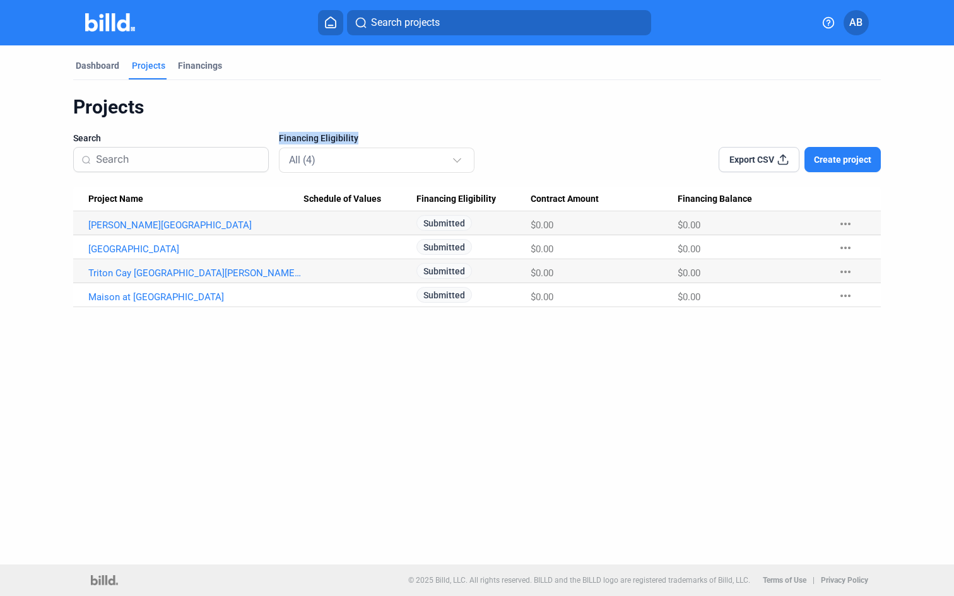
click at [356, 136] on div "Search Financing Eligibility All (4)" at bounding box center [304, 152] width 462 height 40
click at [356, 136] on div "Financing Eligibility All (4)" at bounding box center [377, 152] width 196 height 40
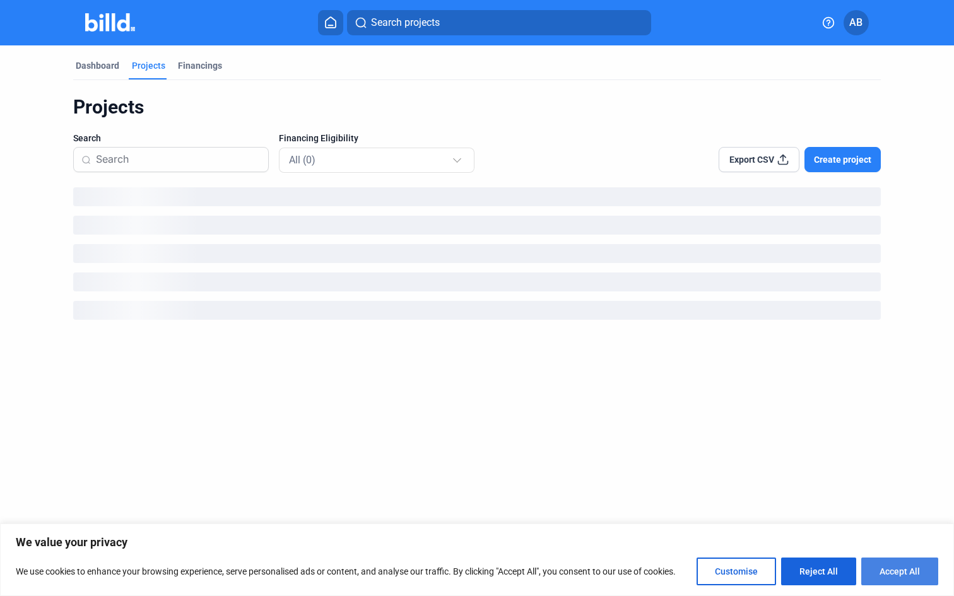
click at [895, 563] on button "Accept All" at bounding box center [899, 572] width 77 height 28
checkbox input "true"
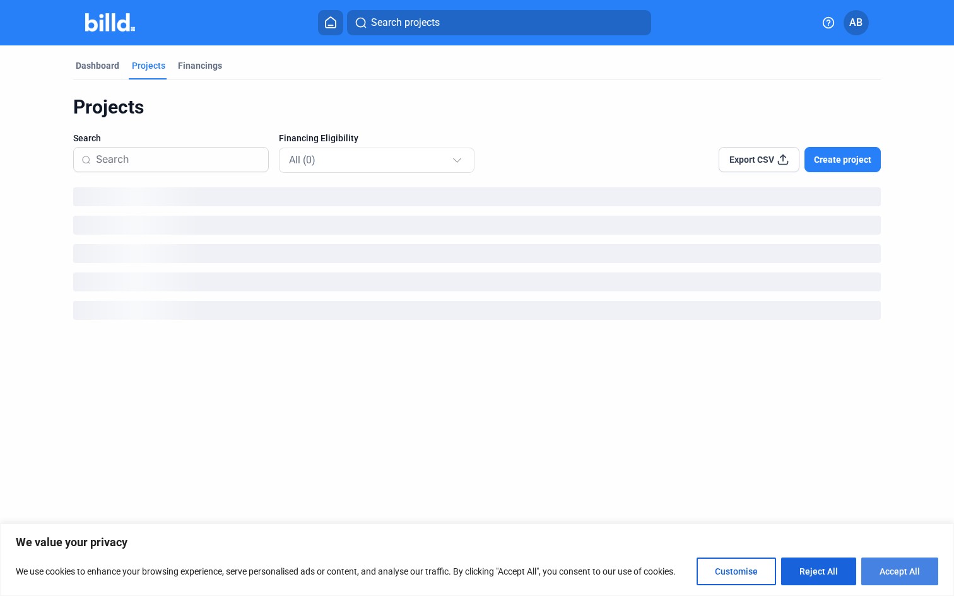
checkbox input "true"
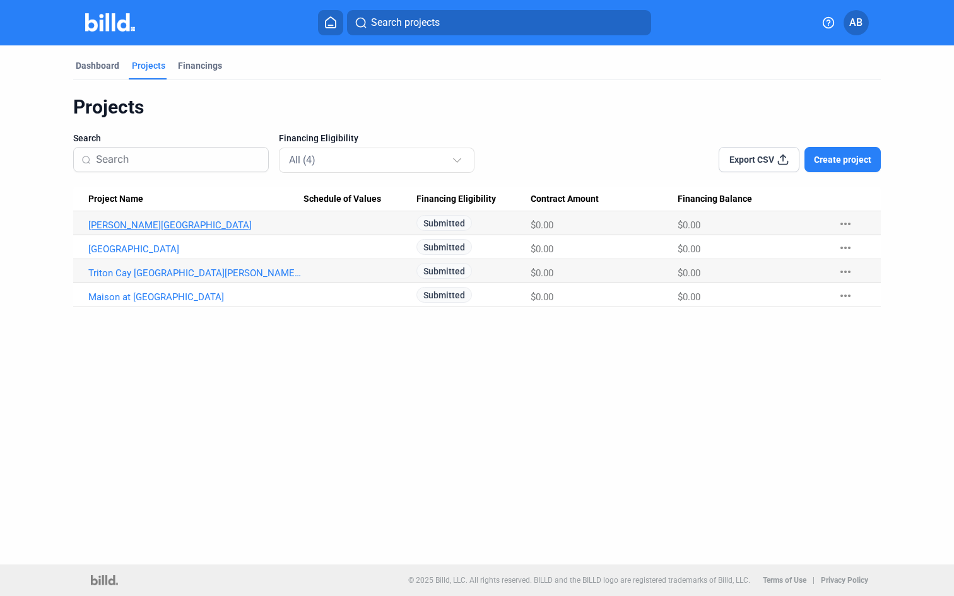
click at [174, 223] on link "[PERSON_NAME][GEOGRAPHIC_DATA]" at bounding box center [195, 225] width 215 height 11
click at [158, 298] on link "Maison at [GEOGRAPHIC_DATA]" at bounding box center [195, 296] width 215 height 11
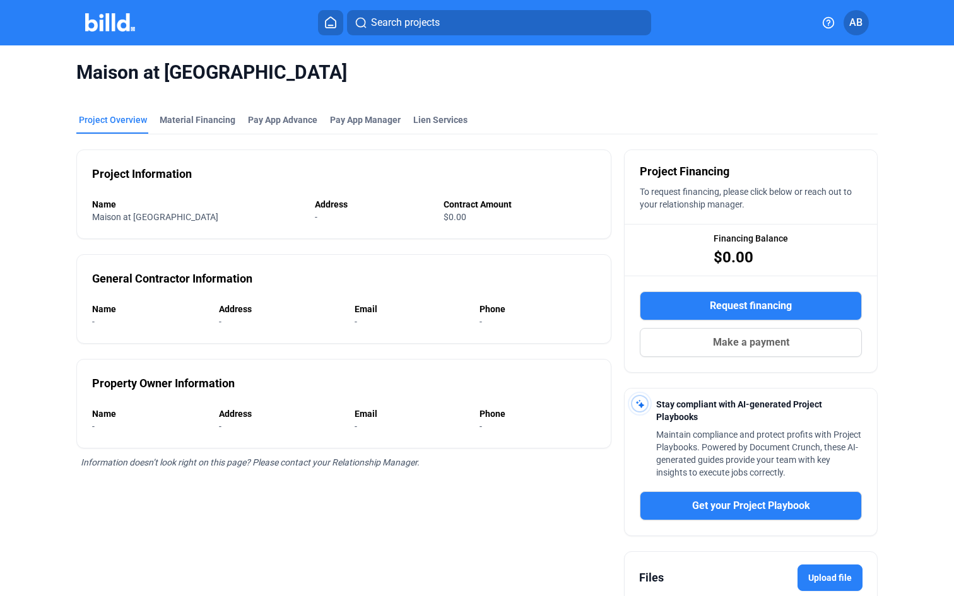
click at [317, 131] on div "Project Overview Material Financing Pay App Advance Pay App Manager Lien Servic…" at bounding box center [476, 124] width 801 height 20
click at [303, 123] on div "Pay App Advance" at bounding box center [282, 120] width 69 height 13
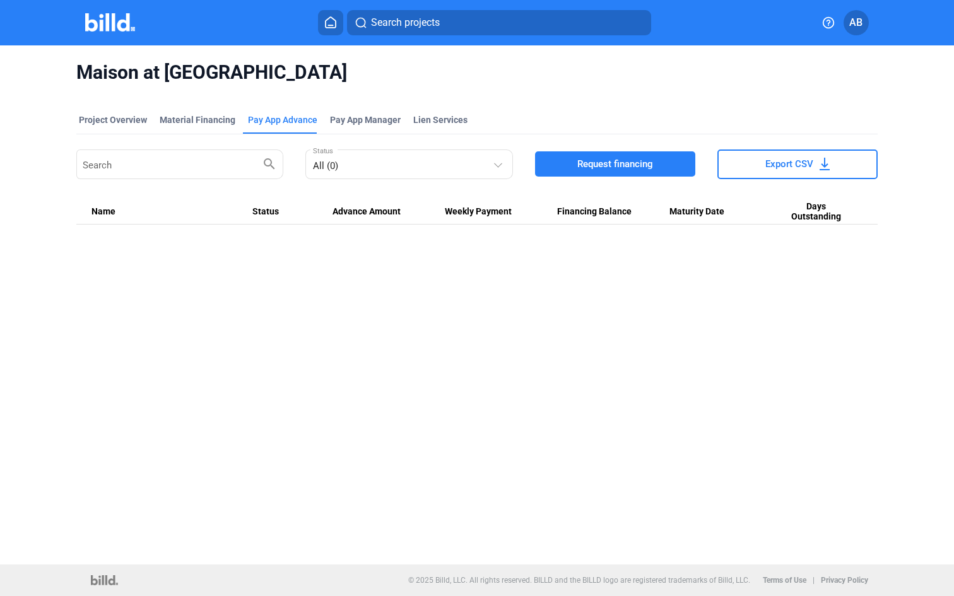
click at [628, 165] on span "Request financing" at bounding box center [615, 164] width 76 height 13
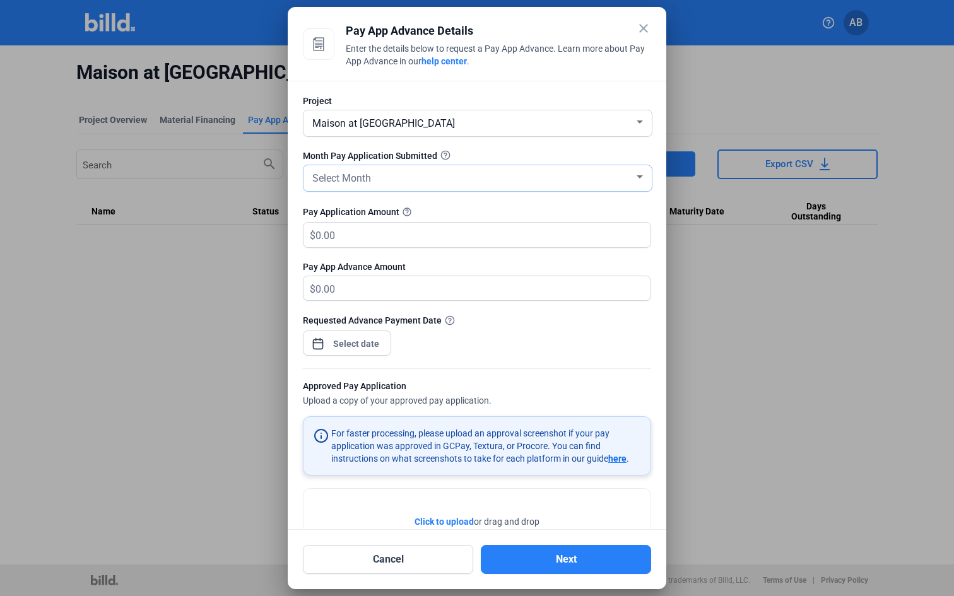
click at [428, 172] on div "Select Month" at bounding box center [472, 177] width 324 height 18
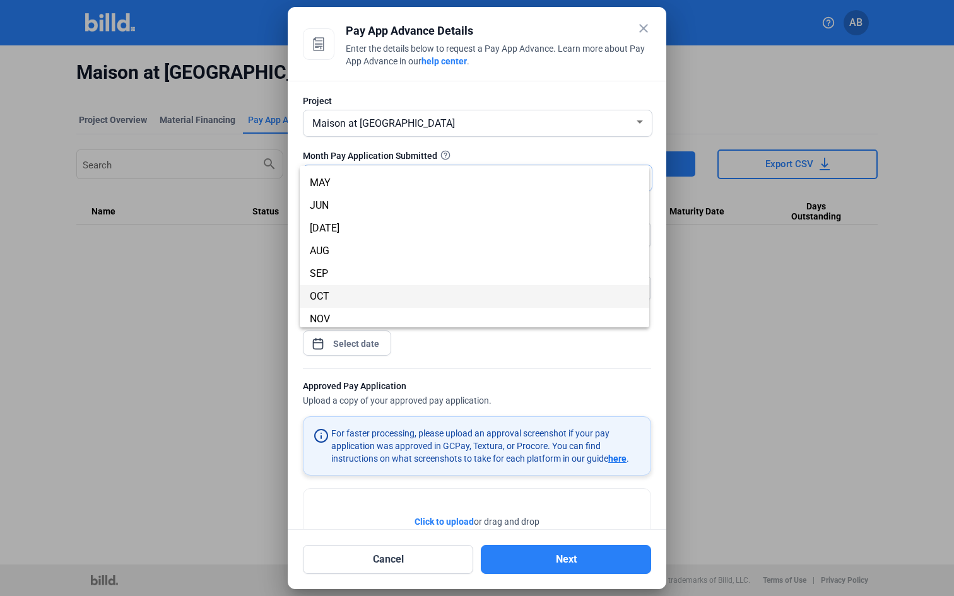
scroll to position [90, 0]
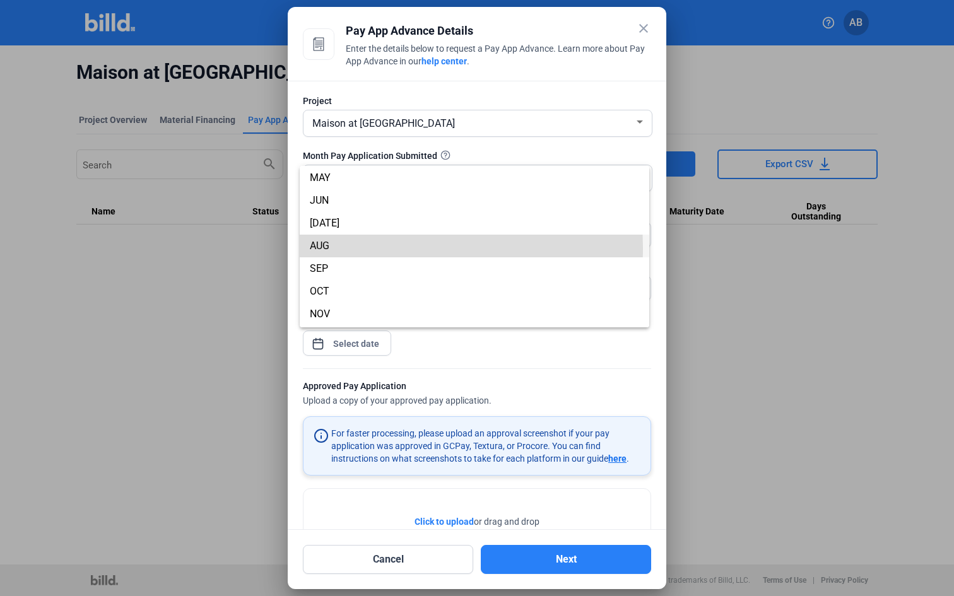
click at [329, 248] on span "AUG" at bounding box center [320, 246] width 20 height 12
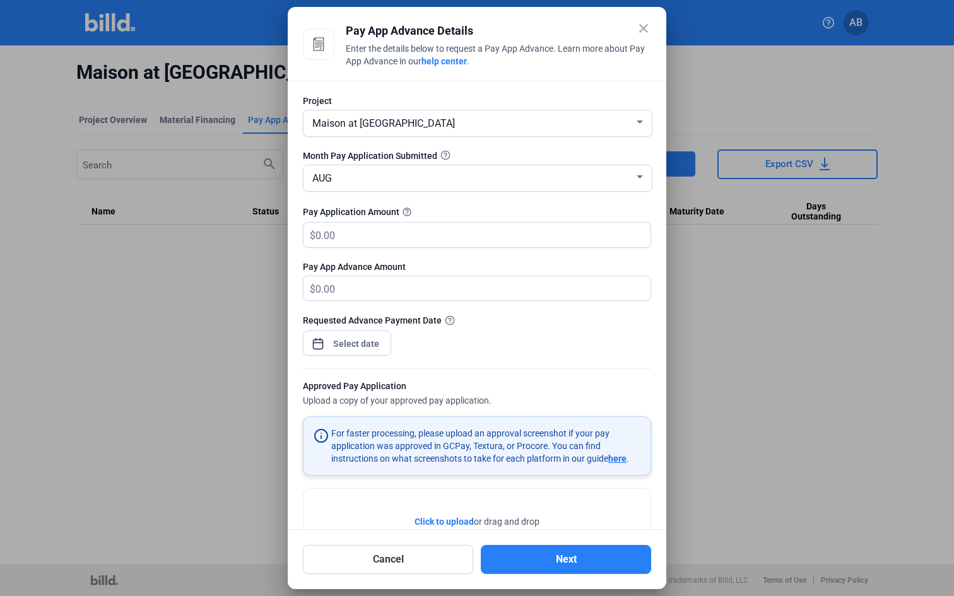
click at [455, 120] on div "Maison at [GEOGRAPHIC_DATA]" at bounding box center [472, 123] width 324 height 18
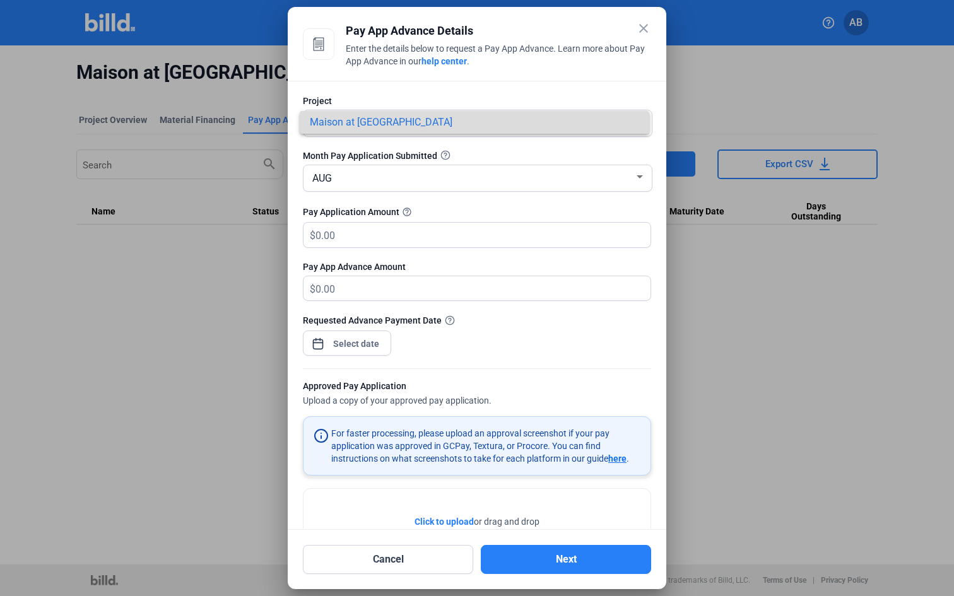
click at [455, 120] on span "Maison at [GEOGRAPHIC_DATA]" at bounding box center [474, 122] width 329 height 23
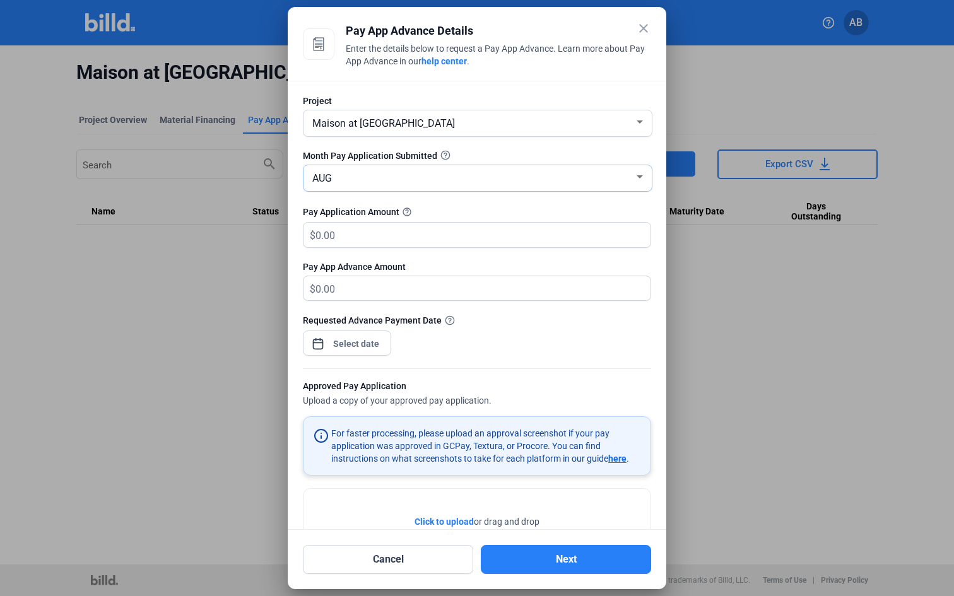
click at [360, 182] on div "AUG" at bounding box center [472, 177] width 324 height 18
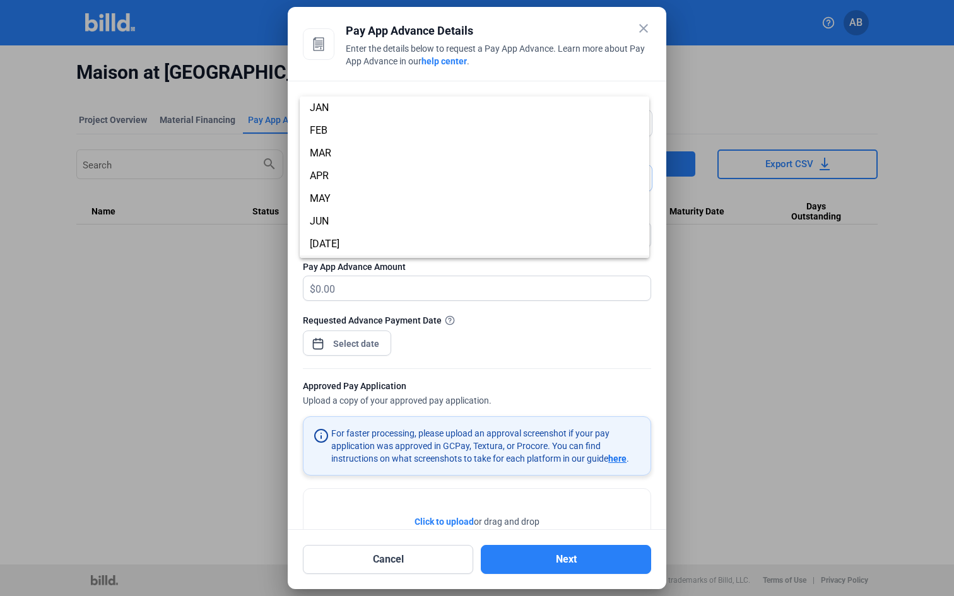
scroll to position [90, 0]
click at [360, 182] on span "AUG" at bounding box center [474, 177] width 329 height 23
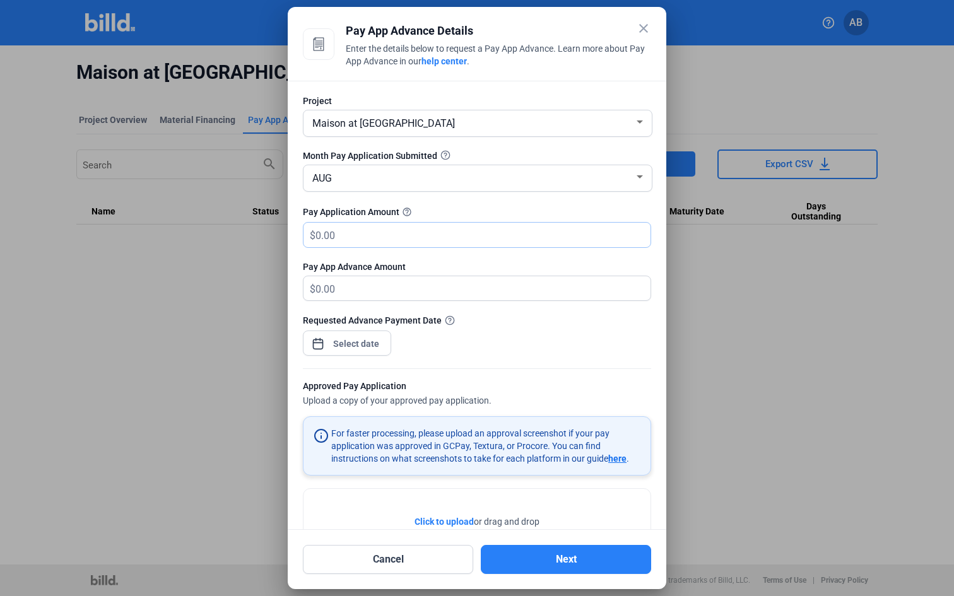
click at [511, 238] on input "text" at bounding box center [475, 235] width 321 height 25
click at [400, 235] on input "text" at bounding box center [482, 235] width 335 height 25
click at [546, 276] on div "$" at bounding box center [477, 289] width 348 height 26
click at [313, 239] on span "$" at bounding box center [309, 233] width 12 height 21
click at [316, 233] on input "376,506.94" at bounding box center [475, 235] width 321 height 25
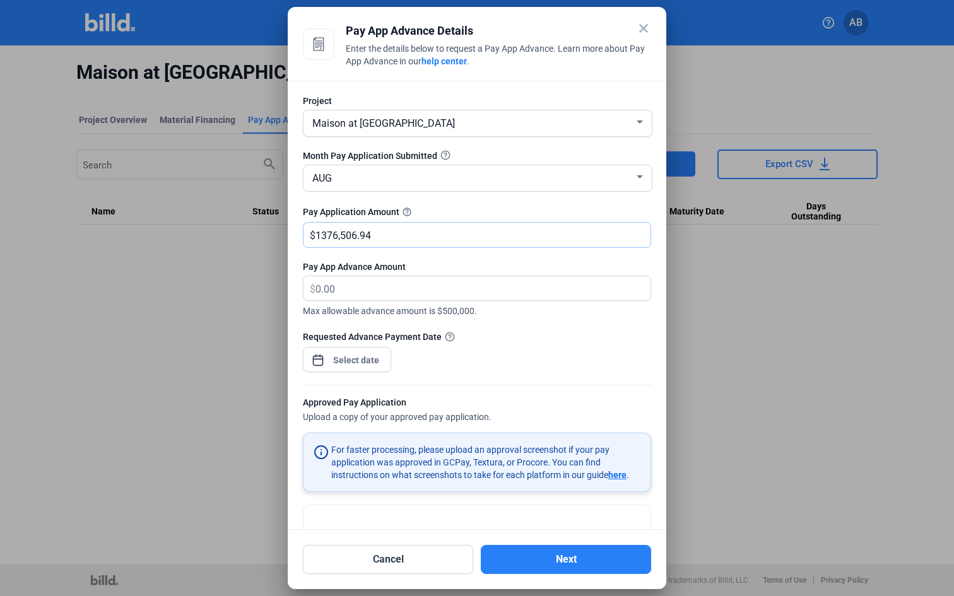
click at [321, 233] on input "1376,506.94" at bounding box center [482, 235] width 335 height 25
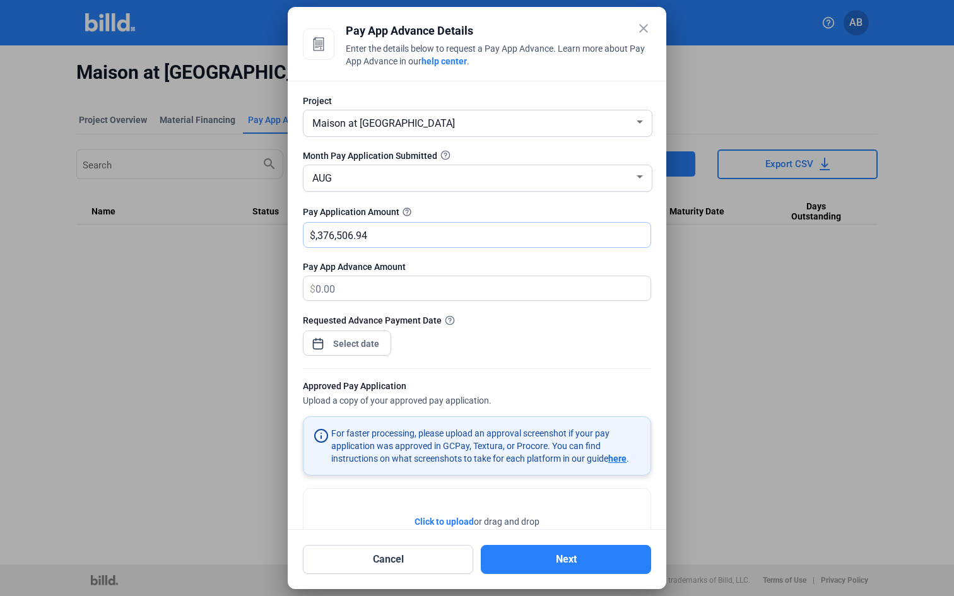
click at [380, 238] on input ",376,506.94" at bounding box center [482, 235] width 335 height 25
click at [449, 321] on icon at bounding box center [450, 320] width 10 height 10
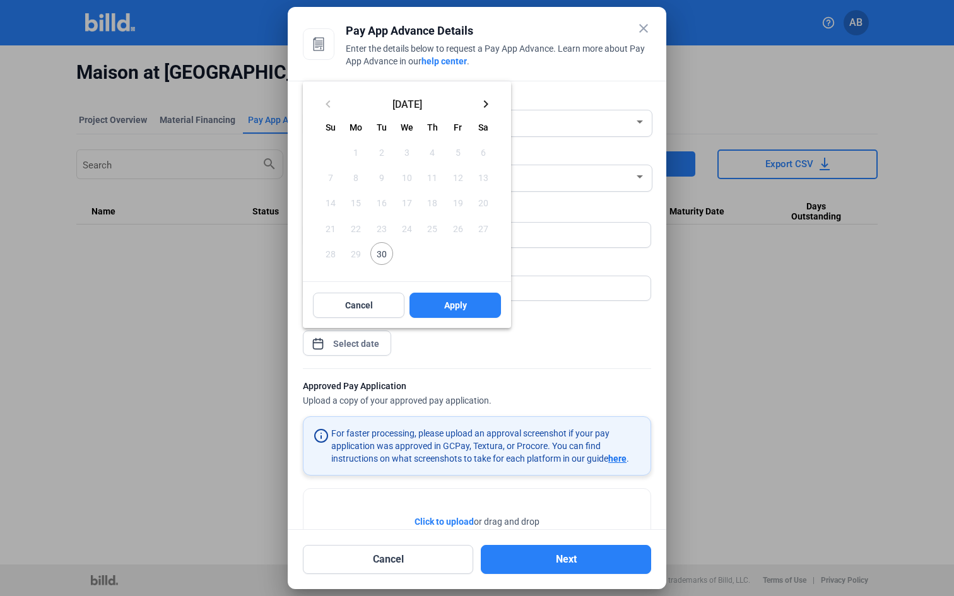
click at [345, 343] on div "close Pay App Advance Details Enter the details below to request a Pay App Adva…" at bounding box center [477, 298] width 954 height 596
click at [444, 351] on div at bounding box center [477, 298] width 954 height 596
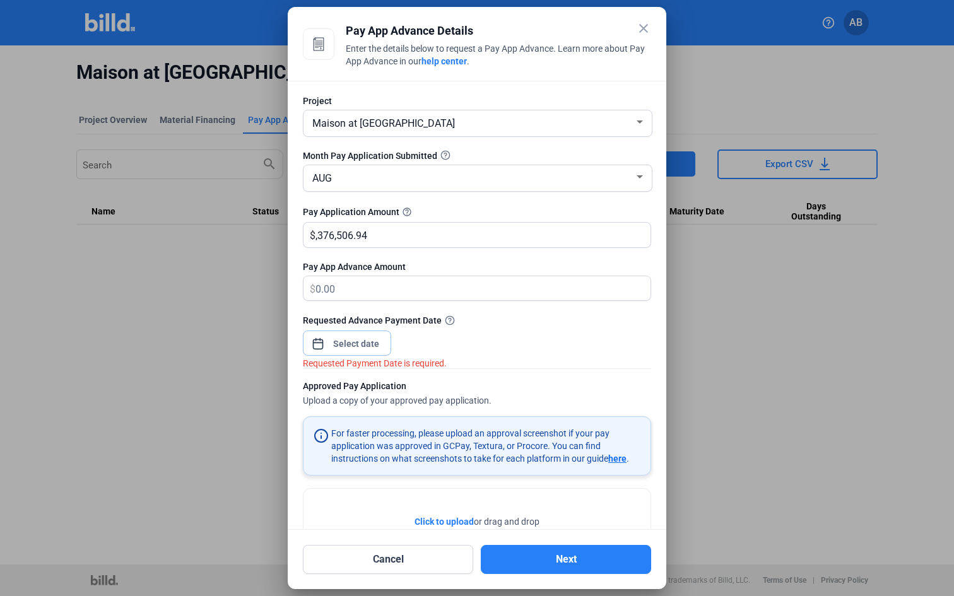
click at [359, 341] on input at bounding box center [356, 343] width 54 height 15
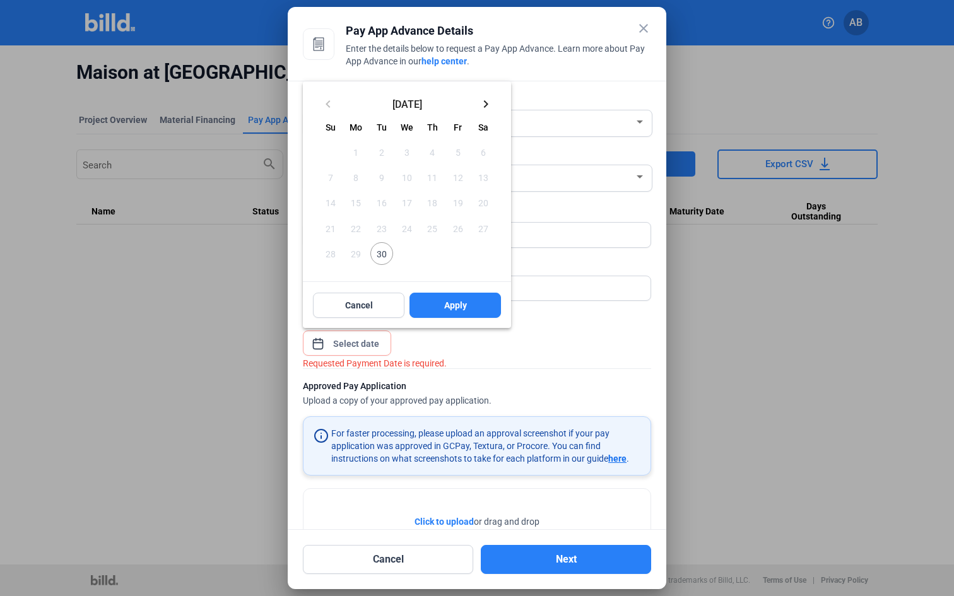
click at [382, 252] on span "30" at bounding box center [381, 253] width 23 height 23
click at [488, 104] on mat-icon "keyboard_arrow_right" at bounding box center [485, 104] width 15 height 15
click at [331, 103] on mat-icon "keyboard_arrow_left" at bounding box center [328, 104] width 15 height 15
click at [441, 306] on button "Apply" at bounding box center [454, 305] width 91 height 25
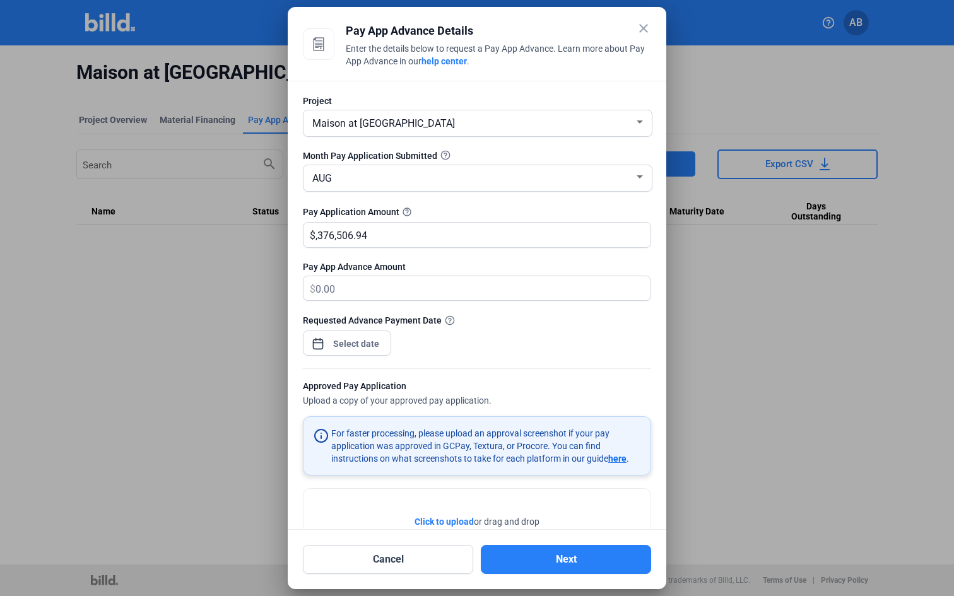
click at [447, 345] on div "Requested Advance Payment Date" at bounding box center [477, 341] width 348 height 55
click at [362, 338] on div "close Pay App Advance Details Enter the details below to request a Pay App Adva…" at bounding box center [477, 298] width 954 height 596
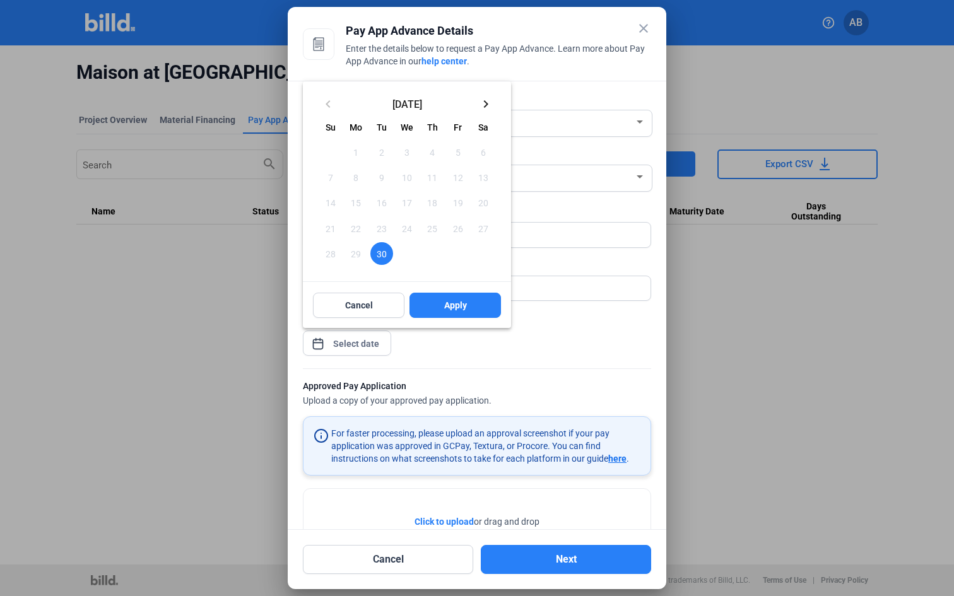
click at [485, 101] on mat-icon "keyboard_arrow_right" at bounding box center [485, 104] width 15 height 15
click at [406, 153] on span "1" at bounding box center [407, 152] width 23 height 23
click at [447, 312] on button "Apply" at bounding box center [454, 305] width 91 height 25
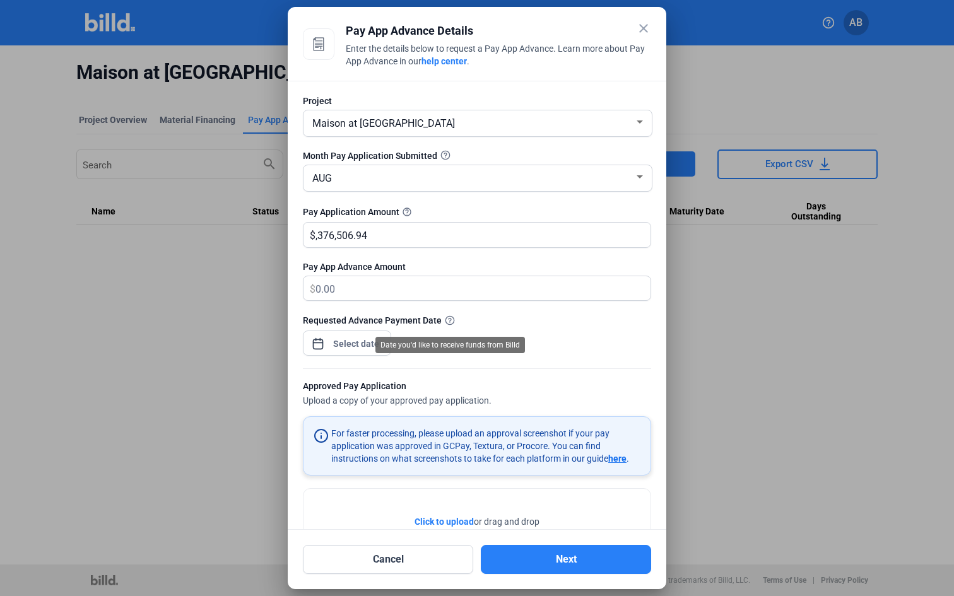
click at [465, 356] on mat-tooltip-component "Date you'd like to receive funds from Billd" at bounding box center [450, 345] width 167 height 34
click at [593, 379] on form "Project Maison at Solivita Marketplace Month Pay Application Submitted AUG Pay …" at bounding box center [477, 335] width 348 height 480
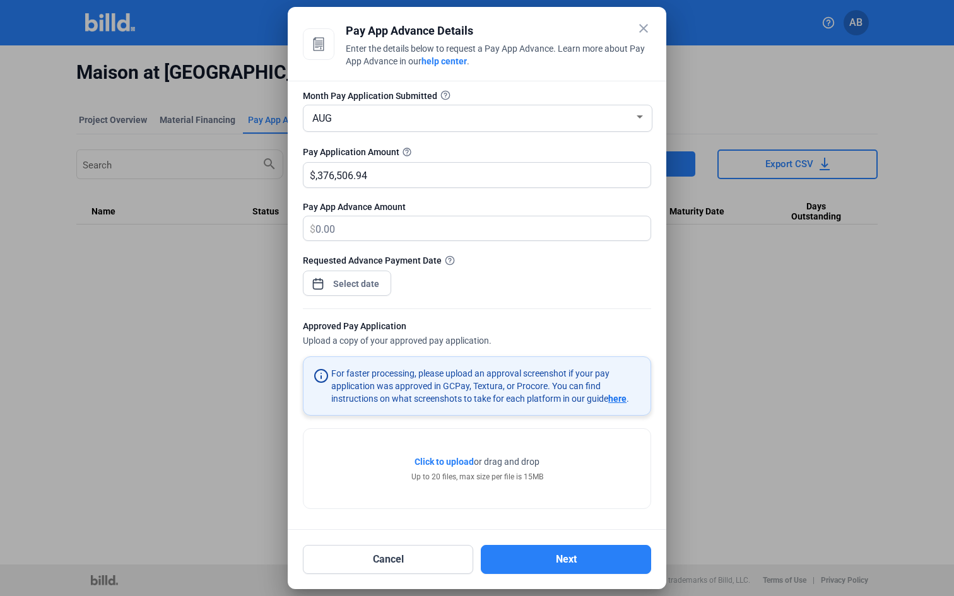
scroll to position [60, 0]
click at [617, 397] on span "here" at bounding box center [617, 399] width 18 height 10
click at [502, 296] on div at bounding box center [477, 302] width 348 height 13
click at [551, 555] on button "Next" at bounding box center [566, 559] width 170 height 29
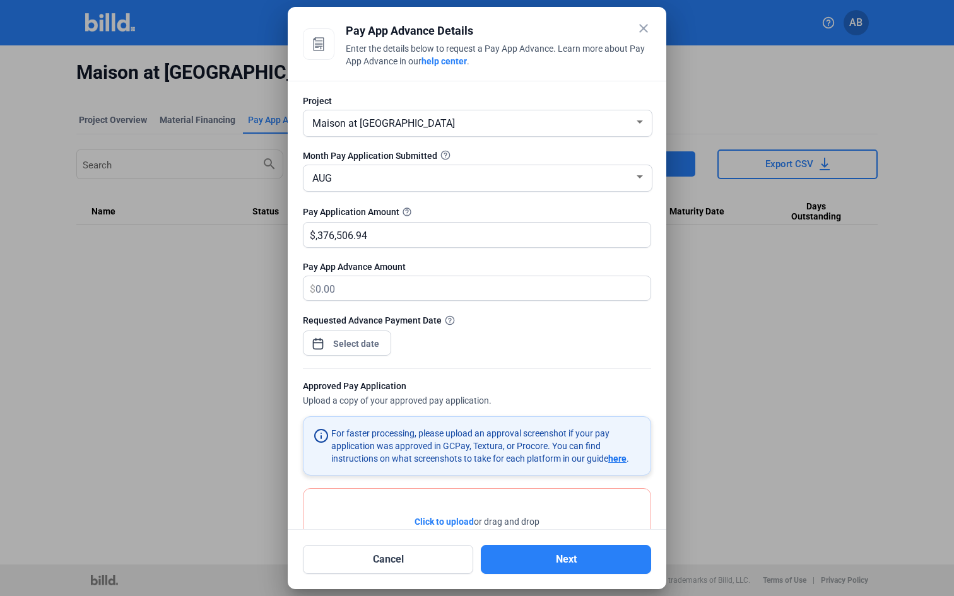
scroll to position [0, 0]
click at [478, 240] on input ",376,506.94" at bounding box center [475, 235] width 321 height 25
click at [478, 240] on input ",376,506.94" at bounding box center [482, 235] width 335 height 25
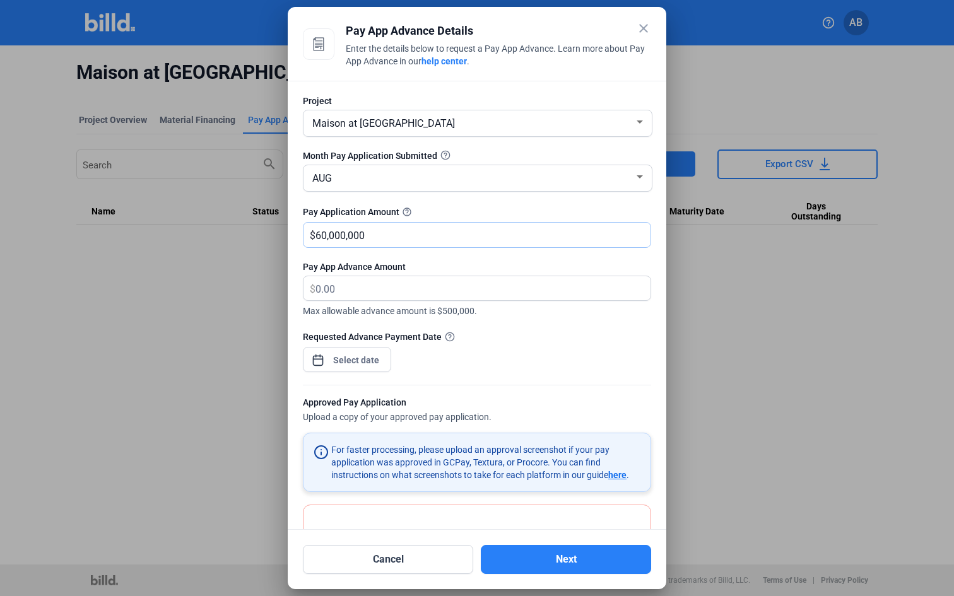
type input "60,000,00"
click at [533, 220] on div "Pay Application Amount help_outline $ 60,000,00" at bounding box center [477, 232] width 348 height 56
click at [471, 218] on div "Pay Application Amount help_outline" at bounding box center [477, 211] width 348 height 15
click at [404, 553] on button "Cancel" at bounding box center [388, 559] width 170 height 29
